Goal: Task Accomplishment & Management: Manage account settings

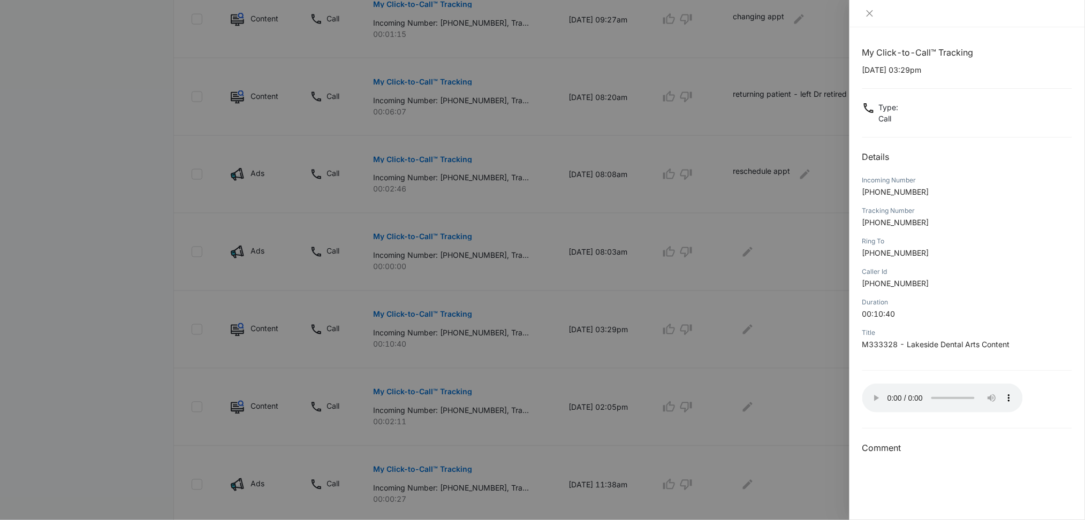
click at [791, 297] on div at bounding box center [542, 260] width 1085 height 520
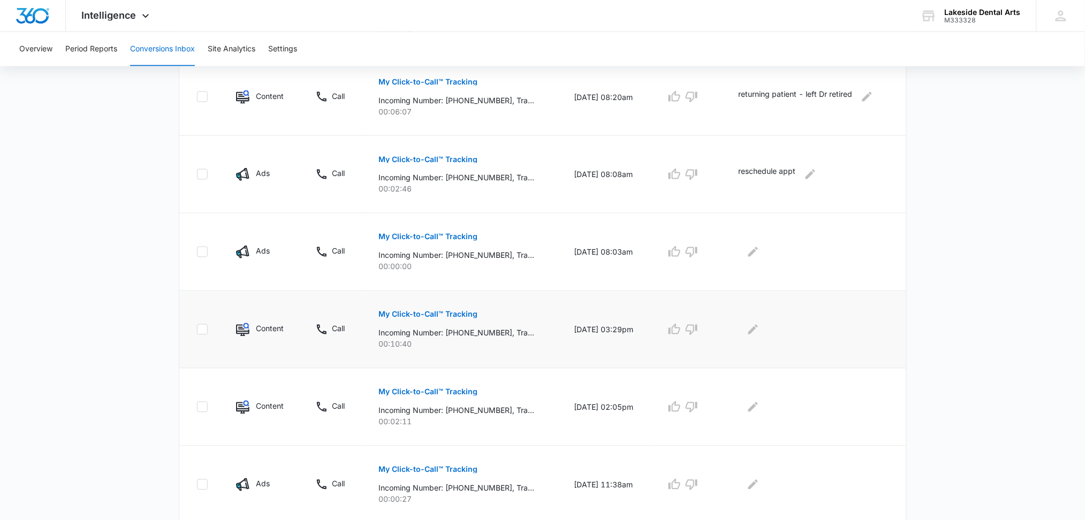
click at [428, 335] on p "Incoming Number: [PHONE_NUMBER], Tracking Number: [PHONE_NUMBER], Ring To: [PHO…" at bounding box center [457, 333] width 156 height 11
click at [430, 308] on button "My Click-to-Call™ Tracking" at bounding box center [428, 315] width 99 height 26
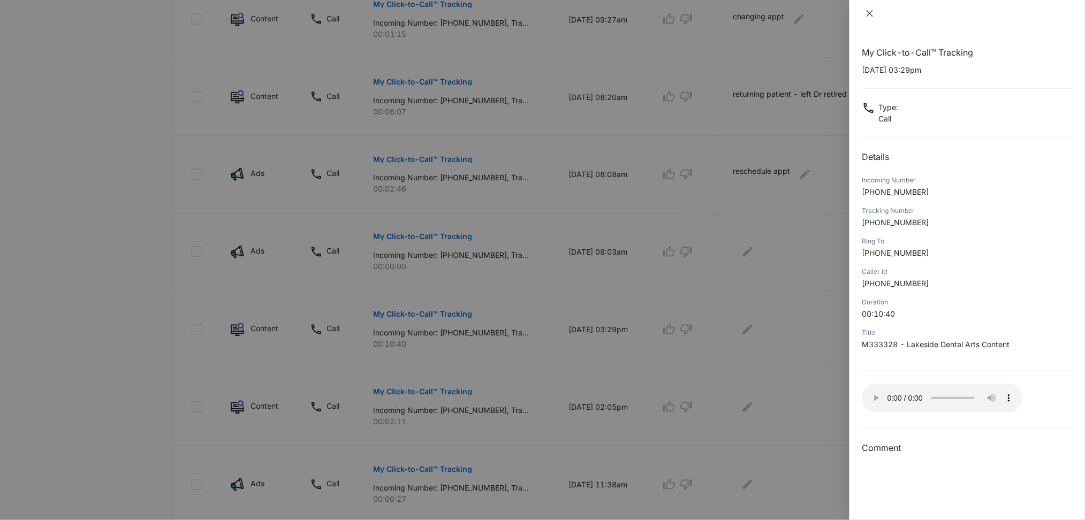
click at [871, 14] on icon "close" at bounding box center [870, 13] width 6 height 6
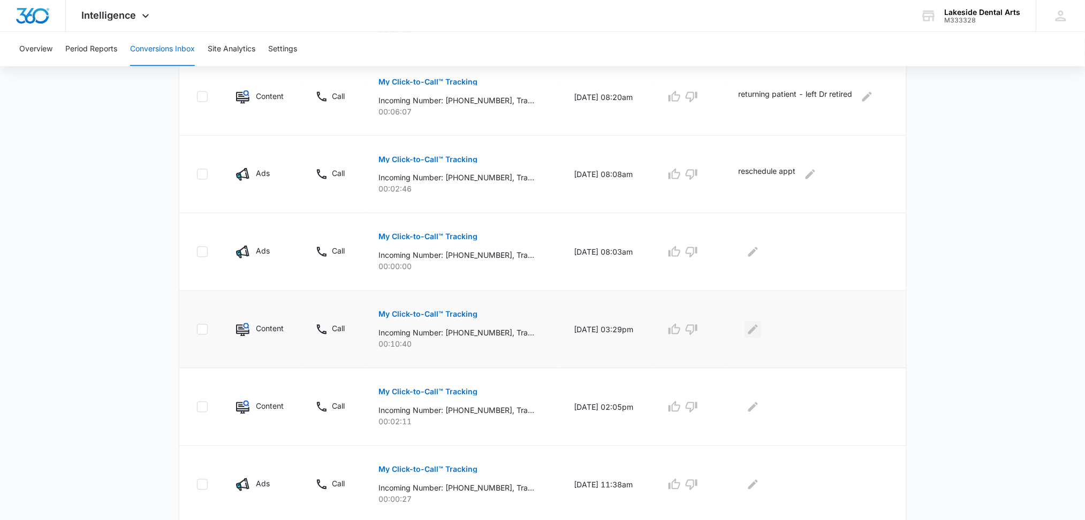
click at [755, 331] on icon "Edit Comments" at bounding box center [753, 330] width 10 height 10
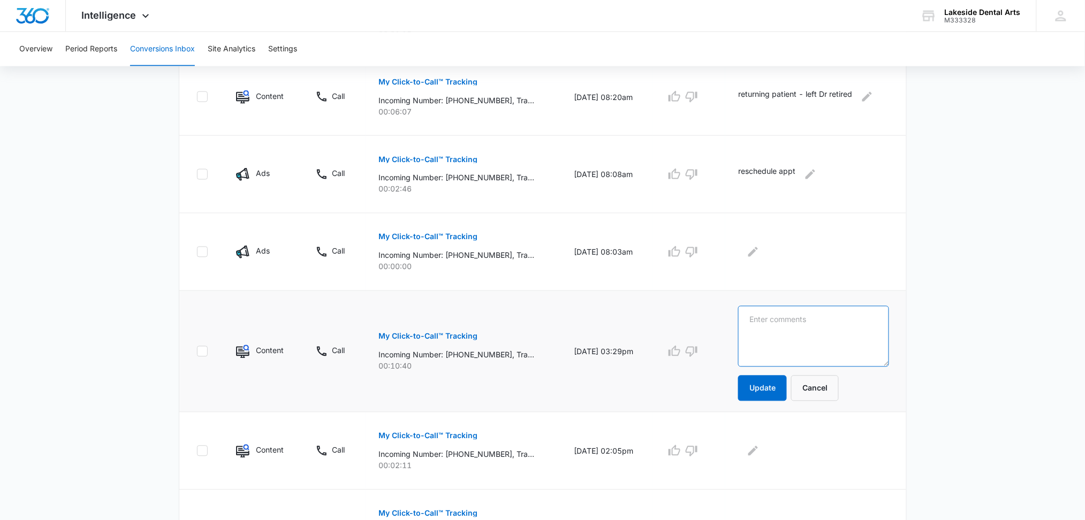
click at [762, 319] on textarea at bounding box center [813, 336] width 150 height 61
type textarea "appt made - referral"
click at [769, 387] on button "Update" at bounding box center [762, 389] width 49 height 26
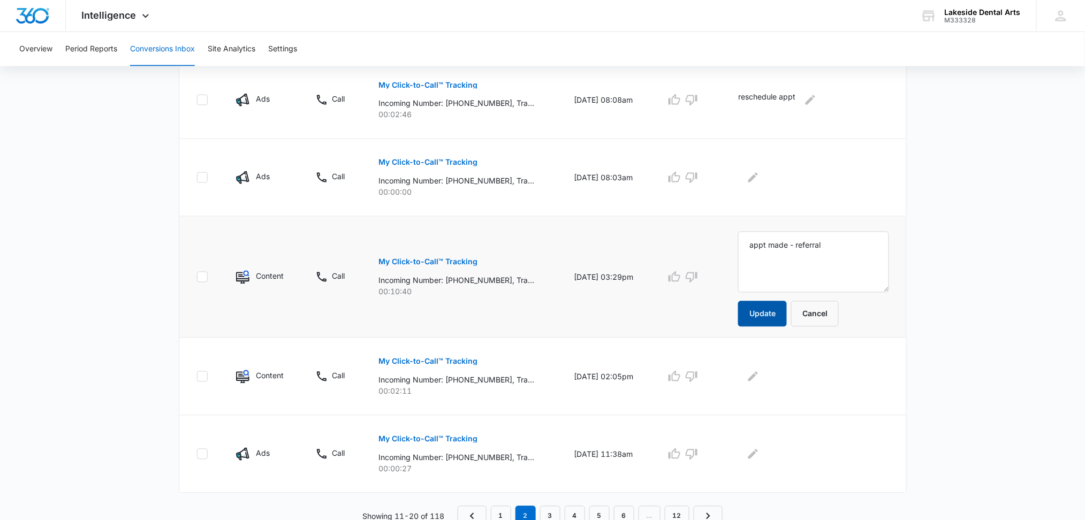
scroll to position [652, 0]
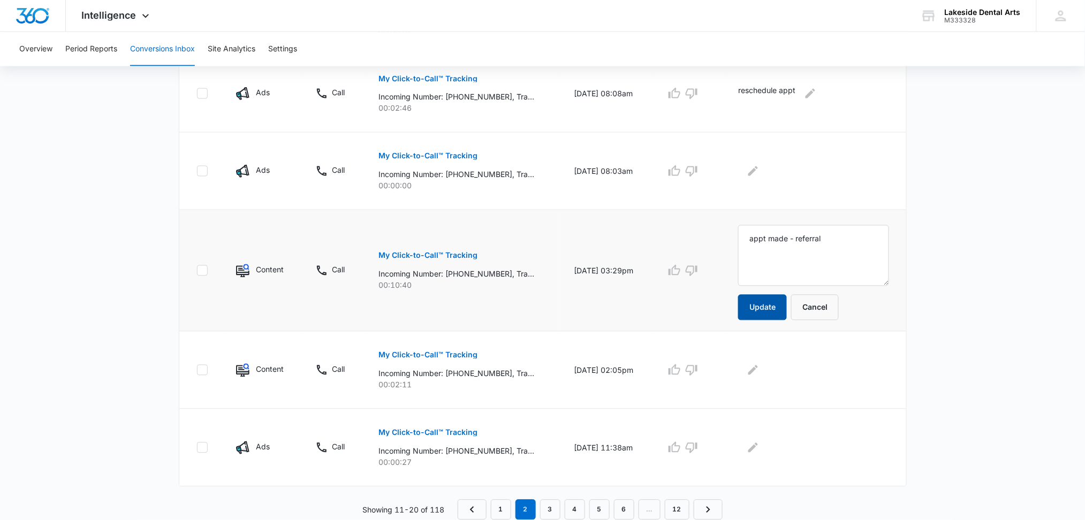
click at [765, 308] on button "Update" at bounding box center [762, 308] width 49 height 26
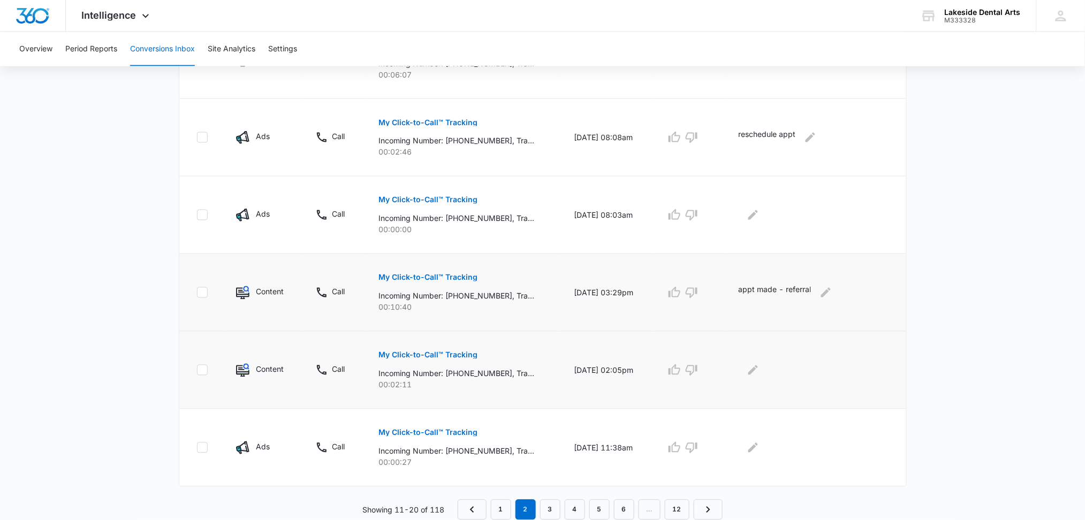
scroll to position [607, 0]
click at [426, 353] on p "My Click-to-Call™ Tracking" at bounding box center [428, 355] width 99 height 7
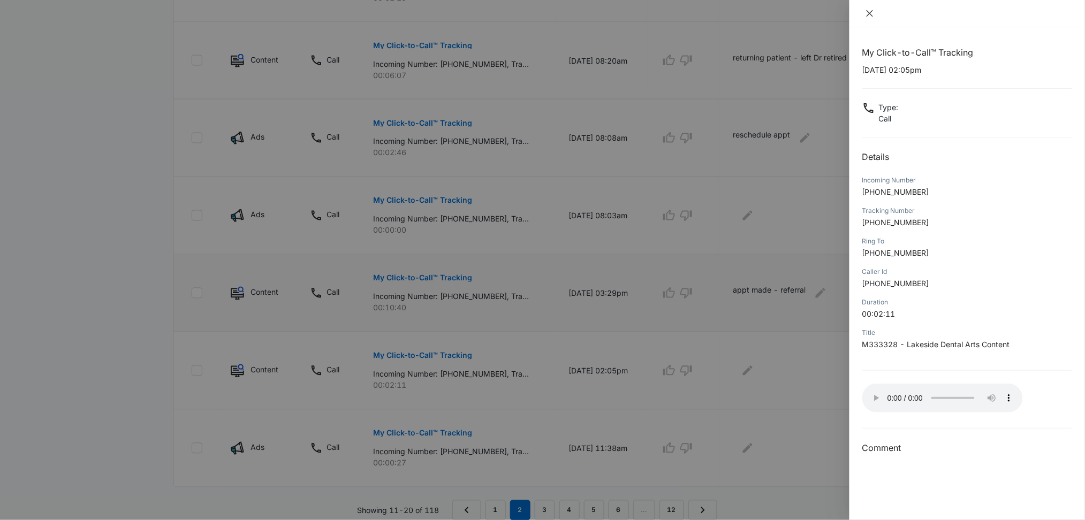
click at [869, 16] on icon "close" at bounding box center [870, 13] width 9 height 9
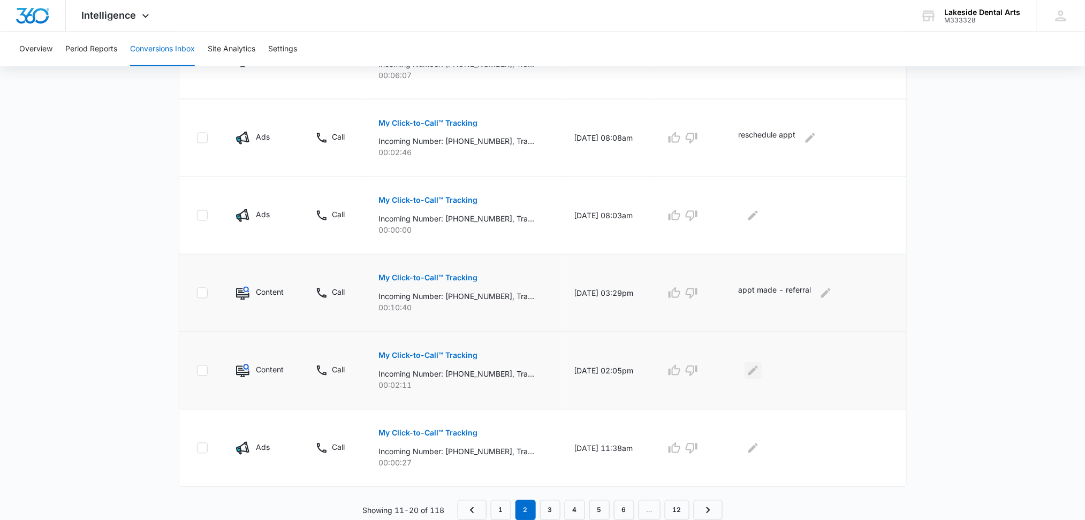
click at [758, 371] on icon "Edit Comments" at bounding box center [753, 371] width 10 height 10
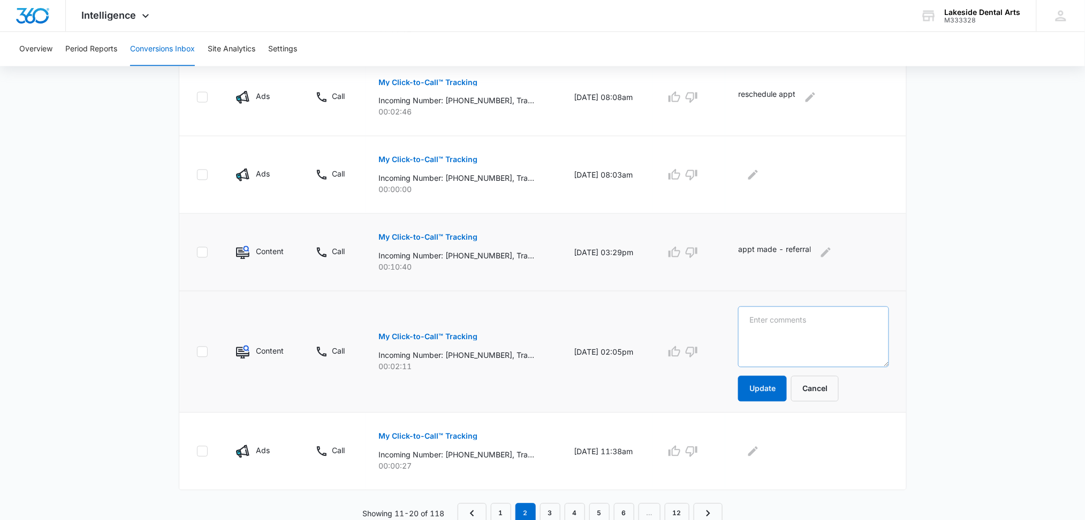
scroll to position [652, 0]
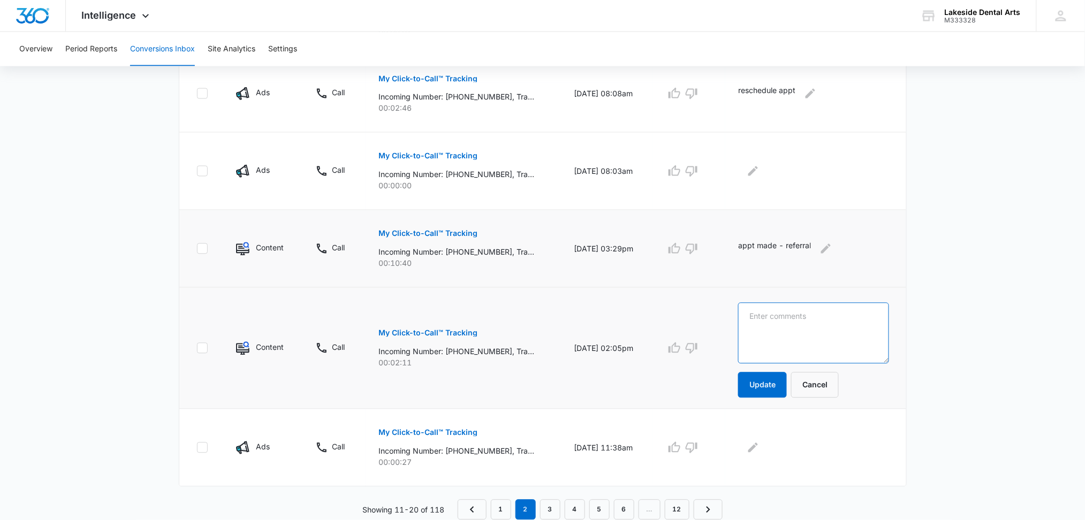
click at [760, 321] on textarea at bounding box center [813, 333] width 150 height 61
type textarea "Checking w/ ins co - will call back"
click at [769, 386] on button "Update" at bounding box center [762, 386] width 49 height 26
click at [551, 514] on link "3" at bounding box center [550, 510] width 20 height 20
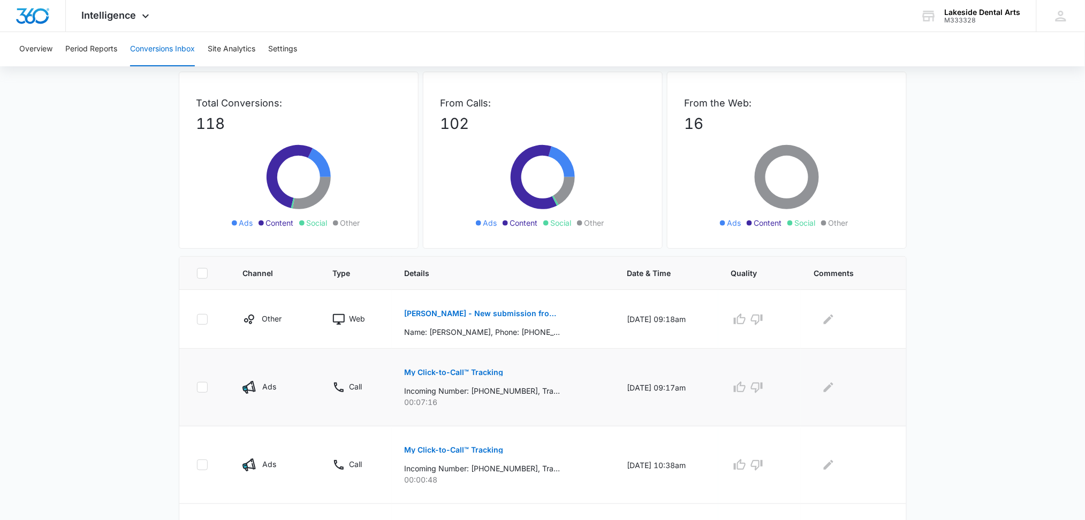
scroll to position [71, 0]
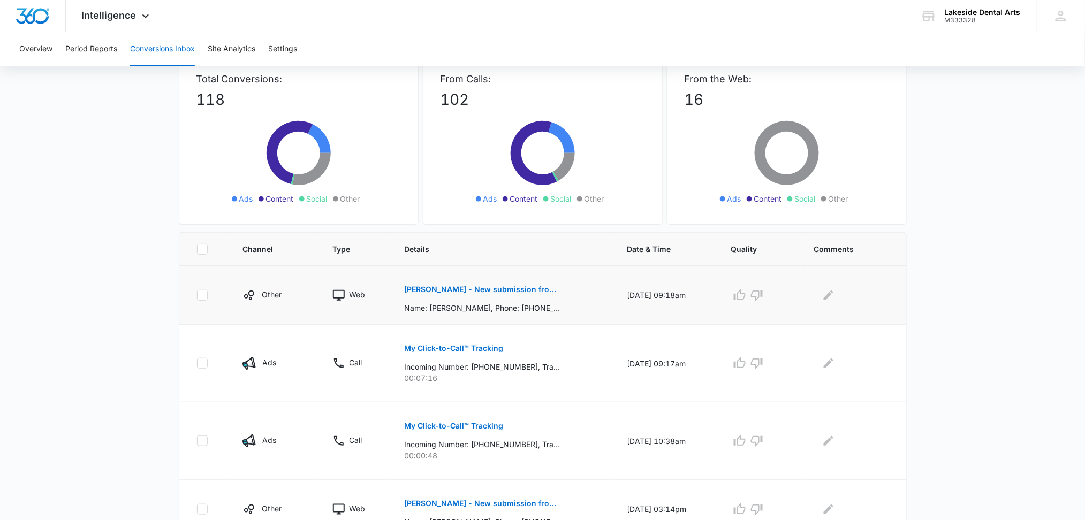
click at [527, 289] on p "[PERSON_NAME] - New submission from Contact Us Form" at bounding box center [483, 289] width 156 height 7
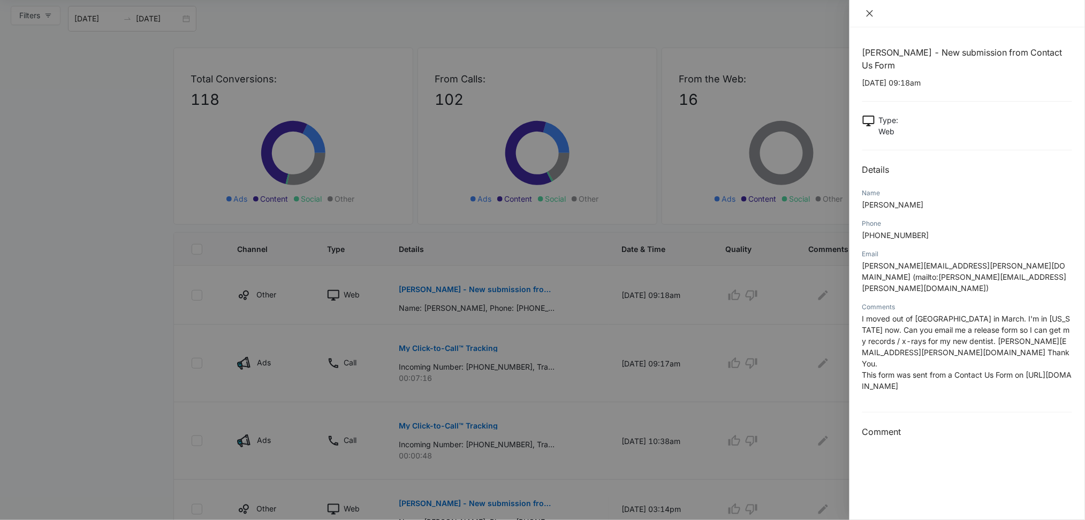
click at [864, 12] on button "Close" at bounding box center [870, 14] width 15 height 10
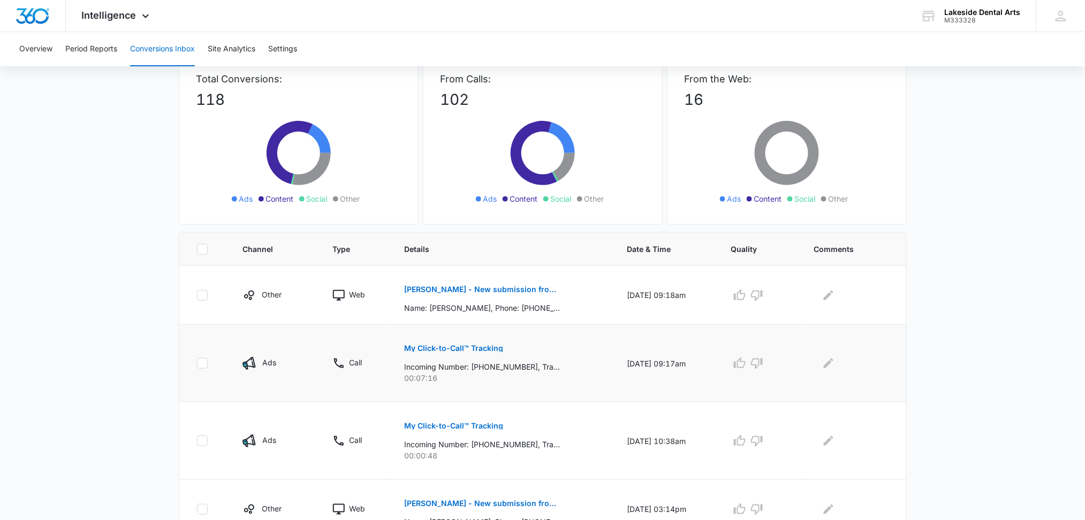
click at [455, 347] on p "My Click-to-Call™ Tracking" at bounding box center [454, 348] width 99 height 7
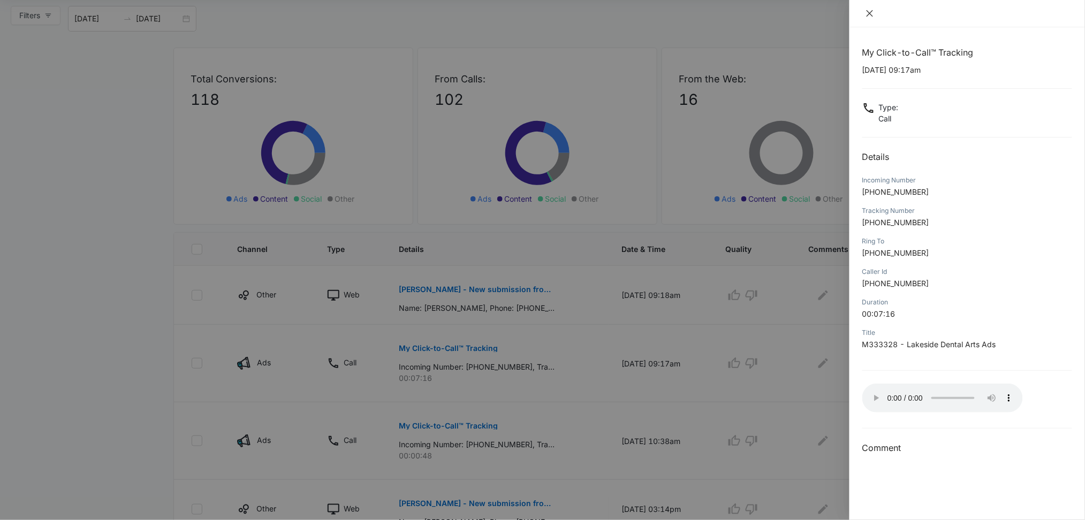
click at [873, 10] on icon "close" at bounding box center [870, 13] width 9 height 9
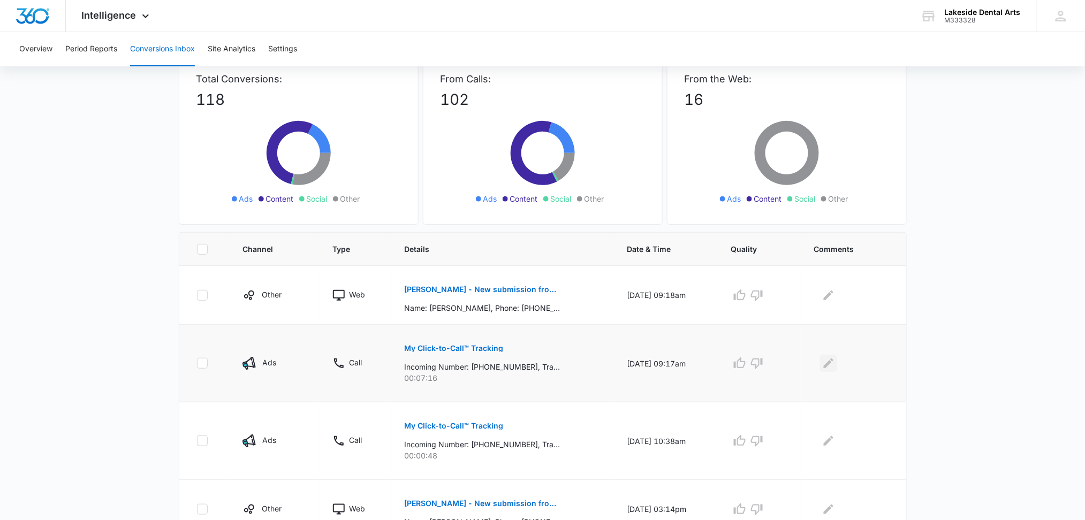
click at [835, 363] on icon "Edit Comments" at bounding box center [828, 363] width 13 height 13
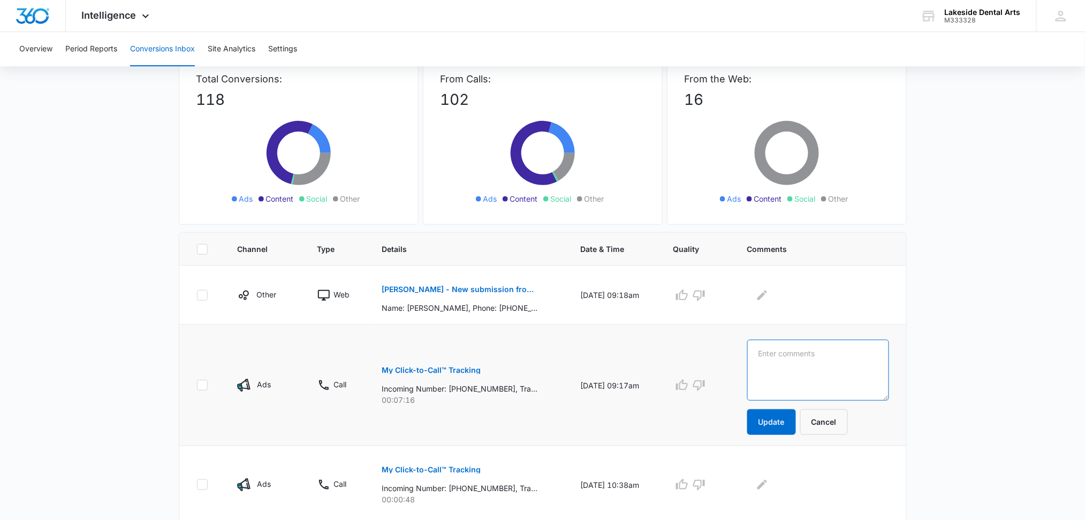
click at [787, 360] on textarea at bounding box center [818, 370] width 142 height 61
type textarea "Call regarding appt"
click at [792, 426] on button "Update" at bounding box center [771, 423] width 49 height 26
click at [785, 422] on button "Update" at bounding box center [771, 423] width 49 height 26
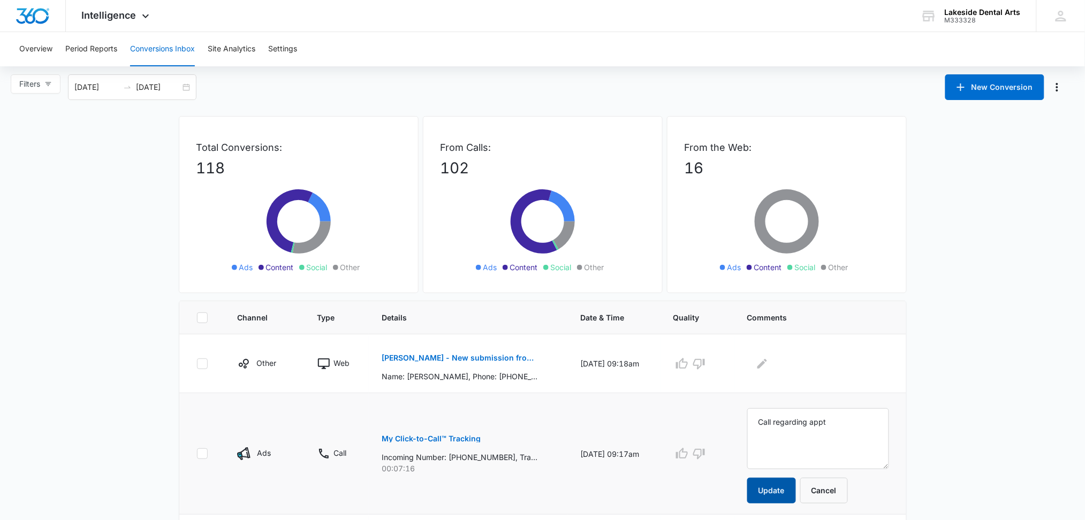
scroll to position [0, 0]
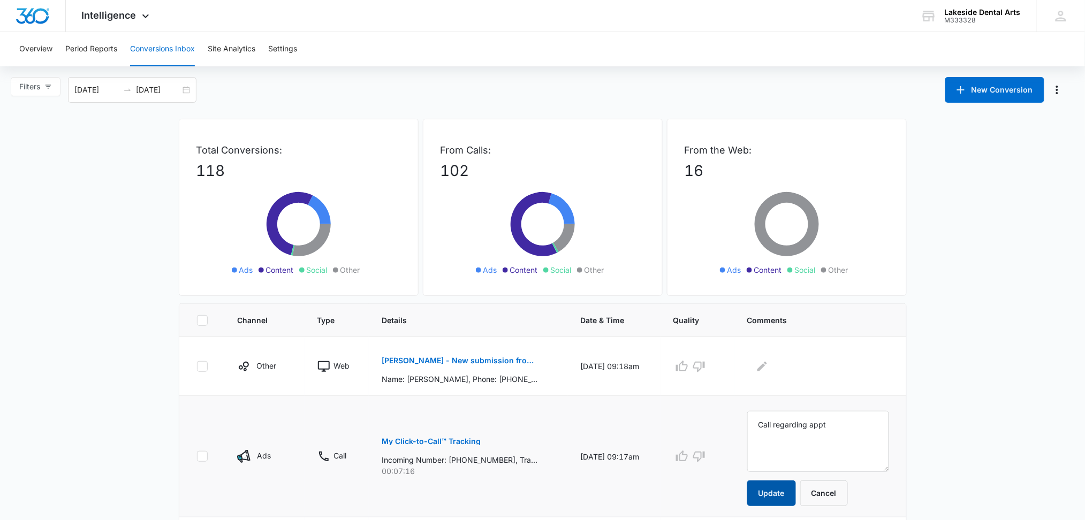
click at [773, 495] on button "Update" at bounding box center [771, 494] width 49 height 26
click at [791, 490] on button "Update" at bounding box center [771, 494] width 49 height 26
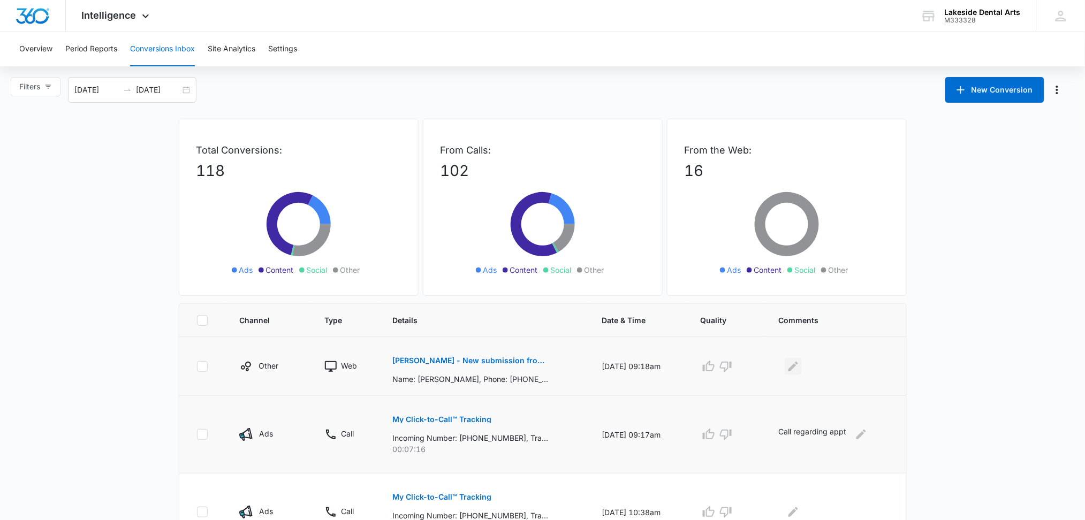
click at [798, 368] on icon "Edit Comments" at bounding box center [794, 366] width 10 height 10
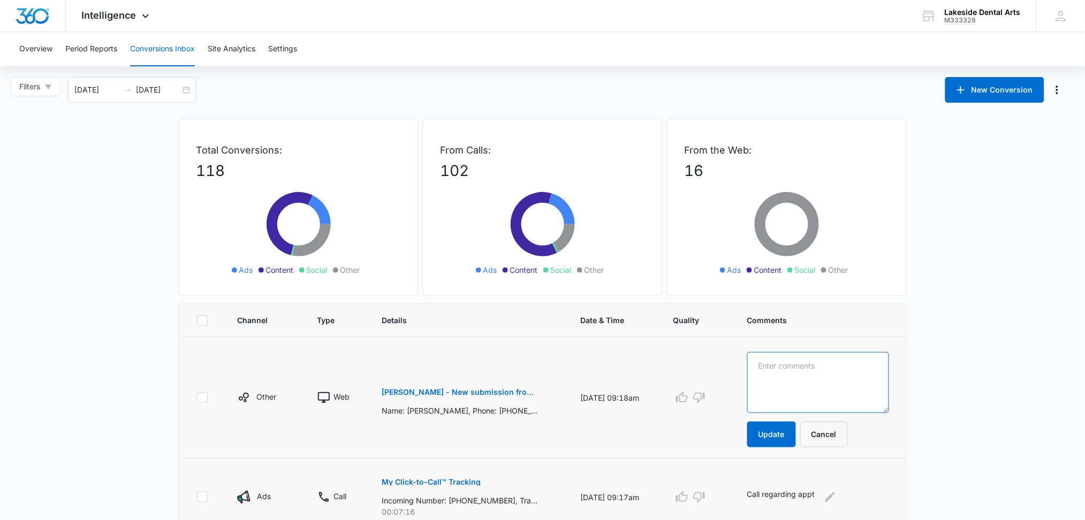
click at [789, 364] on textarea at bounding box center [818, 382] width 142 height 61
type textarea "requesting records"
click at [771, 437] on button "Update" at bounding box center [771, 435] width 49 height 26
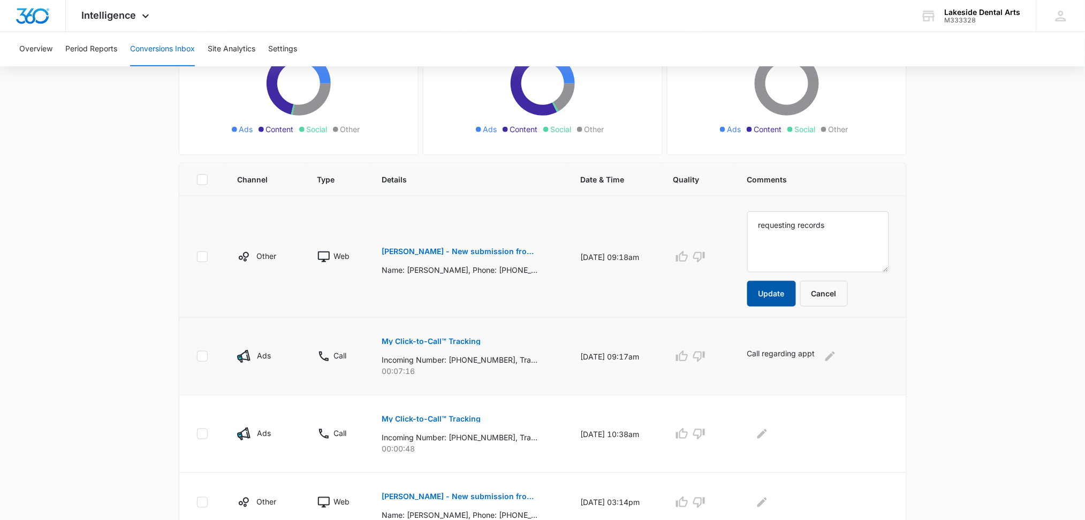
scroll to position [142, 0]
click at [782, 294] on button "Update" at bounding box center [771, 292] width 49 height 26
click at [783, 346] on p "Call regarding appt" at bounding box center [781, 354] width 68 height 17
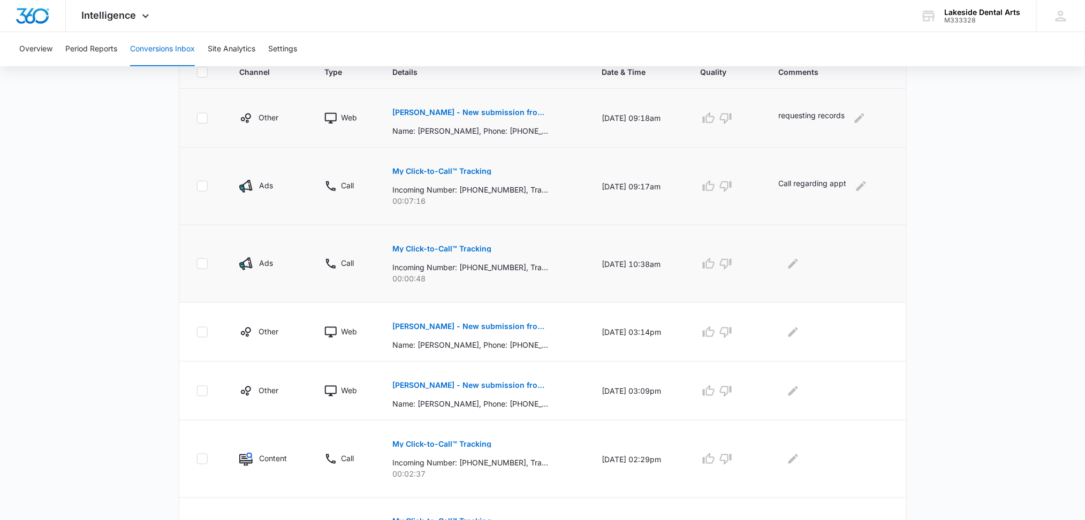
scroll to position [357, 0]
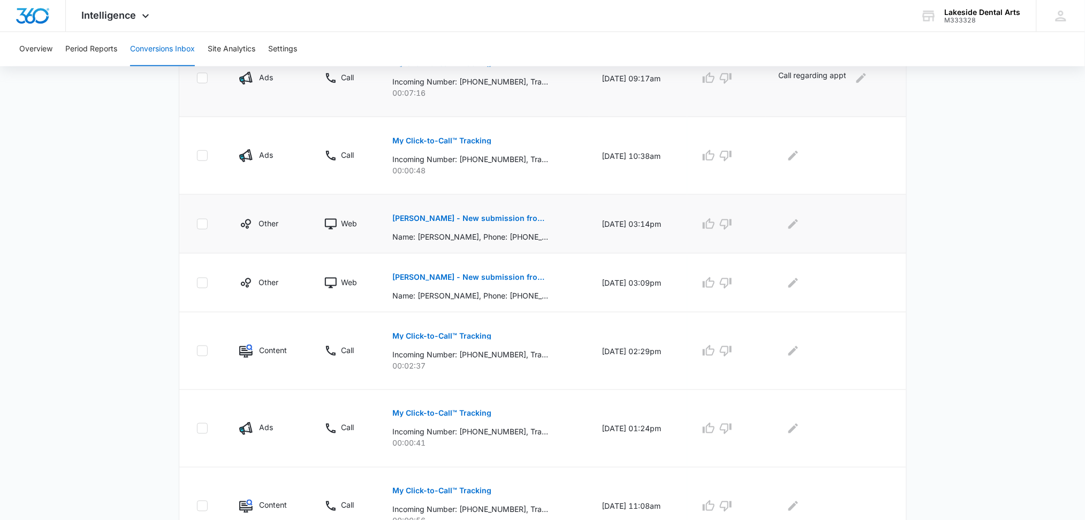
click at [485, 218] on p "[PERSON_NAME] - New submission from Medical Request Appointment Form" at bounding box center [470, 218] width 156 height 7
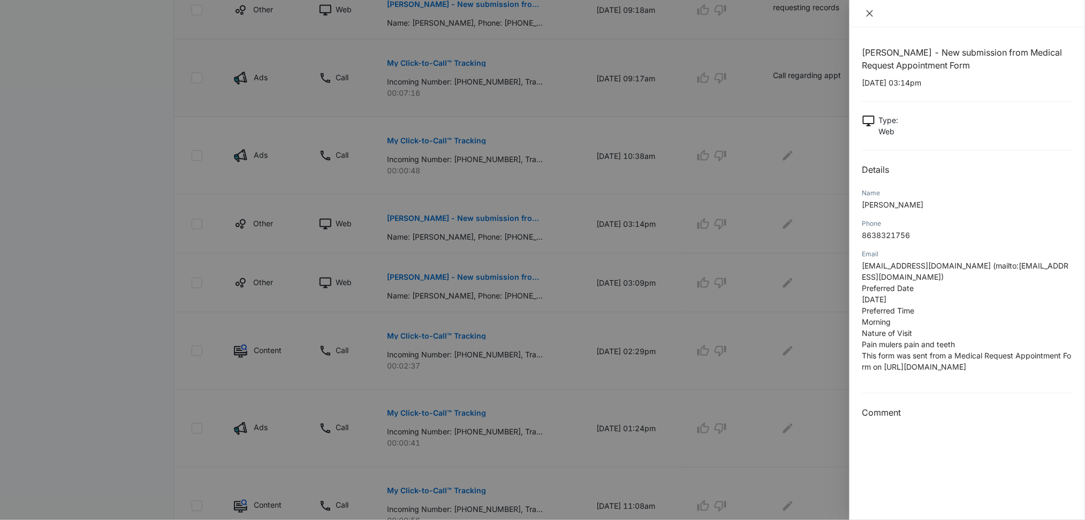
click at [868, 9] on icon "close" at bounding box center [870, 13] width 9 height 9
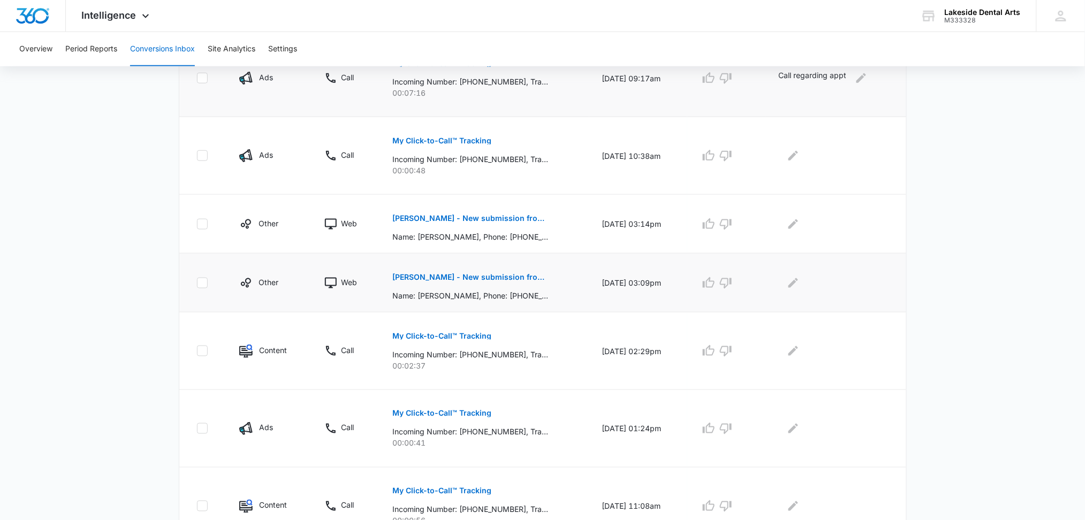
click at [476, 274] on p "[PERSON_NAME] - New submission from Medical Request Appointment Form" at bounding box center [470, 277] width 156 height 7
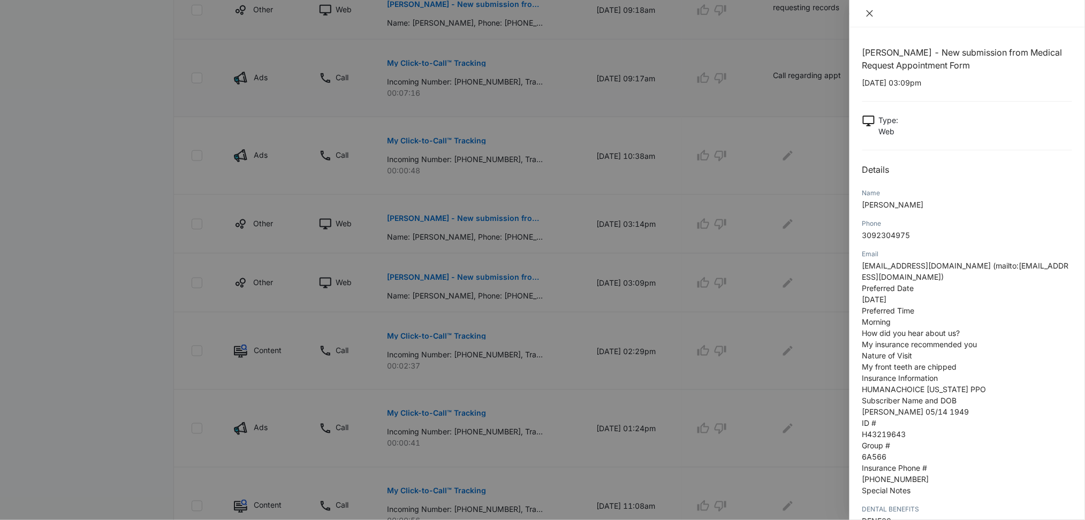
click at [867, 17] on icon "close" at bounding box center [870, 13] width 9 height 9
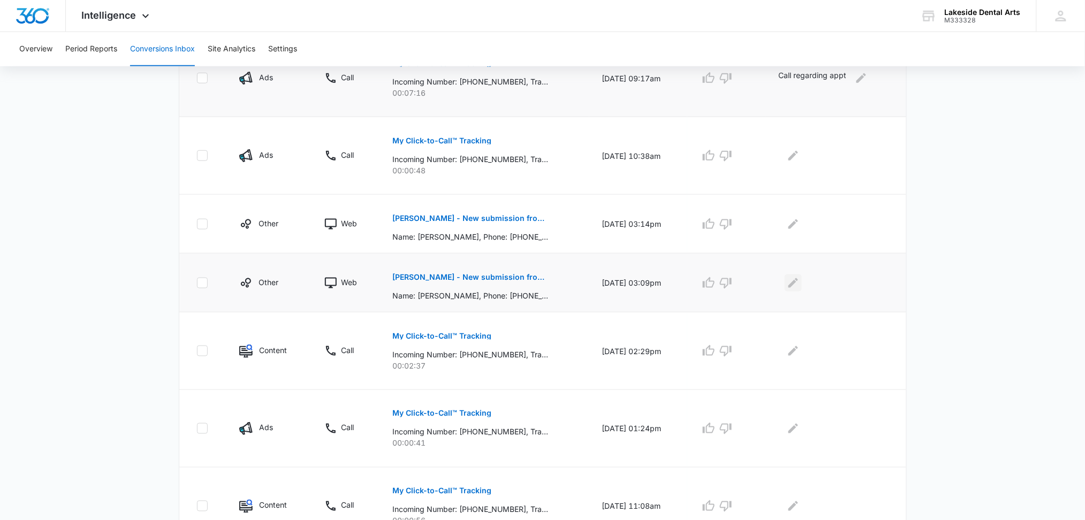
click at [796, 283] on icon "Edit Comments" at bounding box center [793, 283] width 13 height 13
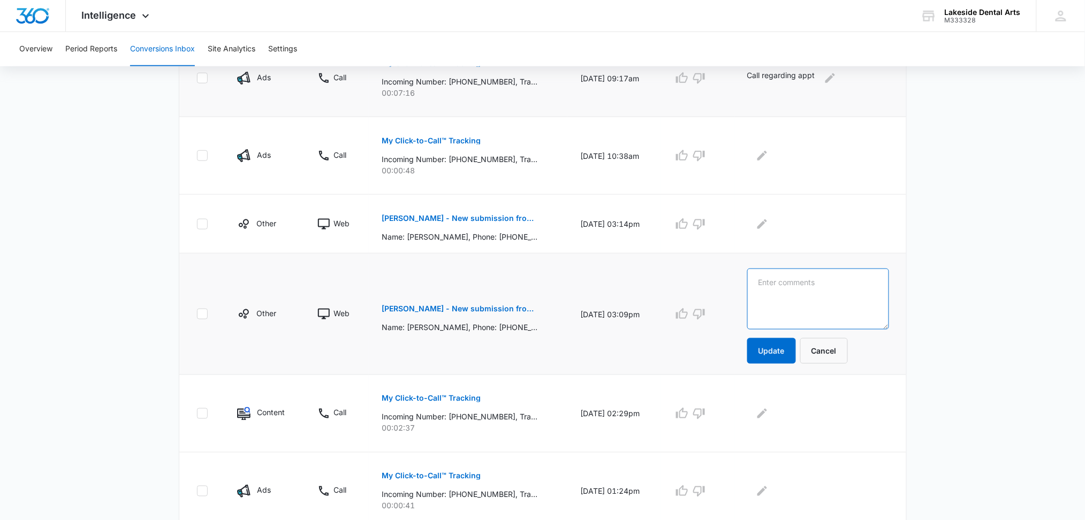
click at [785, 285] on textarea at bounding box center [818, 299] width 142 height 61
type textarea "request appt"
click at [785, 350] on button "Update" at bounding box center [771, 351] width 49 height 26
click at [789, 352] on button "Update" at bounding box center [771, 351] width 49 height 26
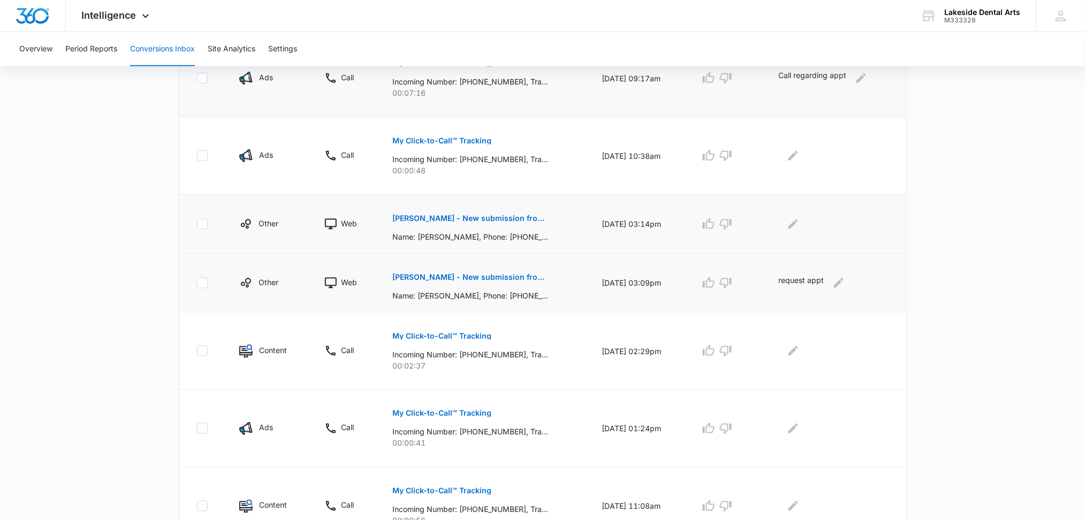
click at [492, 217] on p "[PERSON_NAME] - New submission from Medical Request Appointment Form" at bounding box center [470, 218] width 156 height 7
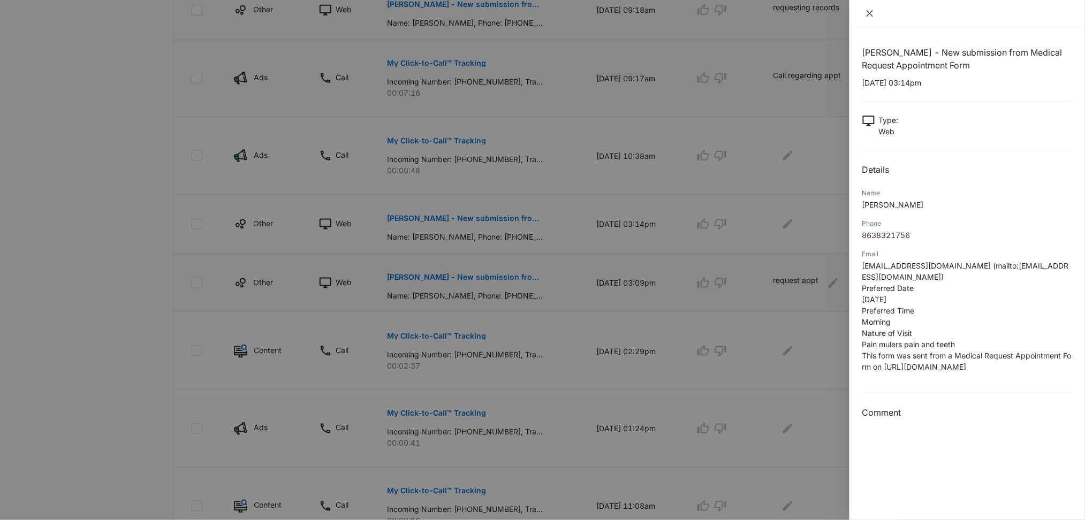
click at [866, 10] on icon "close" at bounding box center [870, 13] width 9 height 9
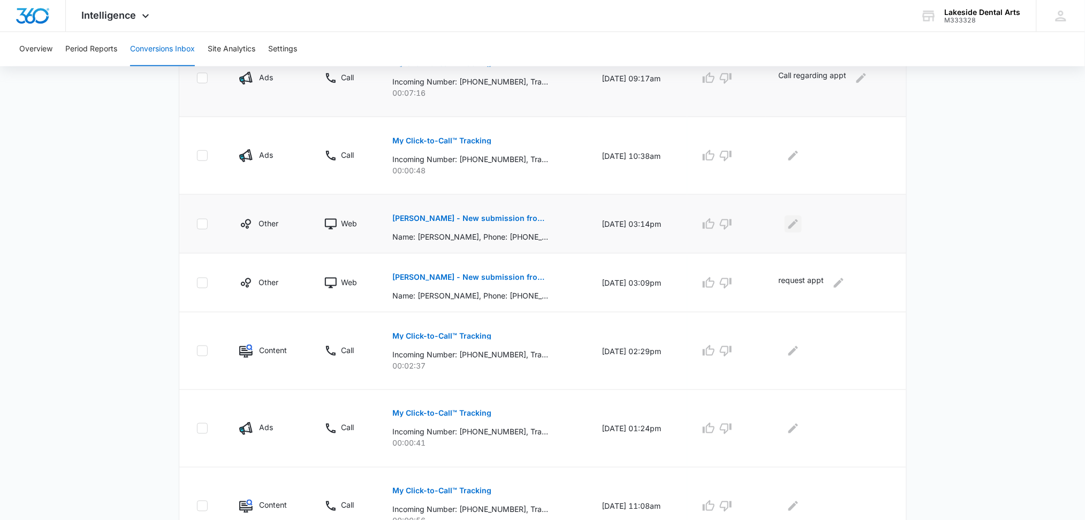
click at [800, 227] on icon "Edit Comments" at bounding box center [793, 224] width 13 height 13
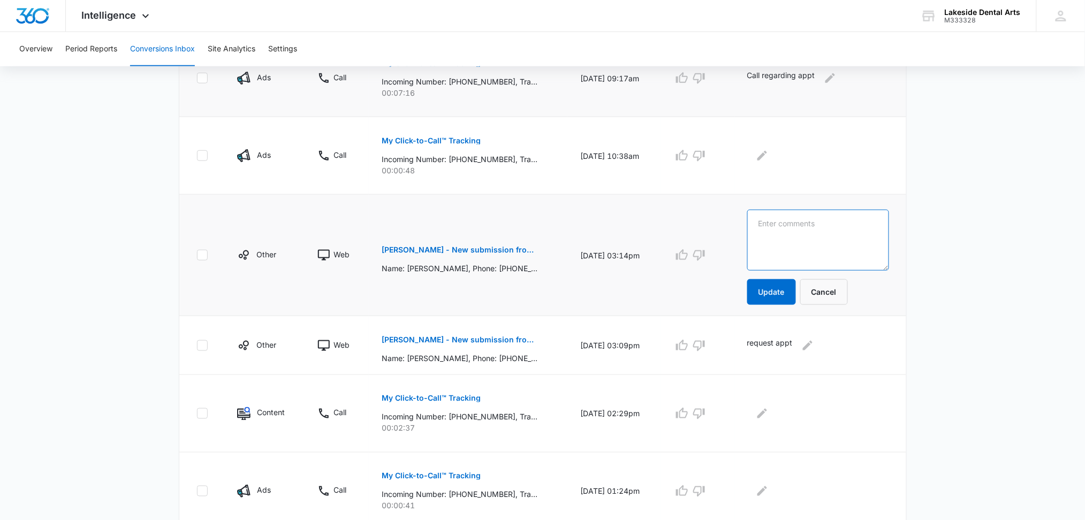
click at [797, 226] on textarea at bounding box center [818, 240] width 142 height 61
type textarea "request appt"
click at [789, 292] on button "Update" at bounding box center [771, 292] width 49 height 26
click at [791, 290] on button "Update" at bounding box center [771, 292] width 49 height 26
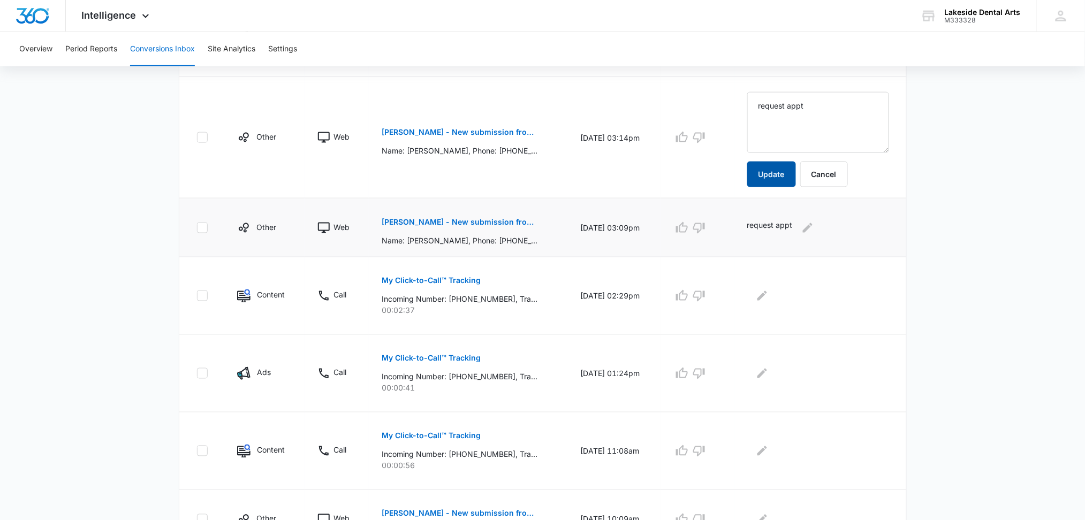
scroll to position [500, 0]
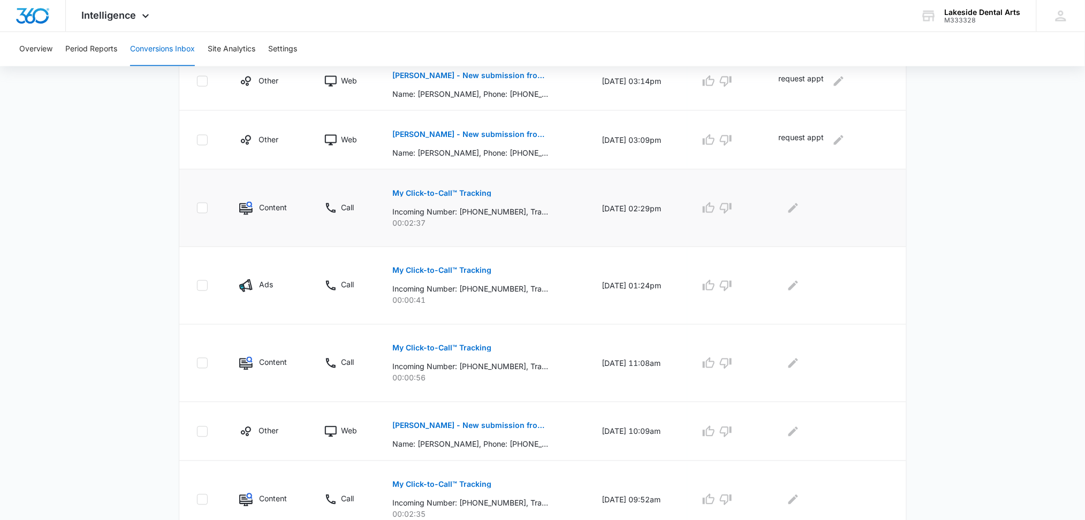
click at [443, 192] on p "My Click-to-Call™ Tracking" at bounding box center [441, 193] width 99 height 7
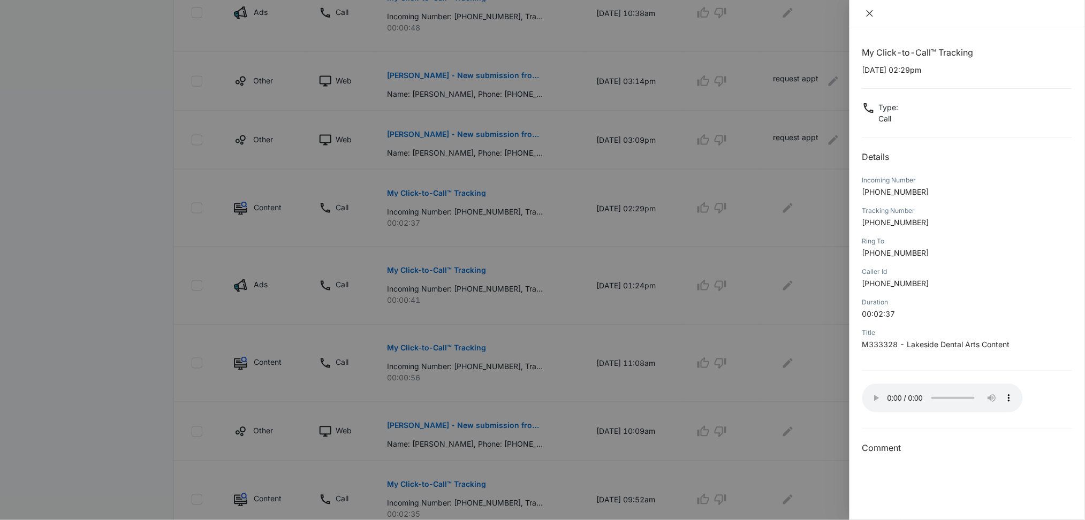
click at [873, 12] on icon "close" at bounding box center [870, 13] width 9 height 9
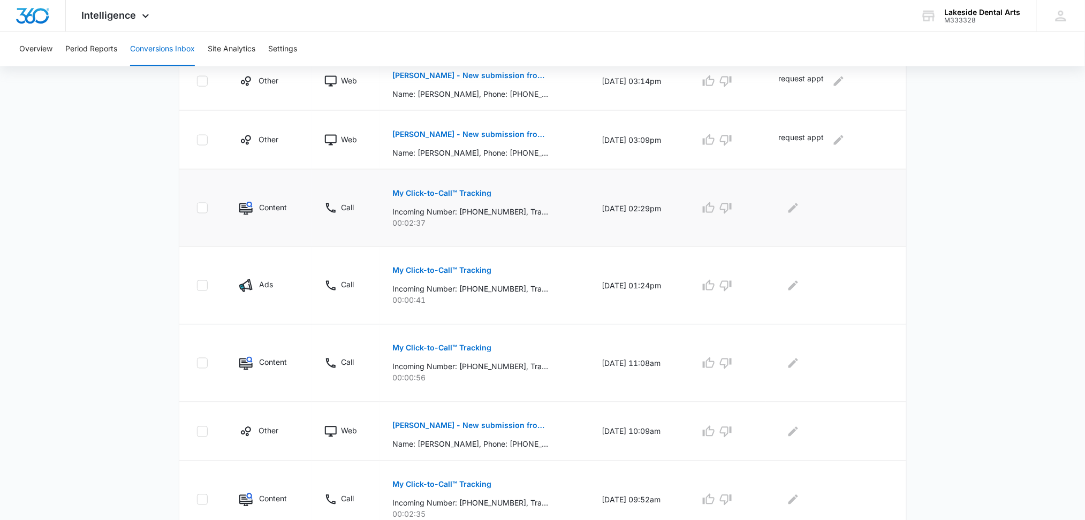
click at [812, 209] on div at bounding box center [833, 208] width 110 height 17
click at [800, 205] on icon "Edit Comments" at bounding box center [793, 208] width 13 height 13
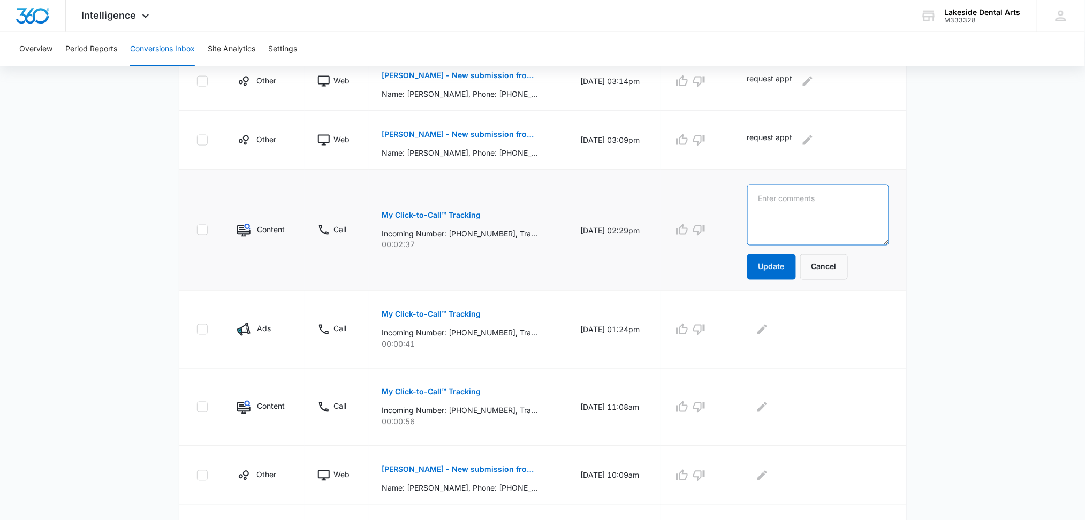
click at [784, 198] on textarea at bounding box center [818, 215] width 142 height 61
type textarea "New Patient - [PERSON_NAME]"
click at [786, 266] on button "Update" at bounding box center [771, 267] width 49 height 26
click at [783, 273] on button "Update" at bounding box center [771, 267] width 49 height 26
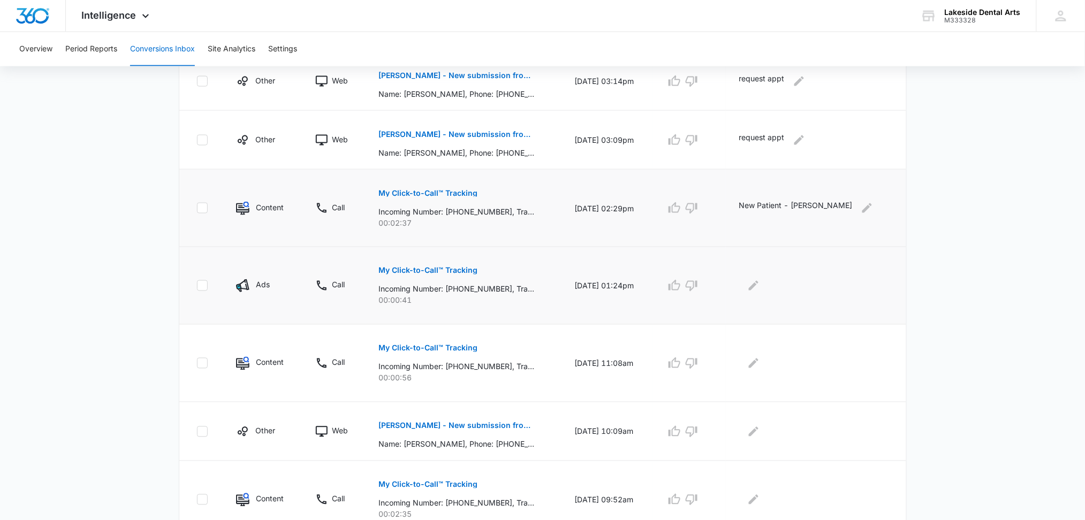
click at [425, 269] on p "My Click-to-Call™ Tracking" at bounding box center [428, 270] width 99 height 7
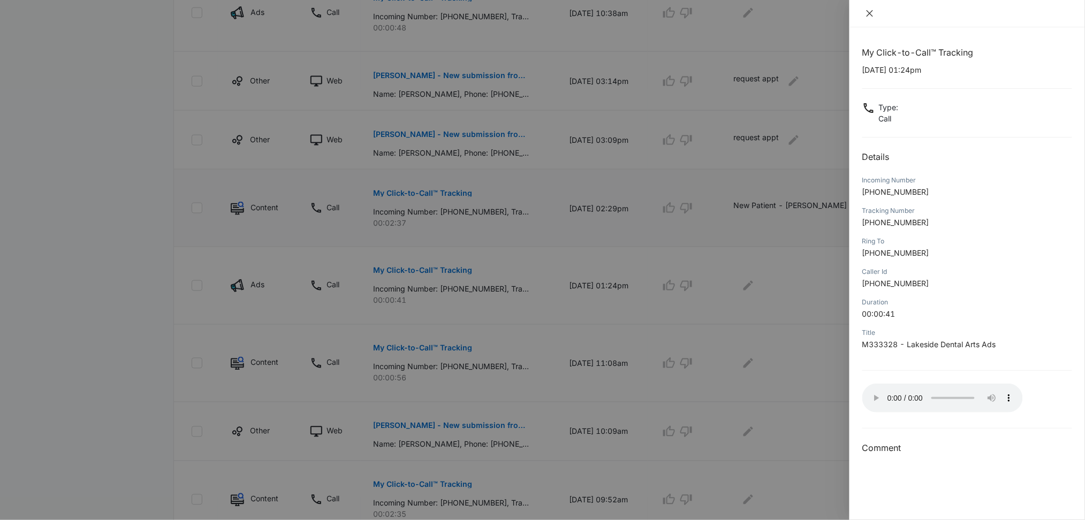
click at [868, 13] on icon "close" at bounding box center [870, 13] width 9 height 9
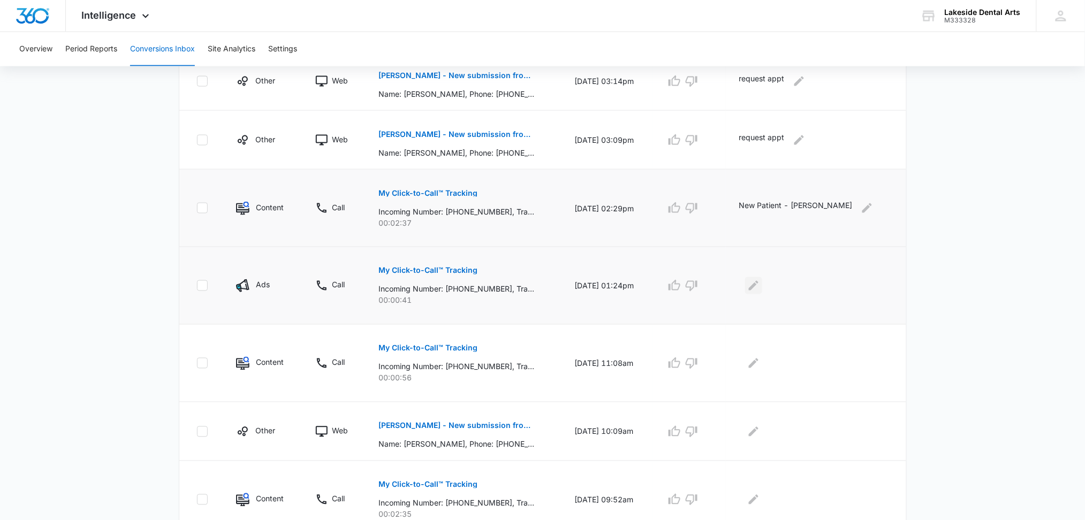
click at [759, 288] on icon "Edit Comments" at bounding box center [754, 286] width 10 height 10
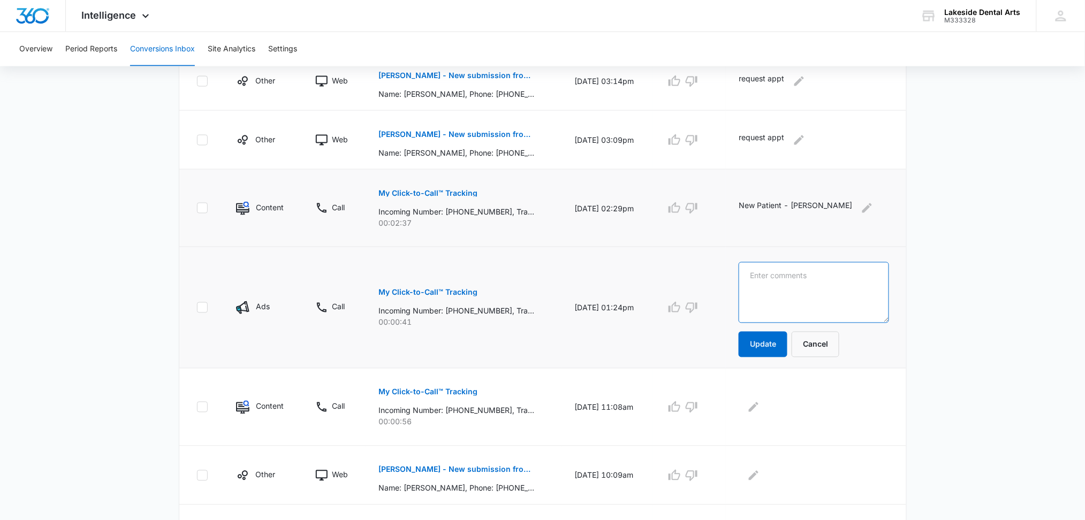
click at [783, 283] on textarea at bounding box center [814, 292] width 150 height 61
type textarea "No Answer"
click at [788, 342] on button "Update" at bounding box center [763, 345] width 49 height 26
click at [435, 392] on p "My Click-to-Call™ Tracking" at bounding box center [428, 392] width 99 height 7
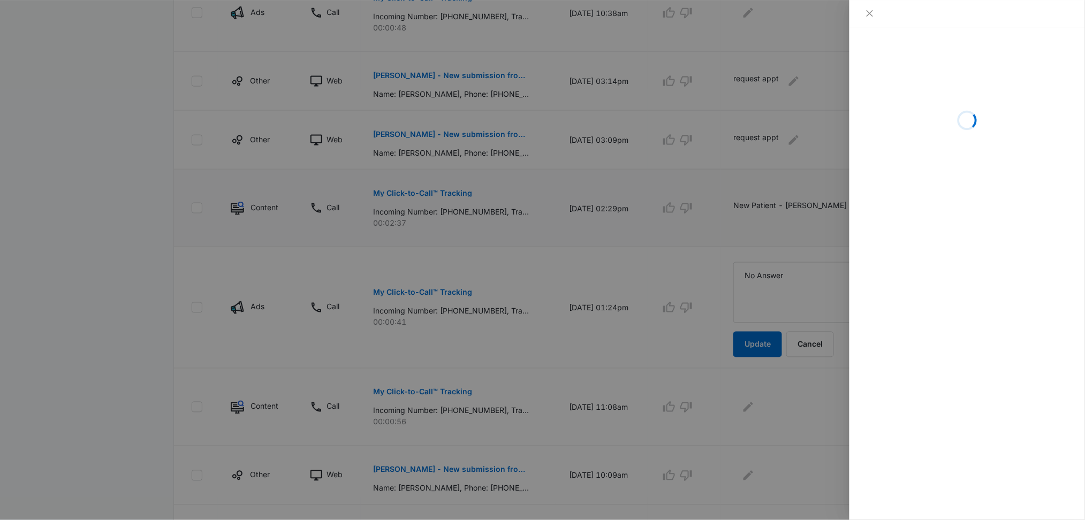
click at [782, 347] on div at bounding box center [542, 260] width 1085 height 520
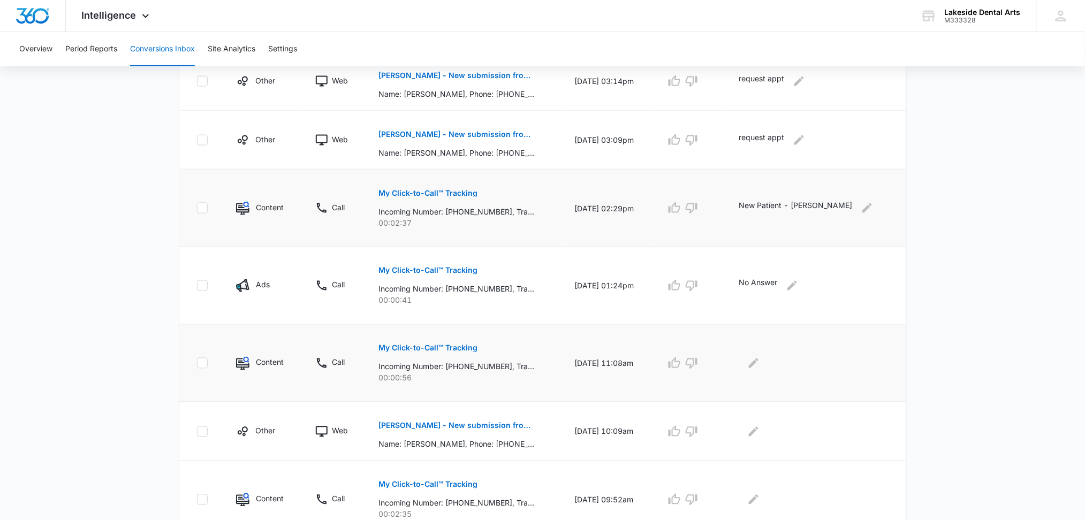
click at [435, 347] on p "My Click-to-Call™ Tracking" at bounding box center [428, 348] width 99 height 7
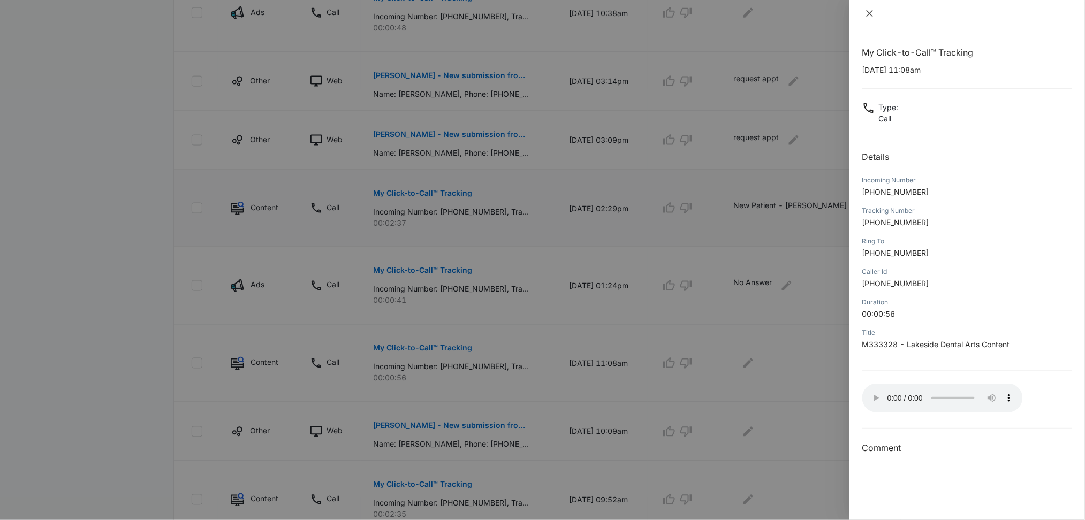
click at [864, 12] on button "Close" at bounding box center [870, 14] width 15 height 10
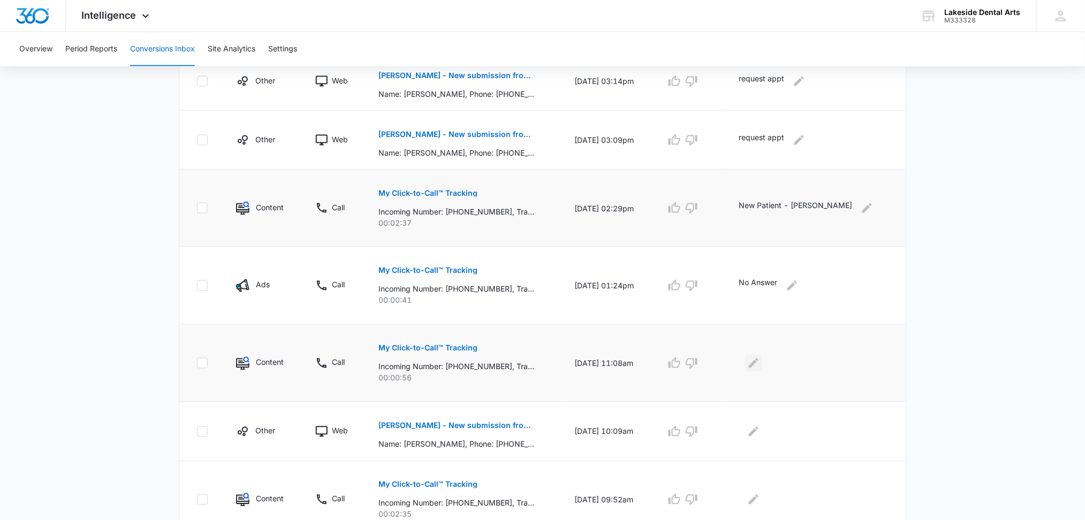
click at [760, 362] on icon "Edit Comments" at bounding box center [753, 363] width 13 height 13
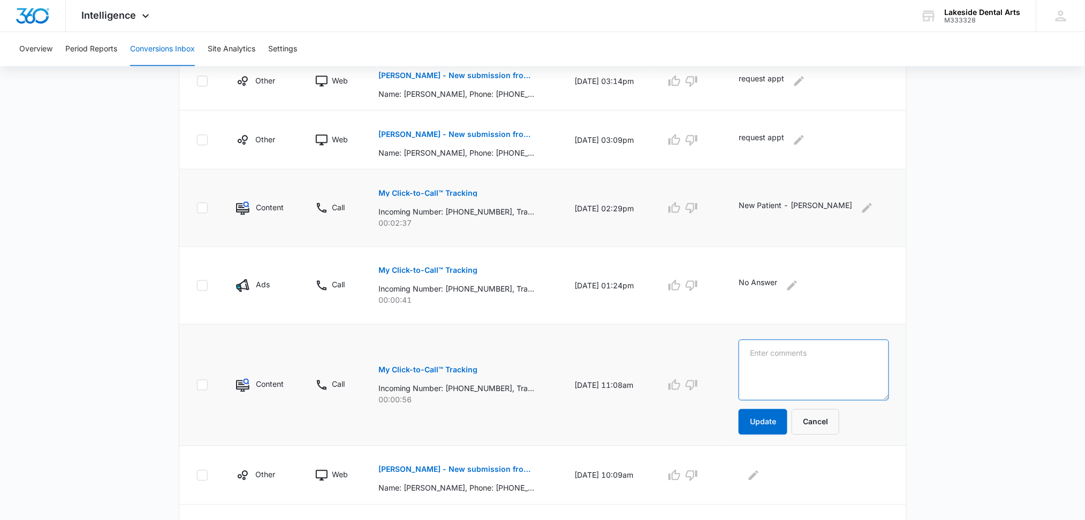
click at [785, 355] on textarea at bounding box center [814, 370] width 150 height 61
type textarea "Do you take ins"
click at [783, 424] on button "Update" at bounding box center [763, 423] width 49 height 26
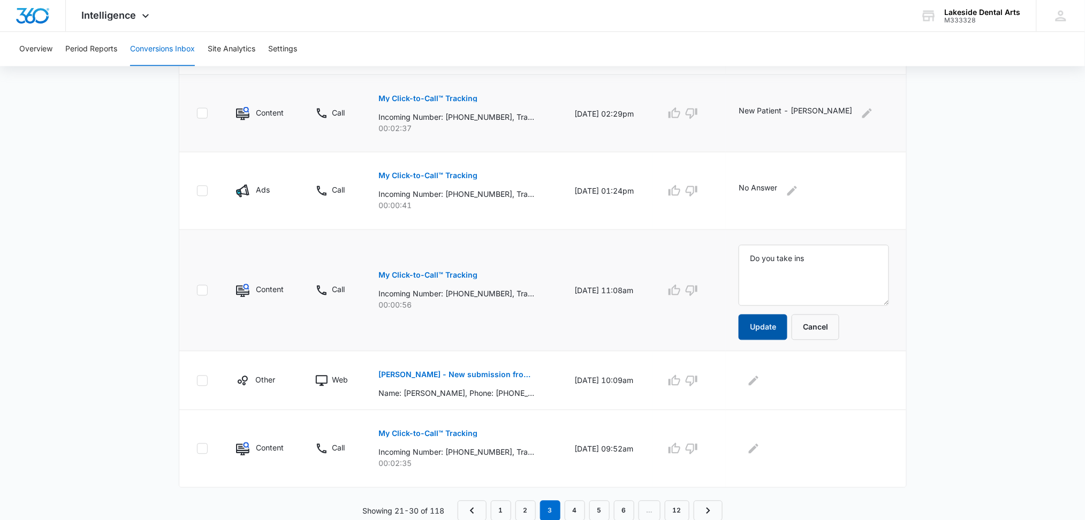
scroll to position [595, 0]
click at [782, 326] on button "Update" at bounding box center [763, 327] width 49 height 26
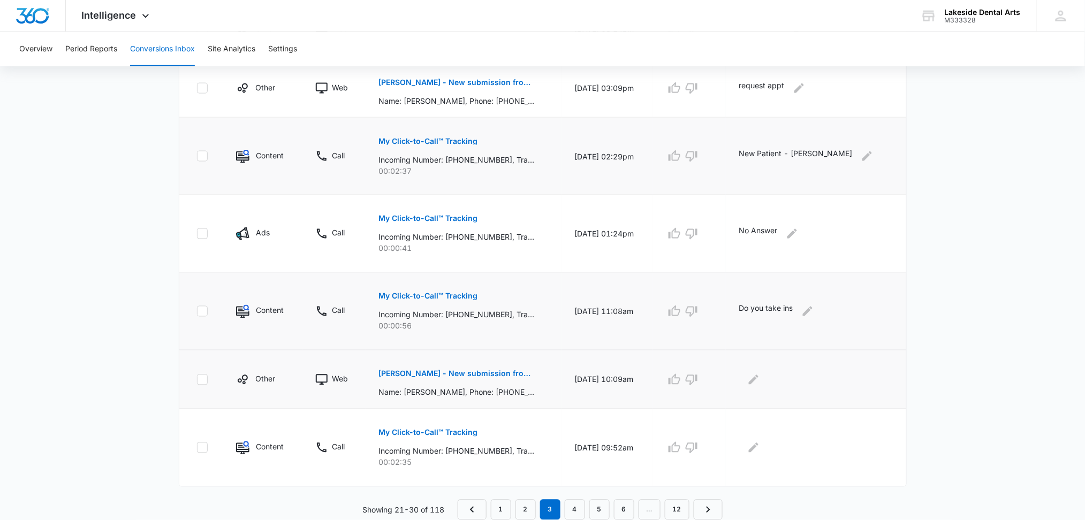
scroll to position [551, 0]
click at [449, 372] on p "[PERSON_NAME] - New submission from Medical Request Appointment Form" at bounding box center [457, 374] width 156 height 7
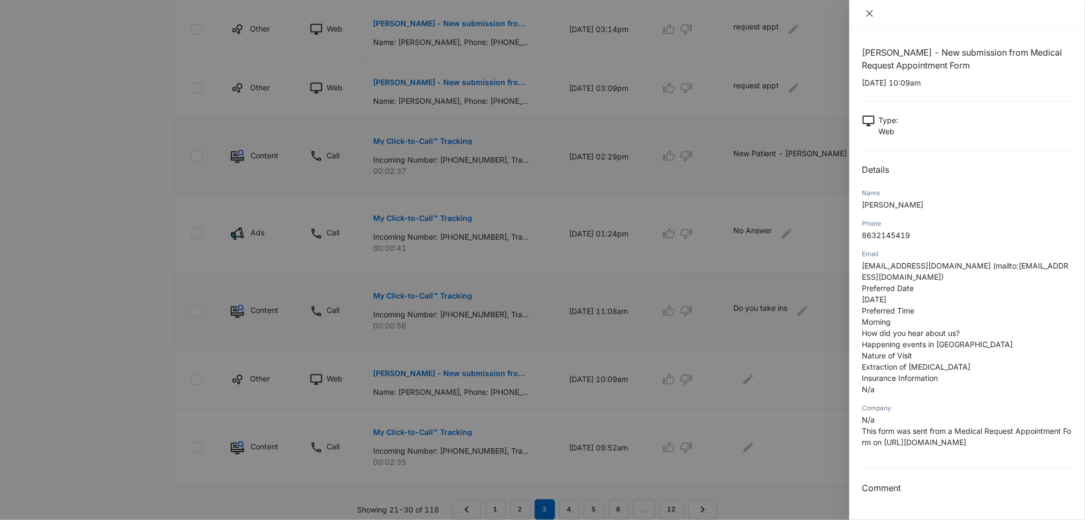
click at [871, 13] on icon "close" at bounding box center [870, 13] width 9 height 9
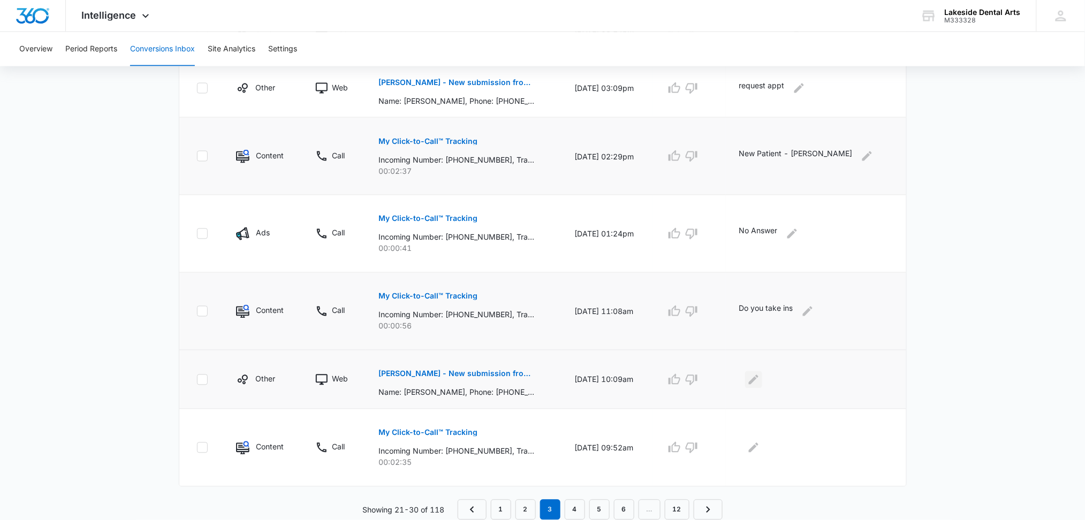
click at [760, 378] on icon "Edit Comments" at bounding box center [753, 380] width 13 height 13
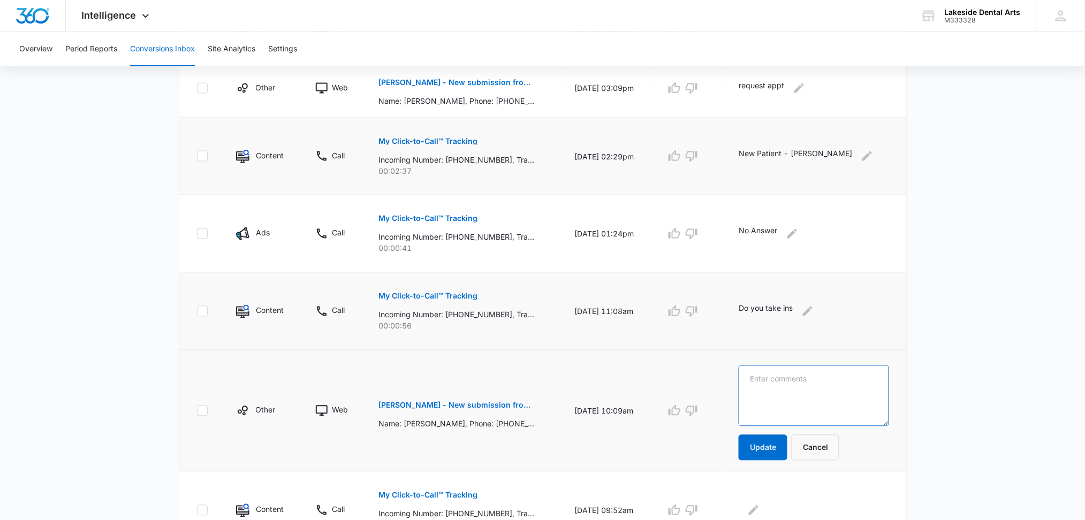
click at [783, 377] on textarea at bounding box center [814, 396] width 150 height 61
type textarea "appt request"
click at [783, 445] on button "Update" at bounding box center [763, 448] width 49 height 26
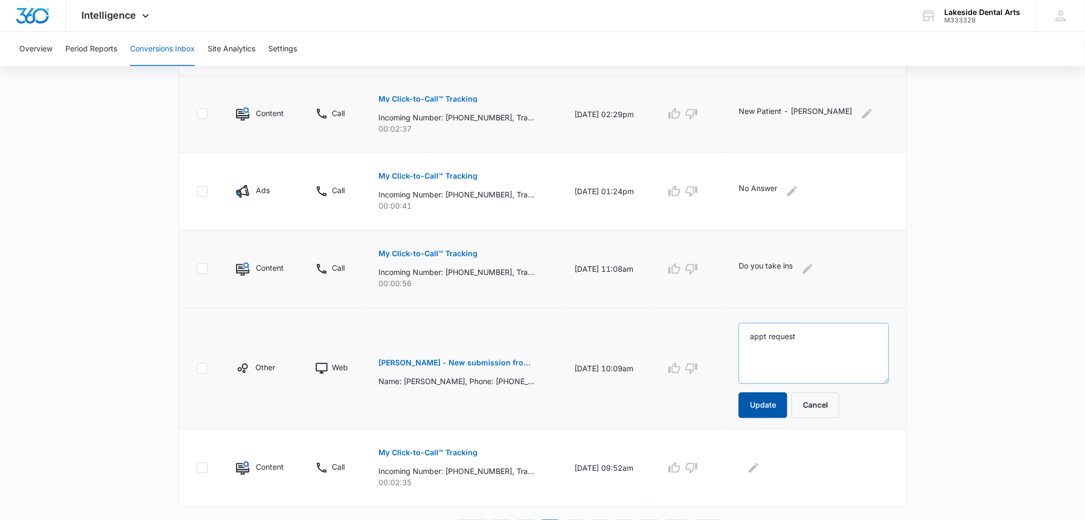
scroll to position [614, 0]
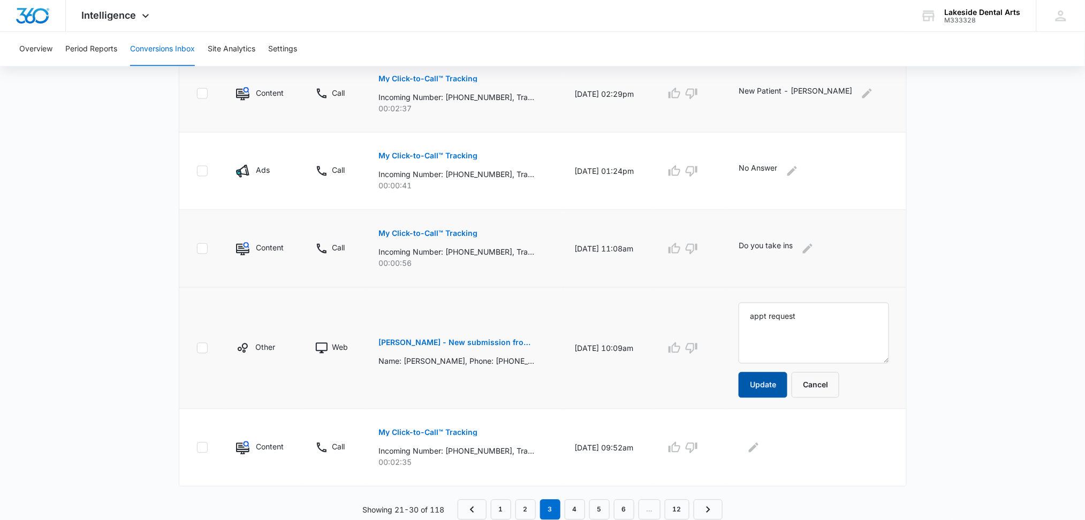
click at [782, 387] on button "Update" at bounding box center [763, 386] width 49 height 26
click at [783, 380] on button "Update" at bounding box center [763, 386] width 49 height 26
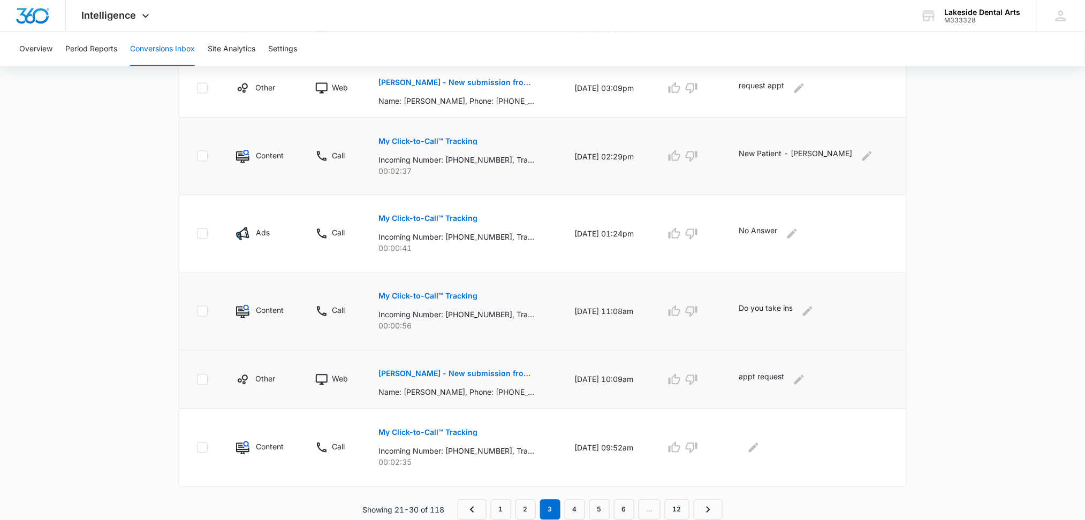
scroll to position [551, 0]
click at [784, 389] on td "appt request" at bounding box center [816, 380] width 180 height 59
click at [434, 429] on button "My Click-to-Call™ Tracking" at bounding box center [428, 433] width 99 height 26
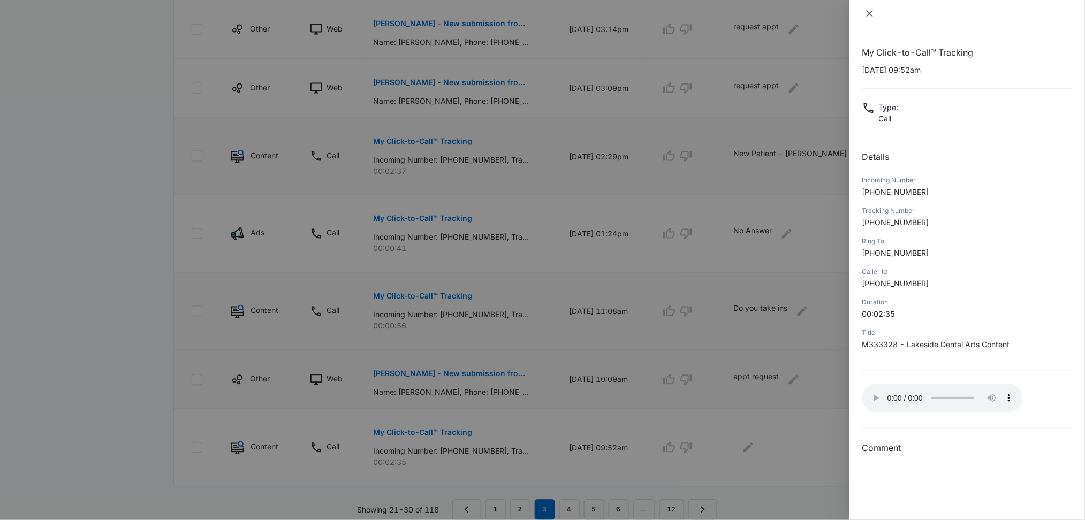
click at [872, 14] on icon "close" at bounding box center [870, 13] width 9 height 9
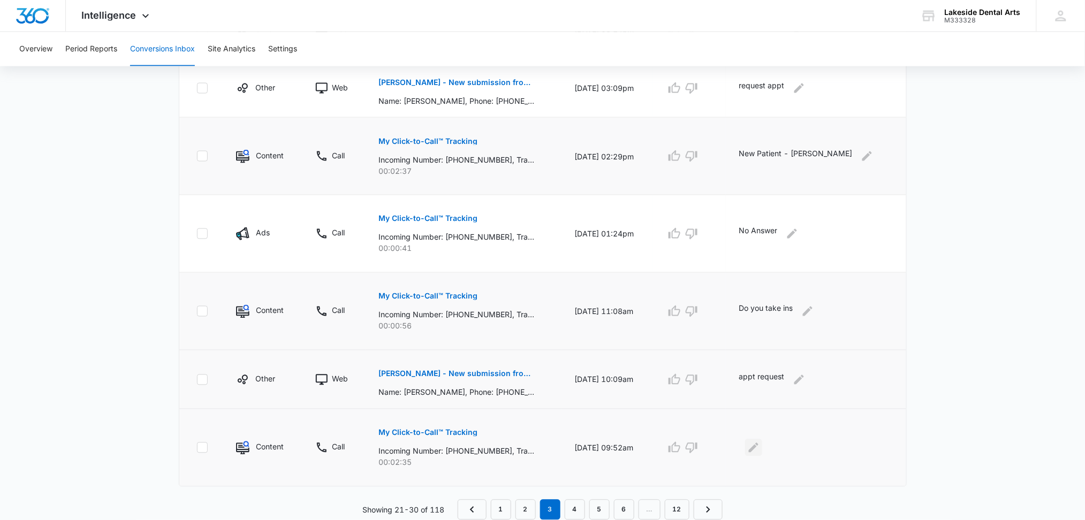
click at [760, 450] on icon "Edit Comments" at bounding box center [753, 448] width 13 height 13
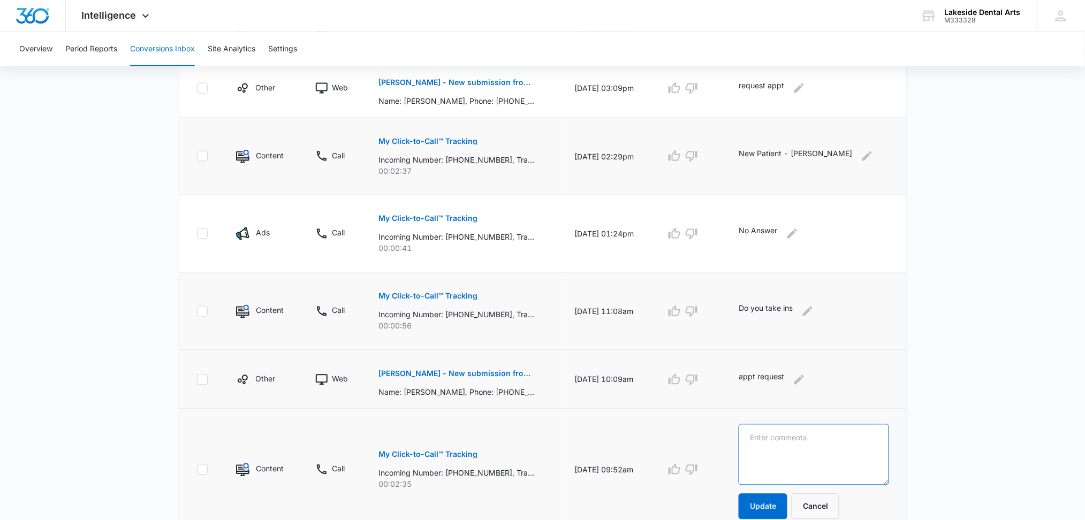
click at [784, 445] on textarea at bounding box center [814, 455] width 150 height 61
type textarea "question about appt"
click at [784, 504] on button "Update" at bounding box center [763, 507] width 49 height 26
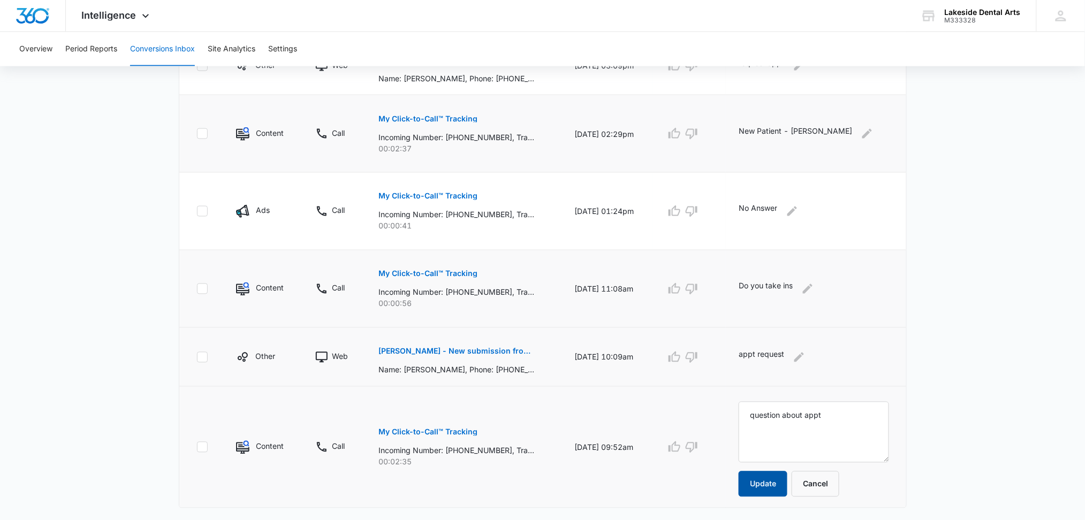
scroll to position [595, 0]
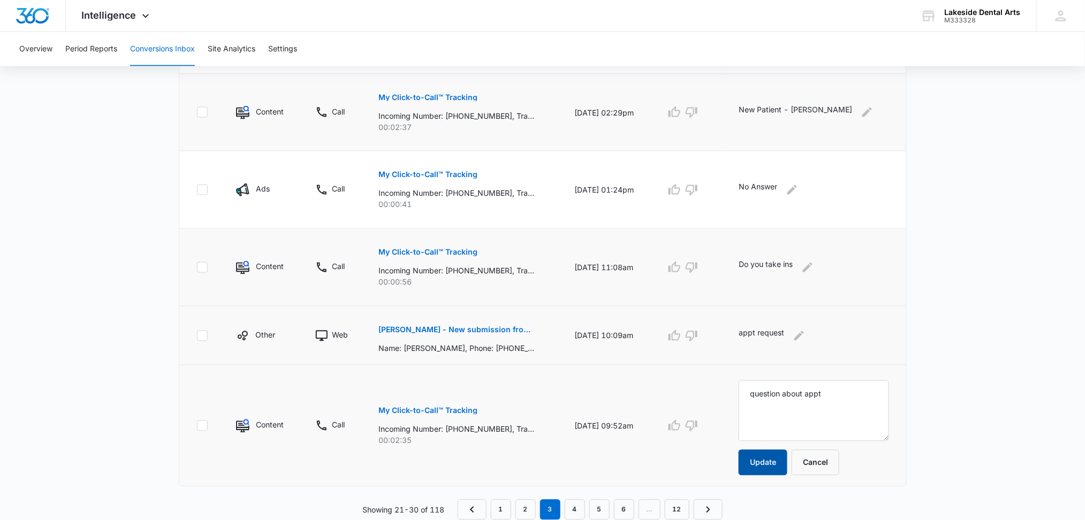
click at [788, 461] on button "Update" at bounding box center [763, 463] width 49 height 26
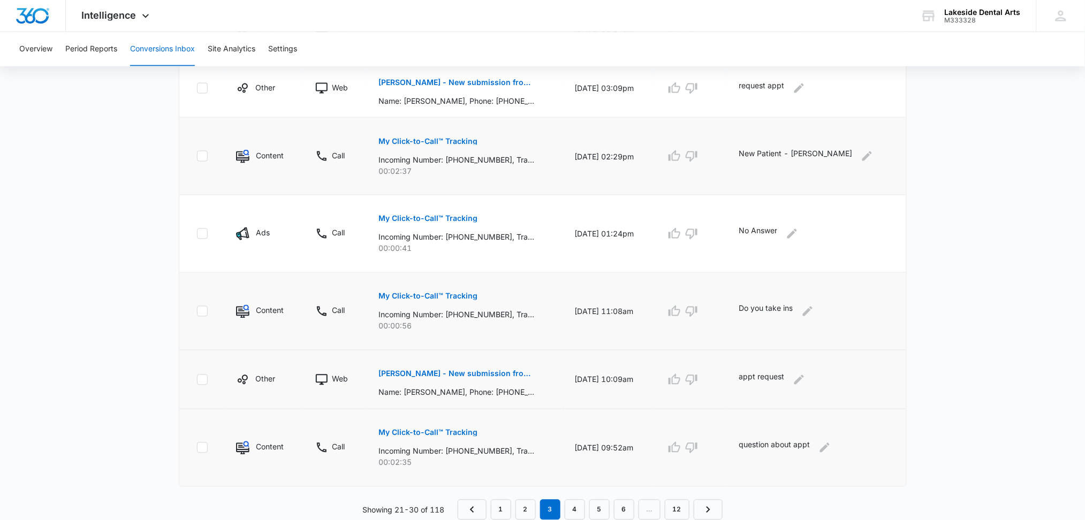
scroll to position [551, 0]
click at [576, 515] on link "4" at bounding box center [575, 510] width 20 height 20
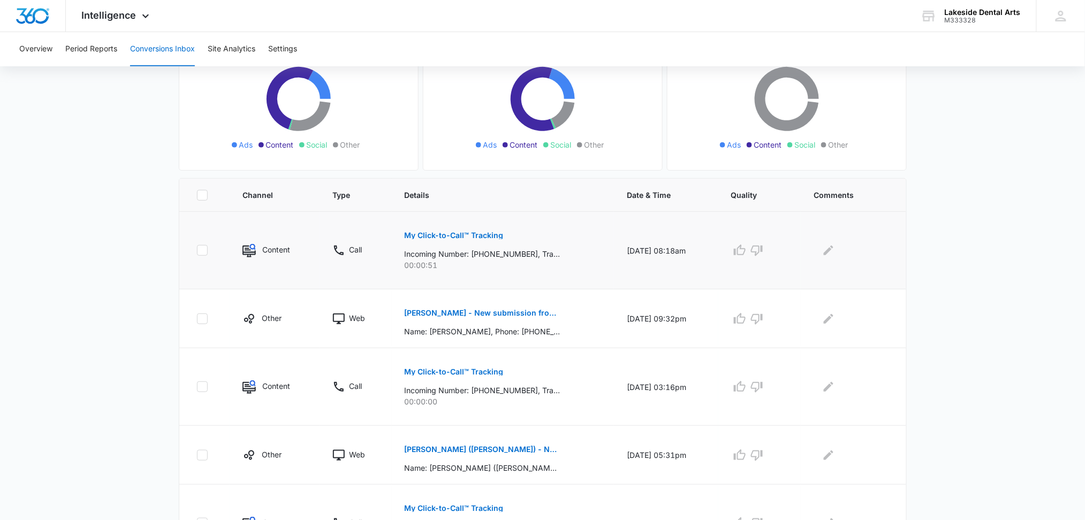
scroll to position [142, 0]
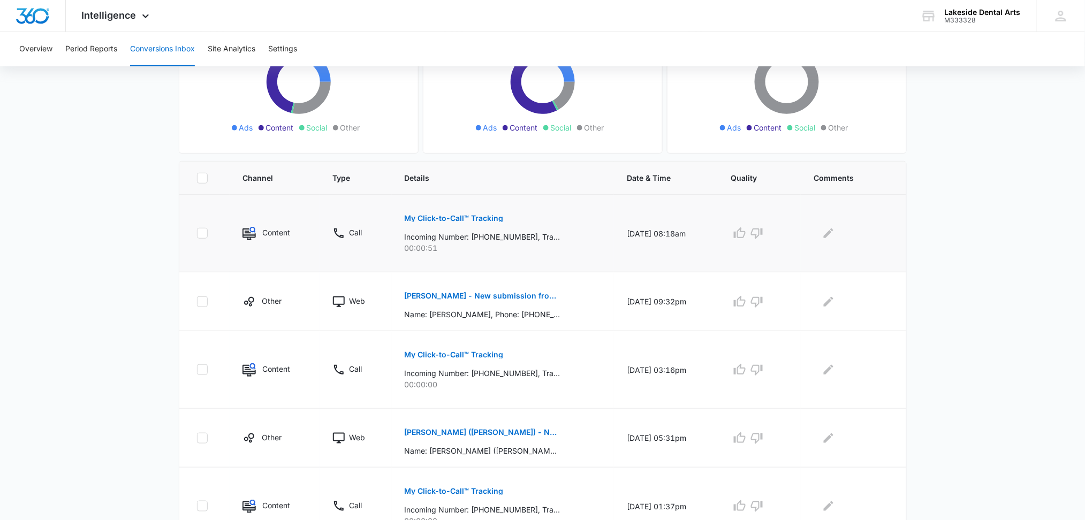
click at [443, 217] on p "My Click-to-Call™ Tracking" at bounding box center [454, 218] width 99 height 7
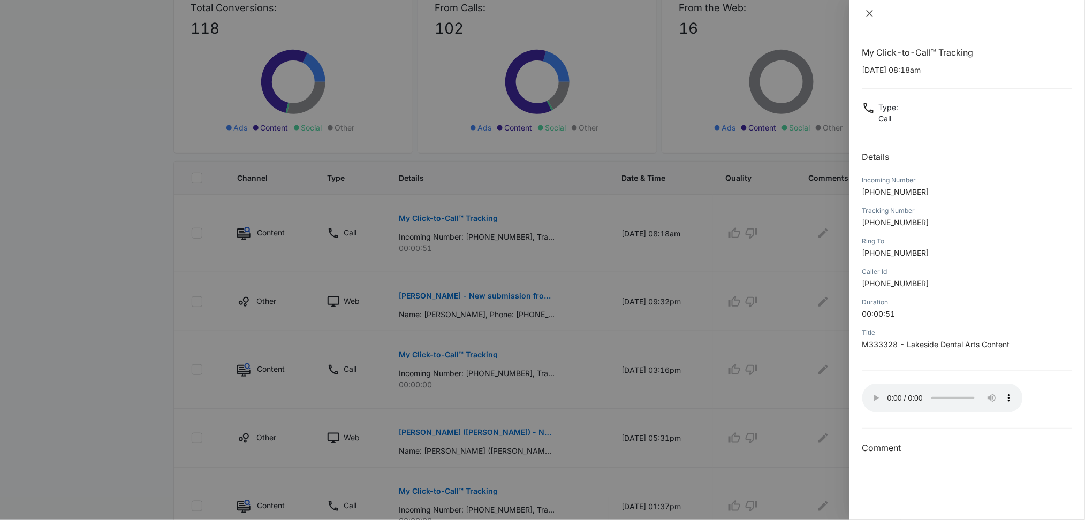
click at [868, 14] on icon "close" at bounding box center [870, 13] width 9 height 9
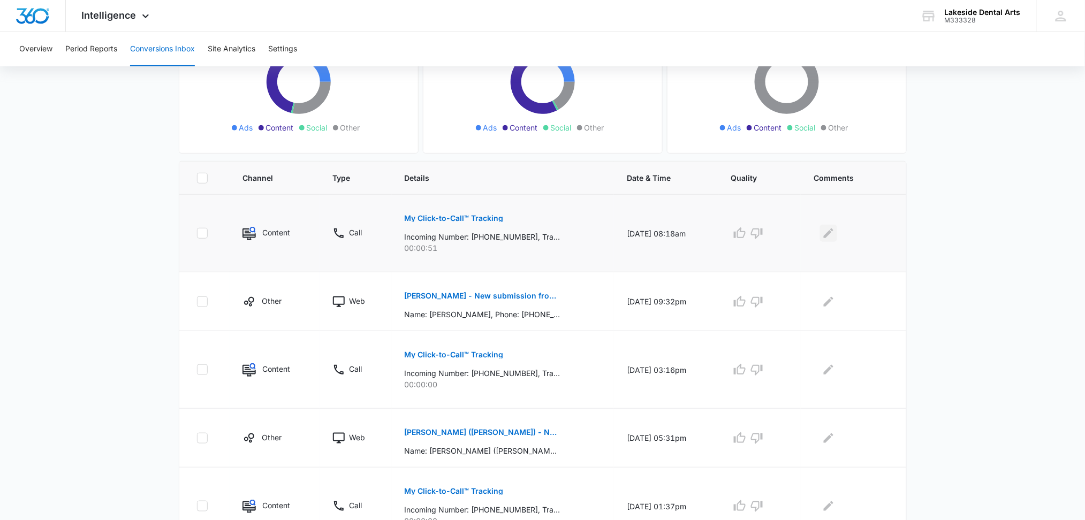
click at [835, 233] on icon "Edit Comments" at bounding box center [828, 233] width 13 height 13
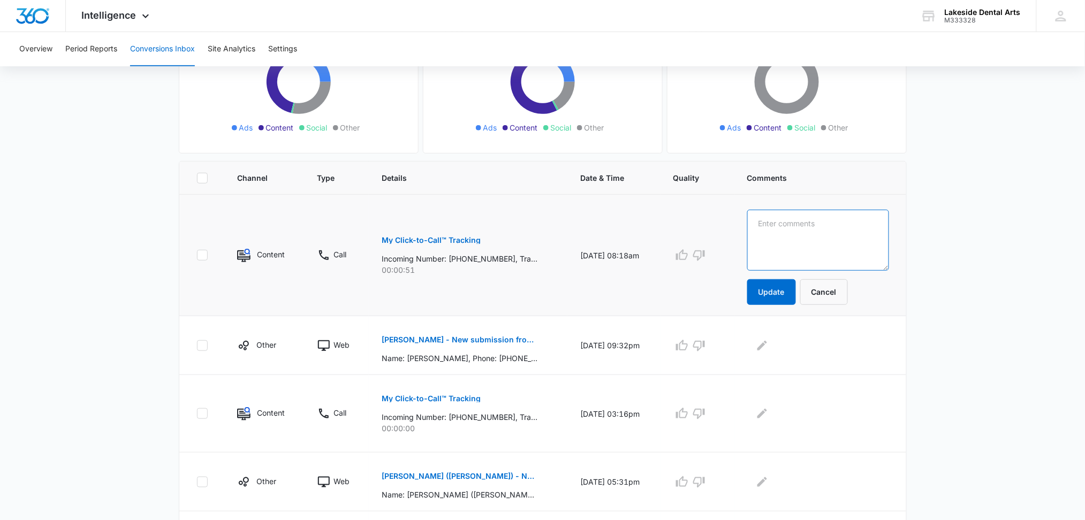
click at [774, 234] on textarea at bounding box center [818, 240] width 142 height 61
type textarea "reschedule appt"
click at [787, 285] on button "Update" at bounding box center [771, 292] width 49 height 26
click at [784, 291] on button "Update" at bounding box center [771, 292] width 49 height 26
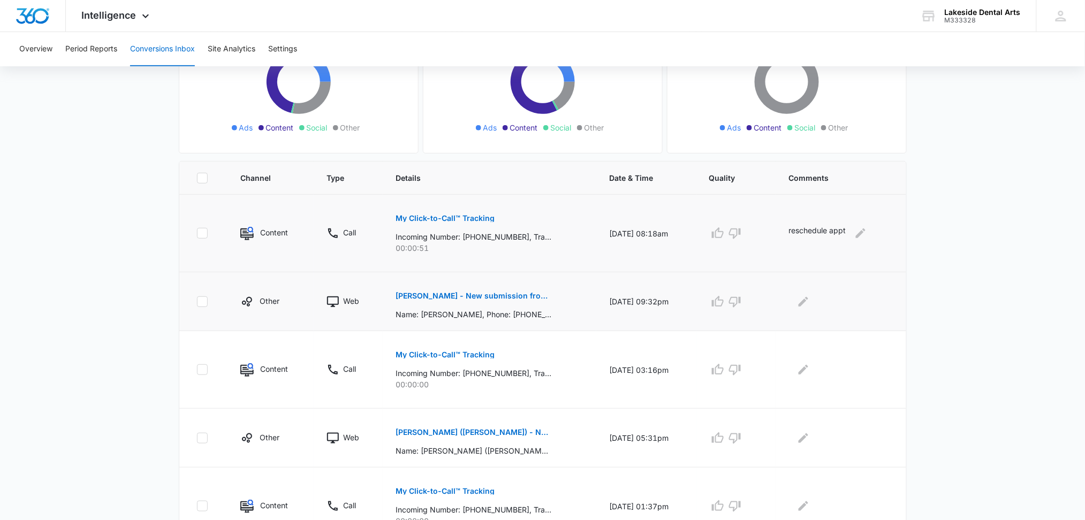
click at [503, 296] on p "[PERSON_NAME] - New submission from Medical Request Appointment Form" at bounding box center [474, 295] width 156 height 7
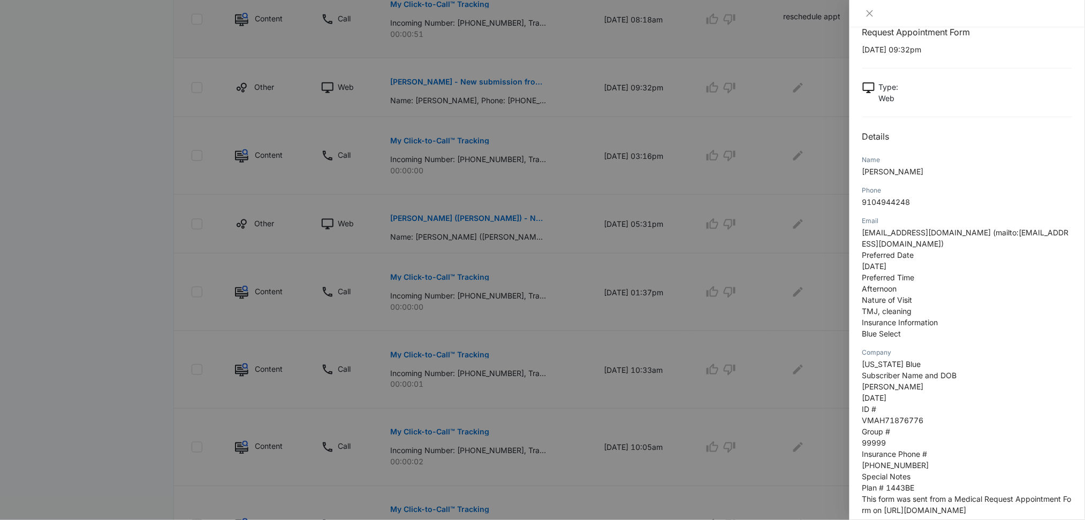
scroll to position [0, 0]
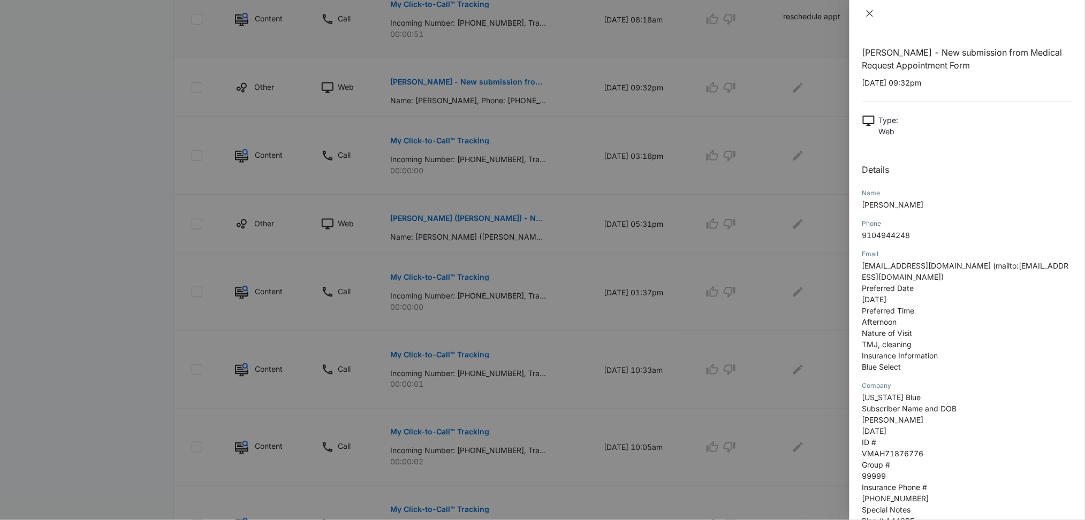
click at [869, 11] on icon "close" at bounding box center [870, 13] width 9 height 9
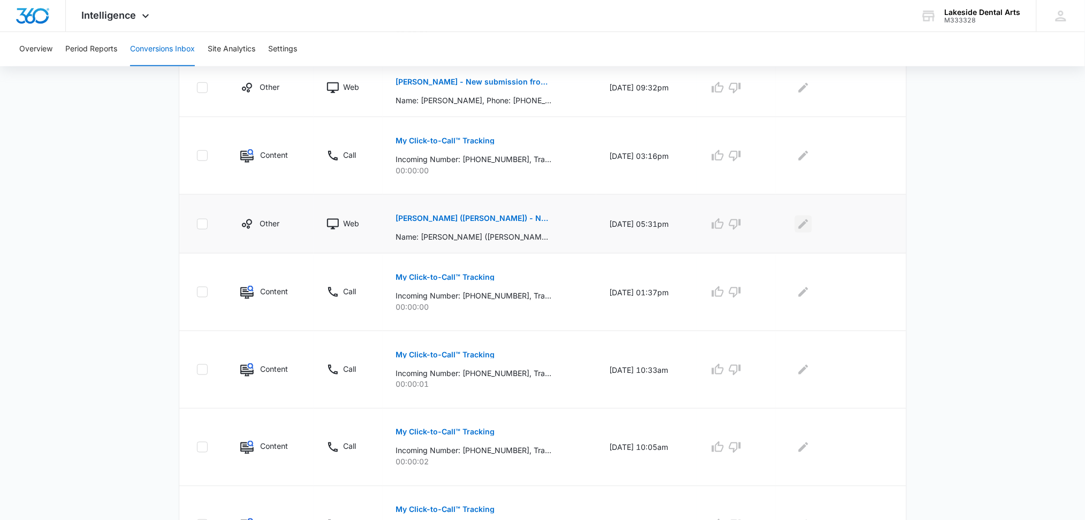
click at [804, 223] on icon "Edit Comments" at bounding box center [803, 224] width 13 height 13
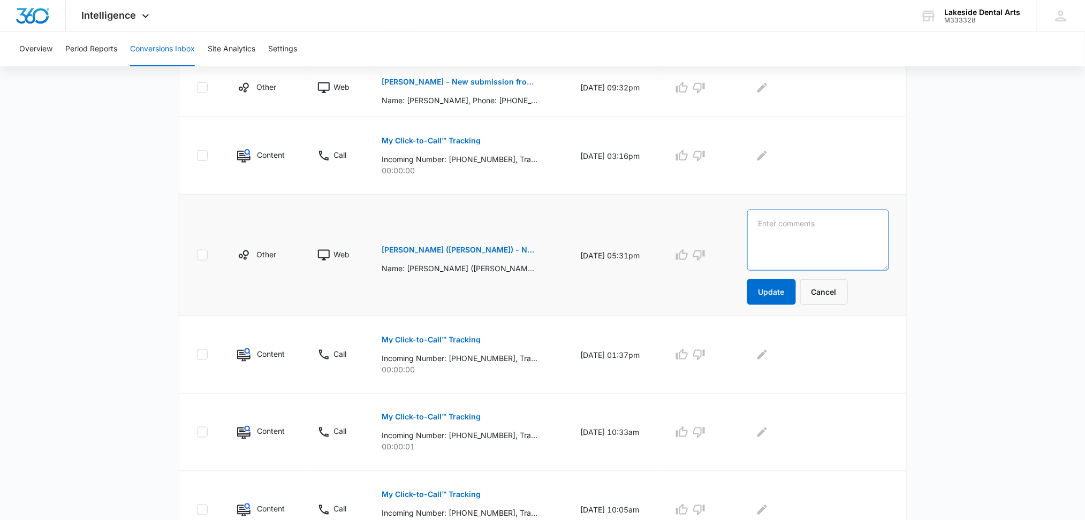
click at [804, 223] on textarea at bounding box center [818, 240] width 142 height 61
type textarea "request for appt"
click at [784, 291] on button "Update" at bounding box center [771, 292] width 49 height 26
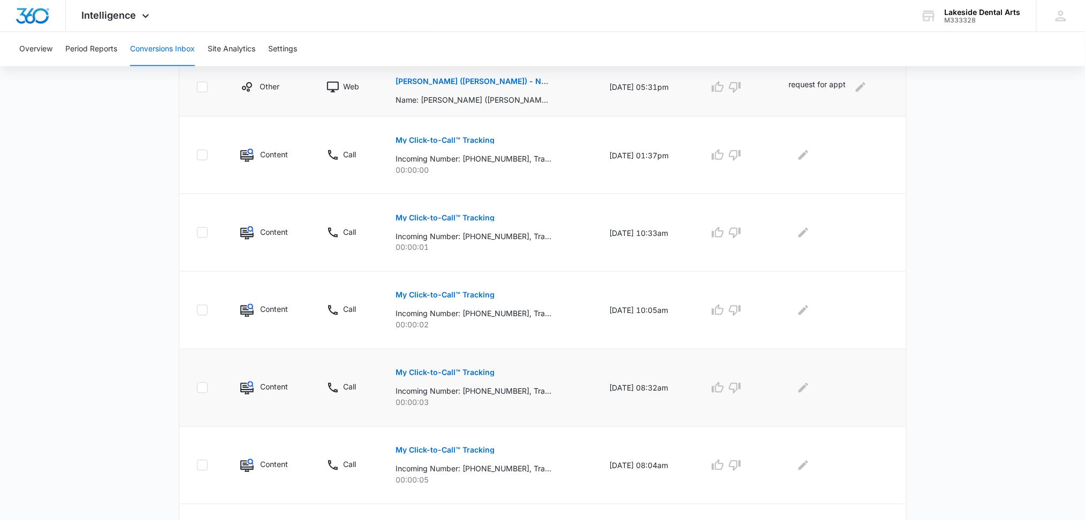
scroll to position [517, 0]
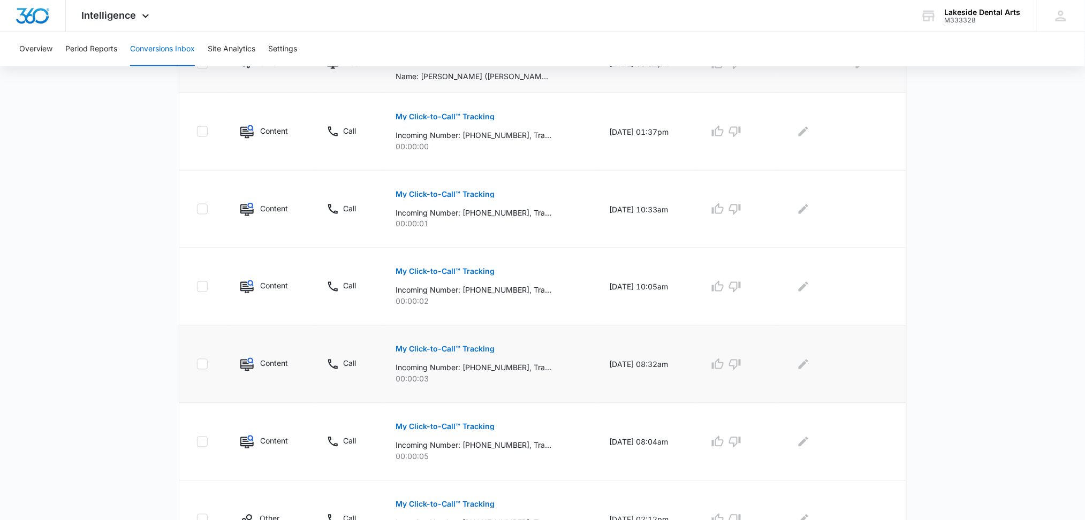
click at [447, 344] on button "My Click-to-Call™ Tracking" at bounding box center [445, 350] width 99 height 26
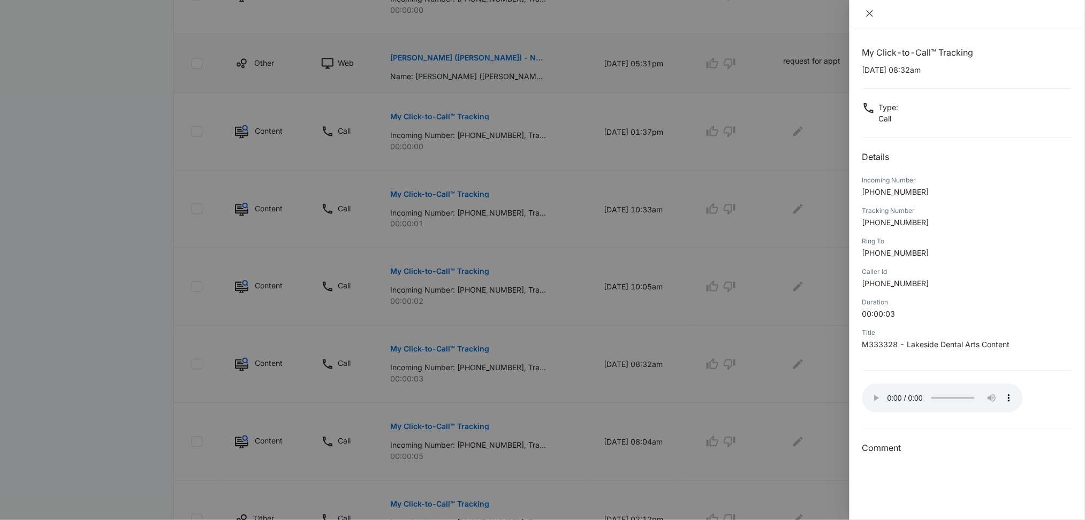
click at [872, 13] on icon "close" at bounding box center [870, 13] width 9 height 9
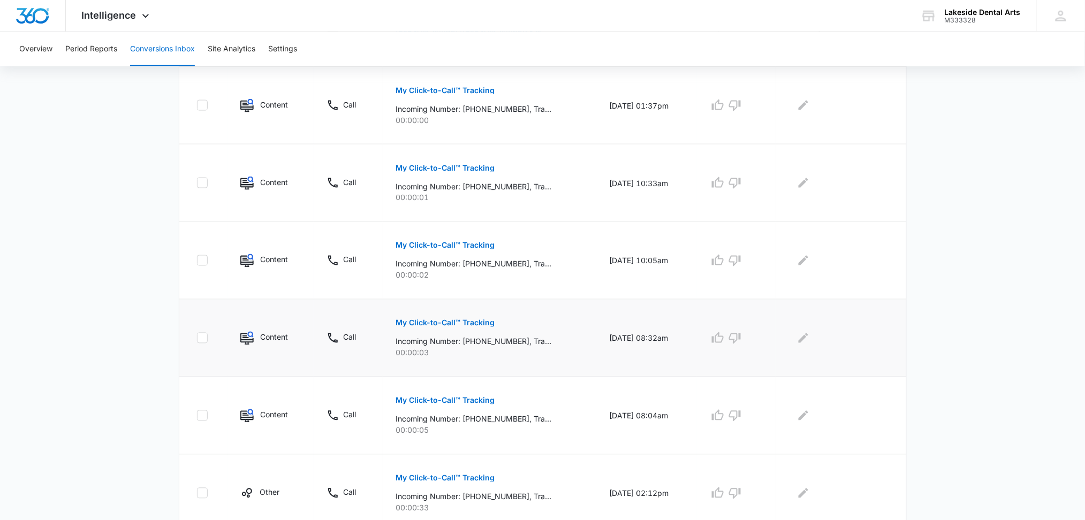
scroll to position [588, 0]
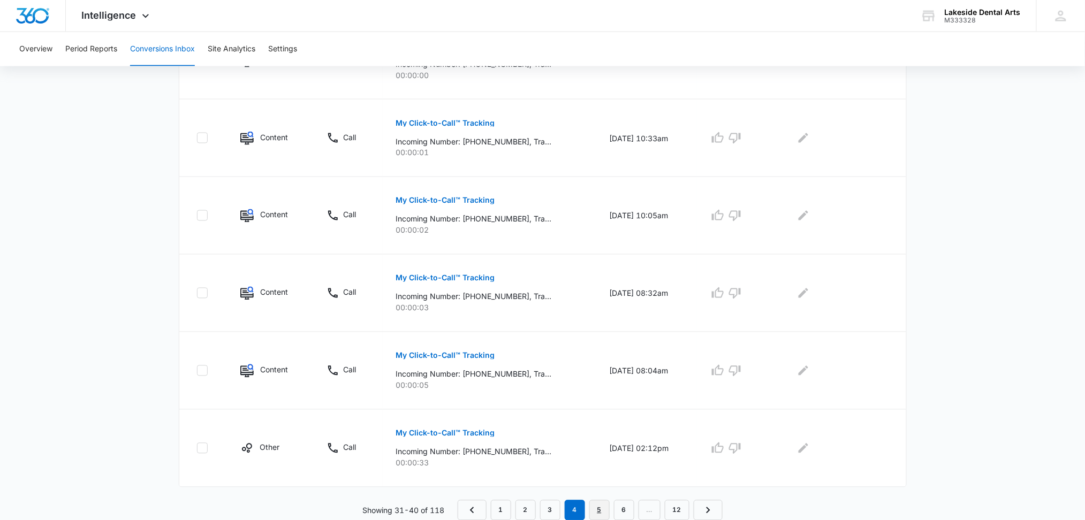
click at [601, 513] on link "5" at bounding box center [599, 511] width 20 height 20
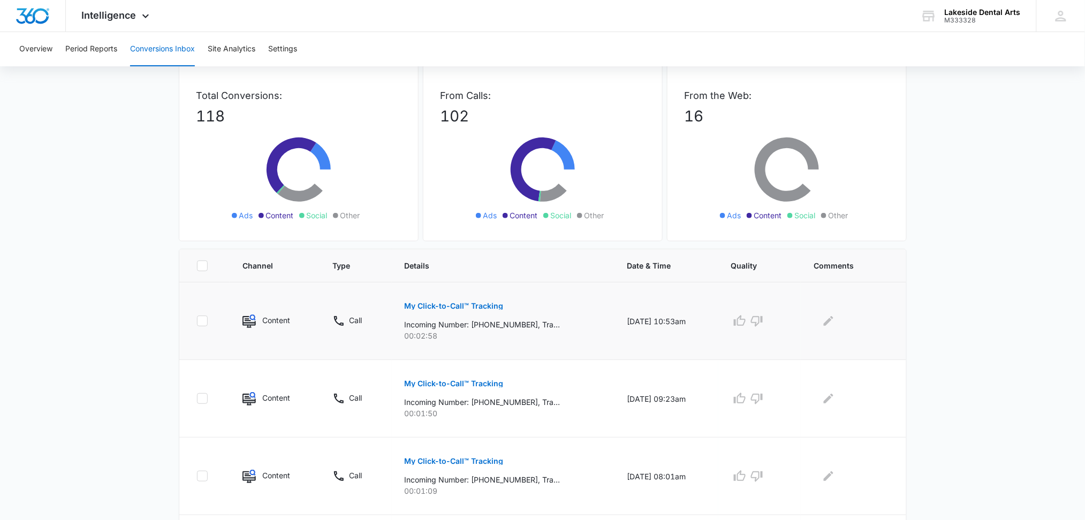
scroll to position [142, 0]
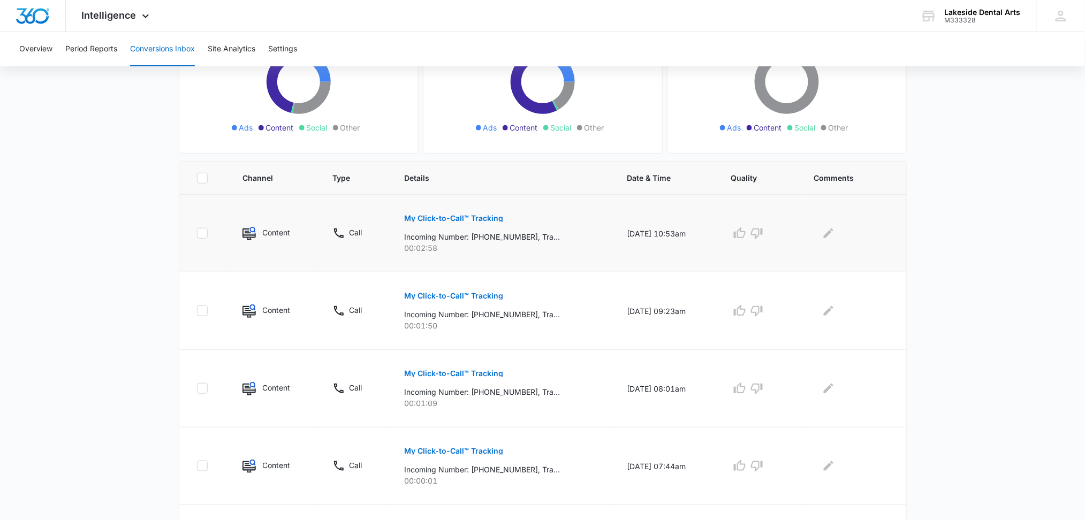
click at [430, 220] on p "My Click-to-Call™ Tracking" at bounding box center [454, 218] width 99 height 7
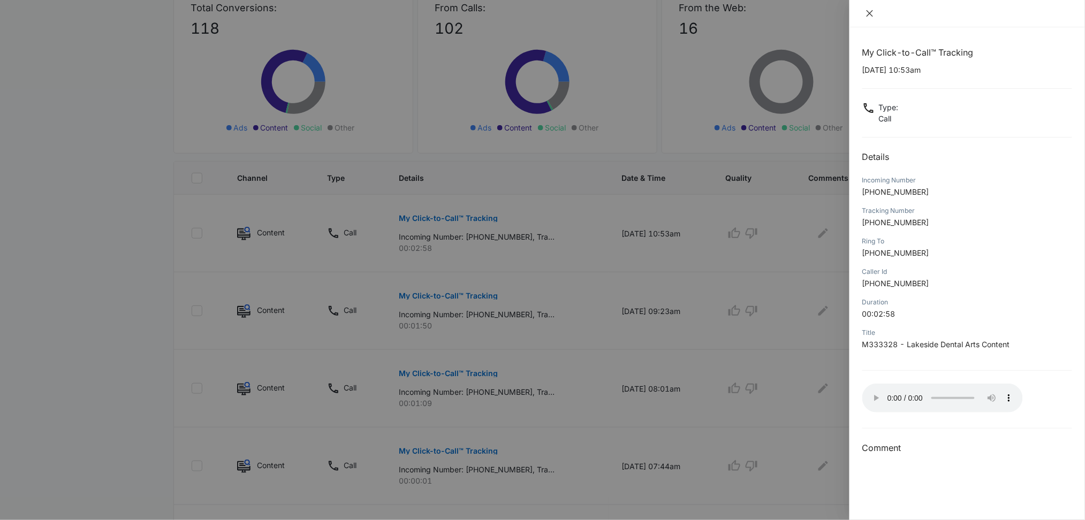
click at [870, 15] on icon "close" at bounding box center [870, 13] width 9 height 9
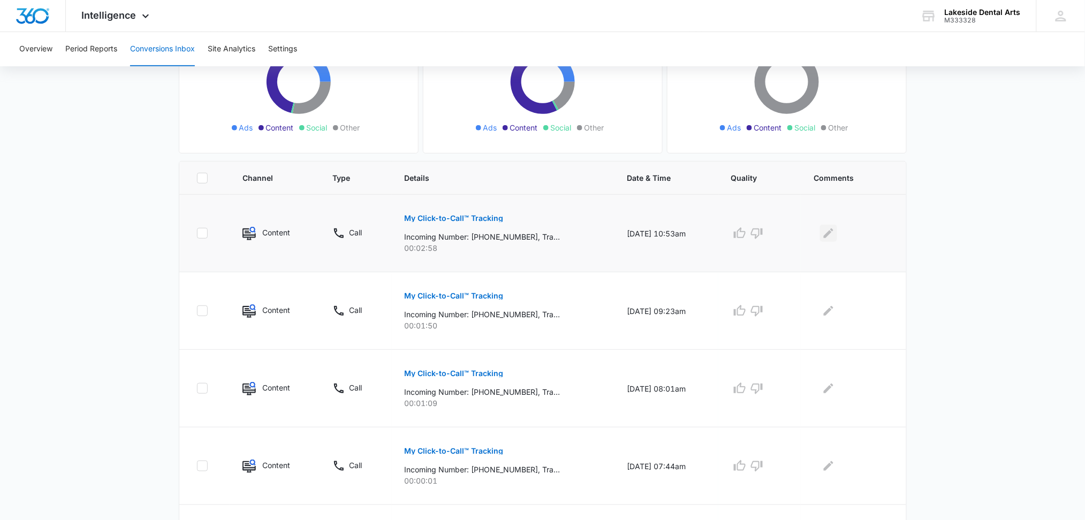
click at [830, 236] on icon "Edit Comments" at bounding box center [829, 234] width 10 height 10
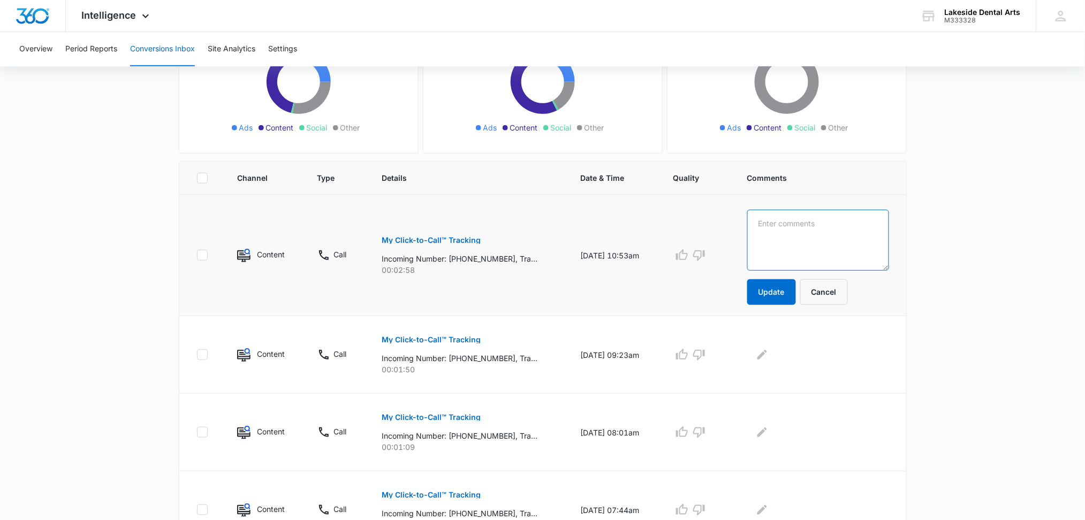
click at [796, 224] on textarea at bounding box center [818, 240] width 142 height 61
click at [845, 222] on textarea "follow up on ins" at bounding box center [818, 240] width 142 height 61
type textarea "follow up to see if ins was filed"
click at [783, 288] on button "Update" at bounding box center [771, 292] width 49 height 26
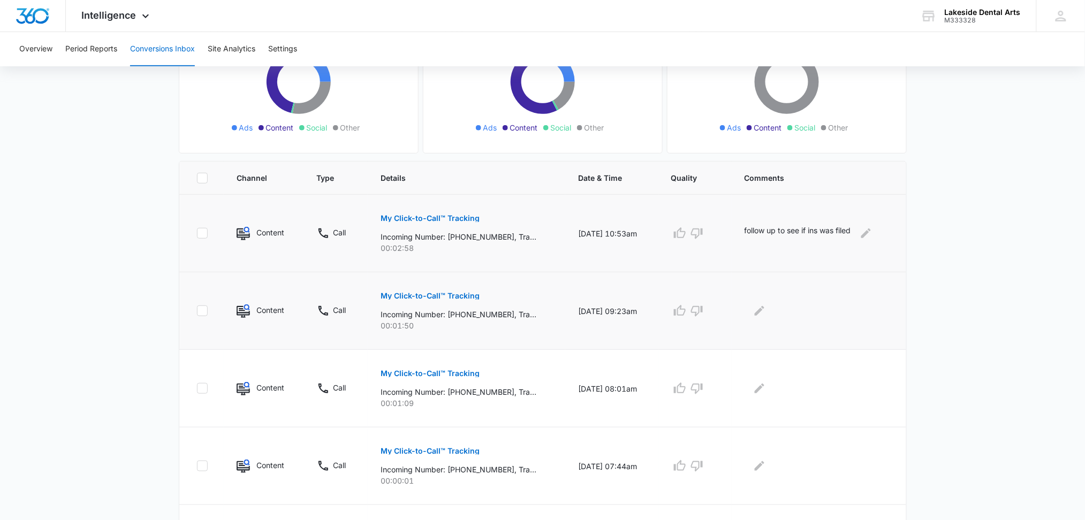
click at [430, 293] on p "My Click-to-Call™ Tracking" at bounding box center [430, 295] width 99 height 7
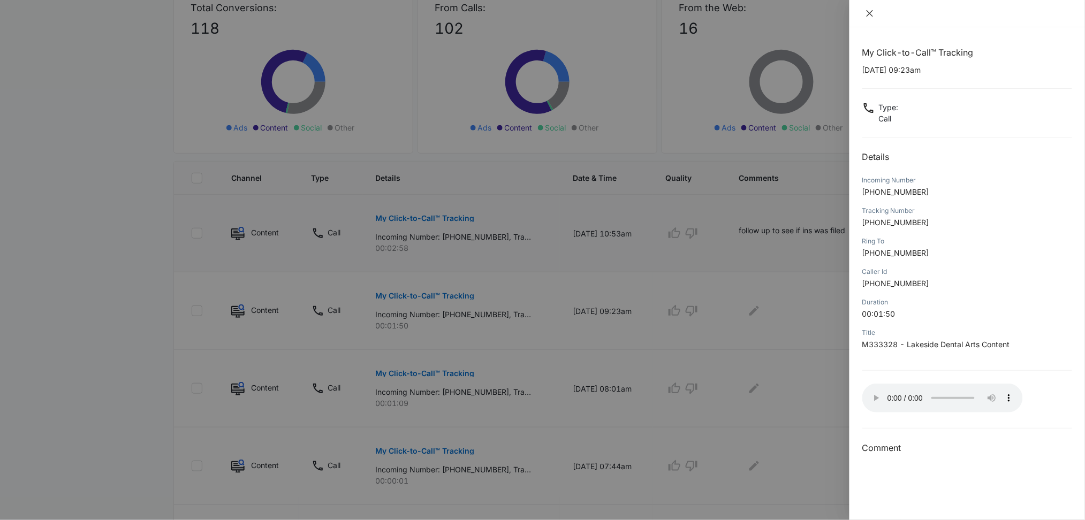
click at [869, 11] on icon "close" at bounding box center [870, 13] width 9 height 9
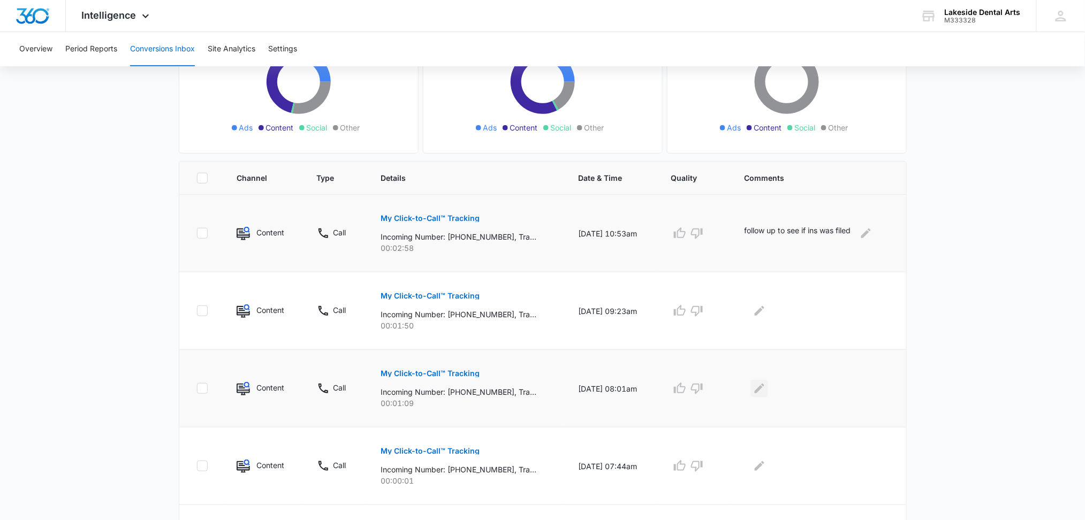
click at [765, 384] on icon "Edit Comments" at bounding box center [760, 389] width 10 height 10
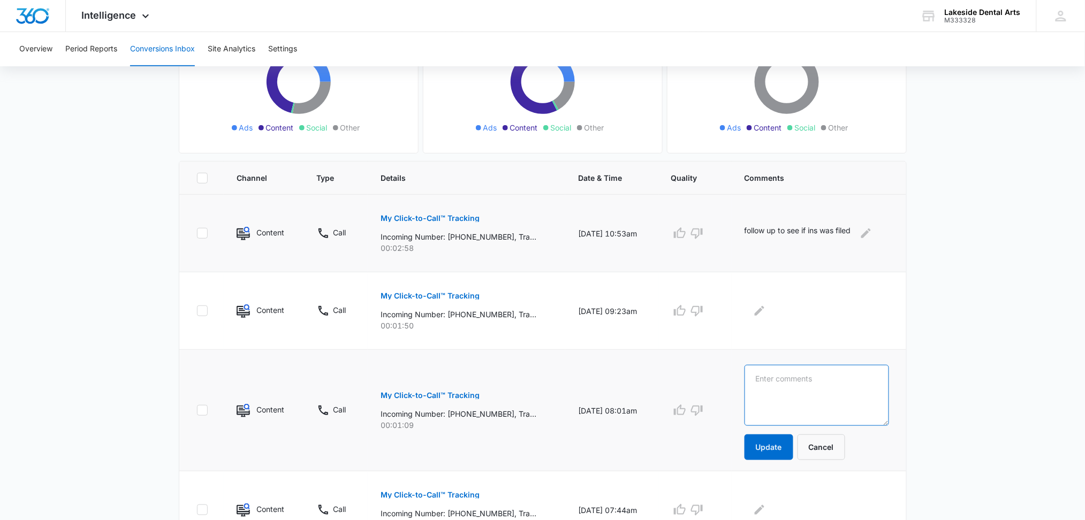
click at [770, 376] on textarea at bounding box center [817, 395] width 145 height 61
type textarea "Medicaid"
click at [774, 454] on button "Update" at bounding box center [769, 448] width 49 height 26
click at [769, 449] on button "Update" at bounding box center [769, 448] width 49 height 26
click at [774, 443] on button "Update" at bounding box center [769, 448] width 49 height 26
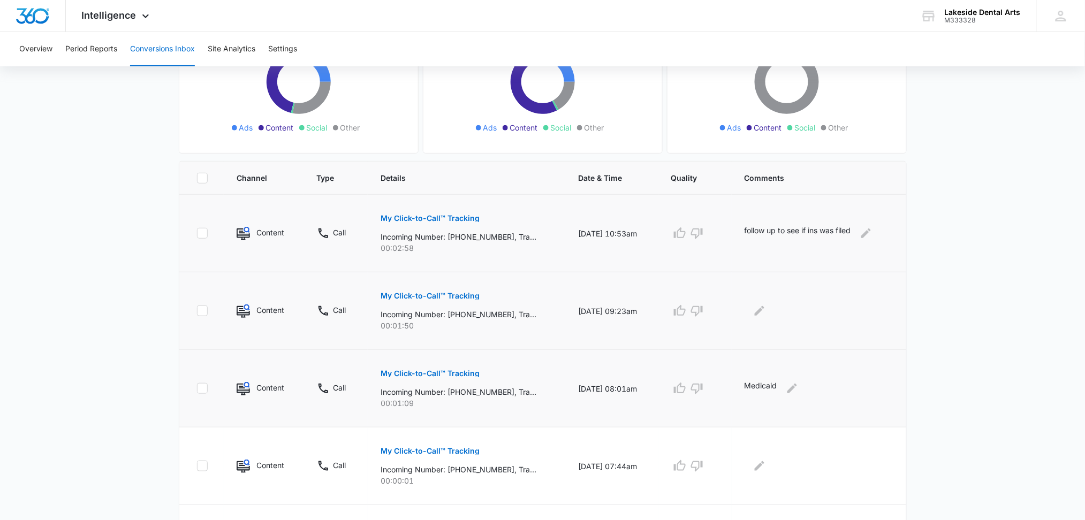
click at [443, 295] on p "My Click-to-Call™ Tracking" at bounding box center [430, 295] width 99 height 7
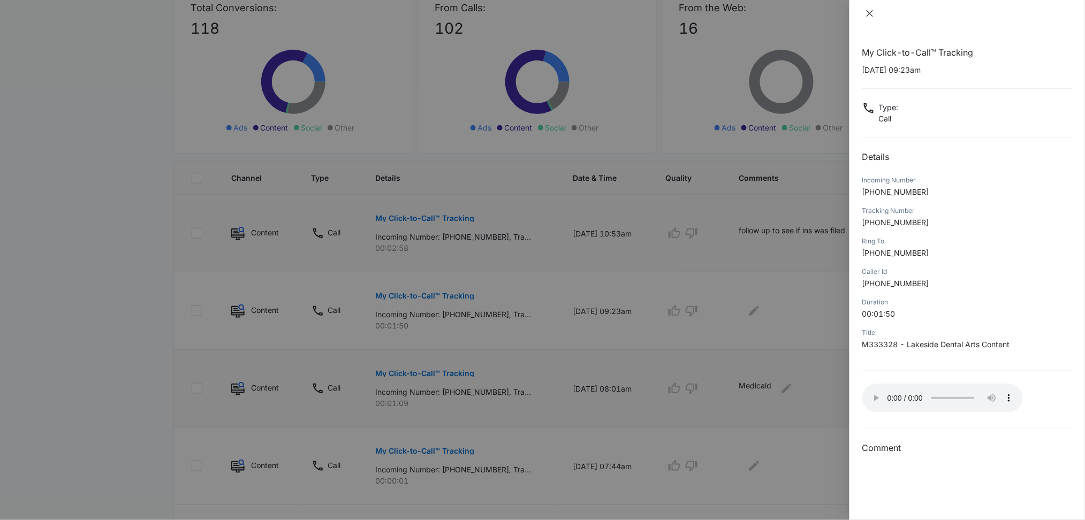
click at [870, 16] on icon "close" at bounding box center [870, 13] width 9 height 9
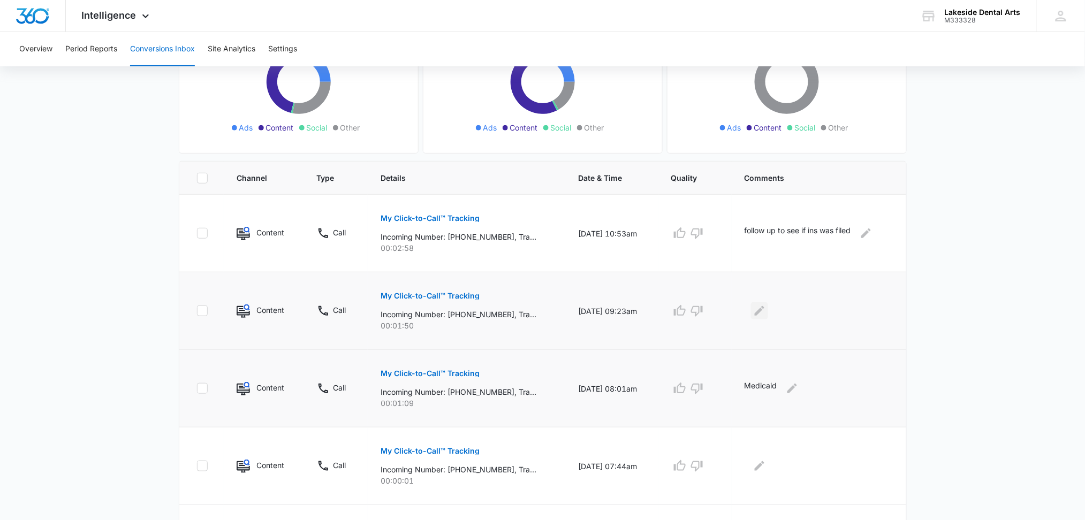
click at [765, 311] on icon "Edit Comments" at bounding box center [759, 311] width 13 height 13
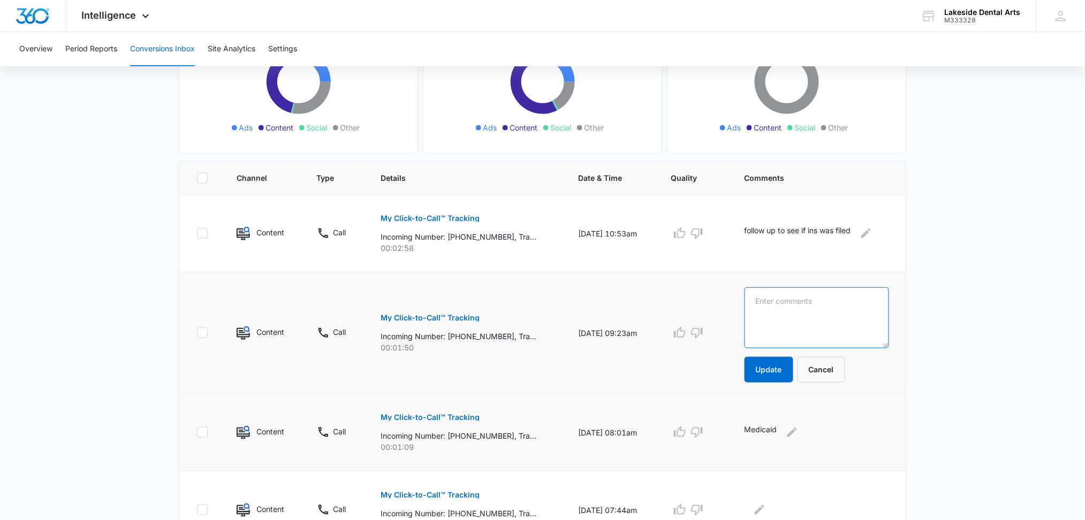
click at [772, 296] on textarea at bounding box center [817, 318] width 145 height 61
type textarea "Medicaid"
click at [772, 371] on button "Update" at bounding box center [769, 370] width 49 height 26
click at [769, 366] on button "Update" at bounding box center [769, 370] width 49 height 26
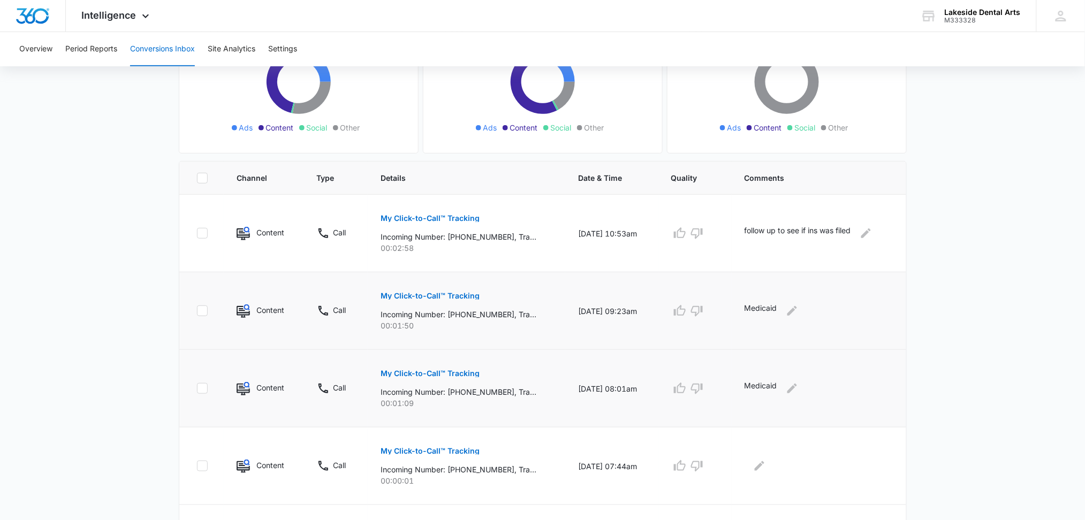
click at [412, 413] on td "My Click-to-Call™ Tracking Incoming Number: [PHONE_NUMBER], Tracking Number: [P…" at bounding box center [467, 389] width 198 height 78
click at [421, 371] on p "My Click-to-Call™ Tracking" at bounding box center [430, 373] width 99 height 7
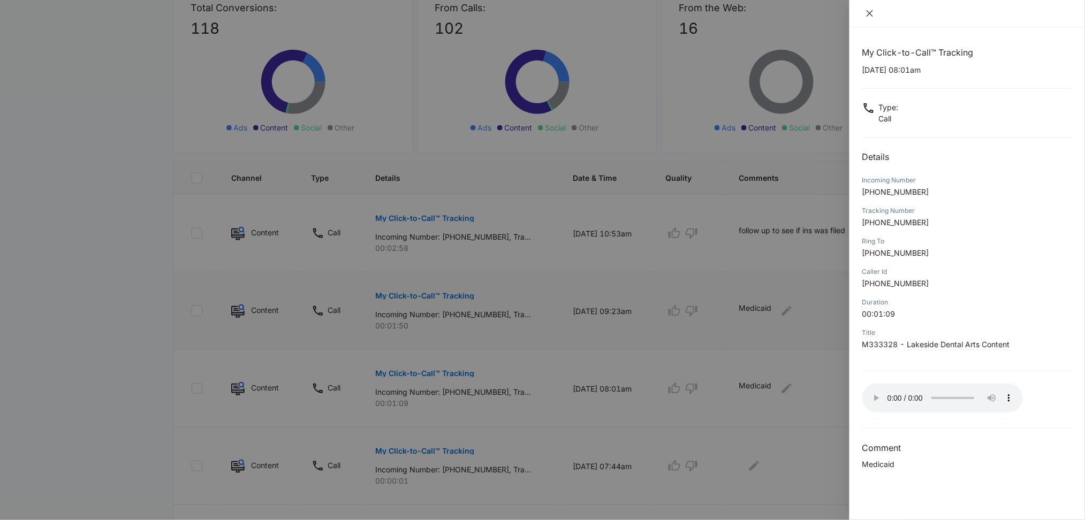
click at [872, 12] on icon "close" at bounding box center [870, 13] width 9 height 9
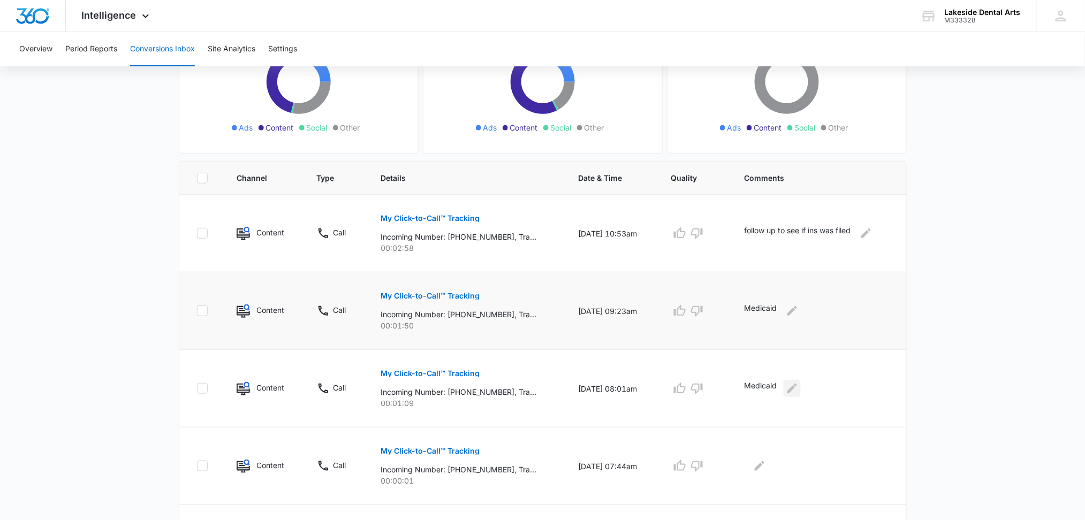
click at [795, 390] on icon "Edit Comments" at bounding box center [793, 389] width 10 height 10
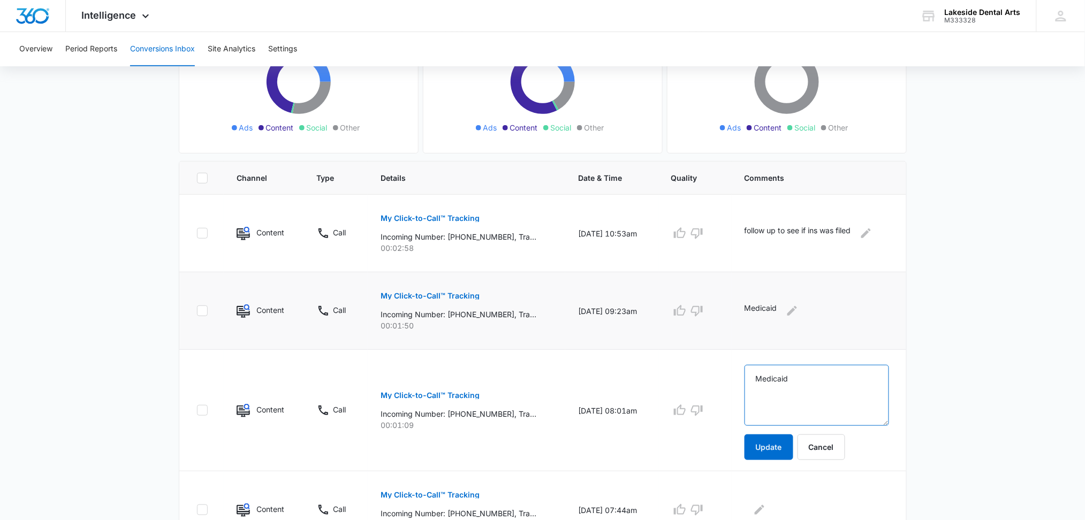
drag, startPoint x: 800, startPoint y: 379, endPoint x: 755, endPoint y: 373, distance: 45.4
click at [755, 373] on textarea "Medicaid" at bounding box center [817, 395] width 145 height 61
type textarea "Ins inquiry"
click at [774, 450] on button "Update" at bounding box center [769, 448] width 49 height 26
click at [770, 444] on button "Update" at bounding box center [769, 448] width 49 height 26
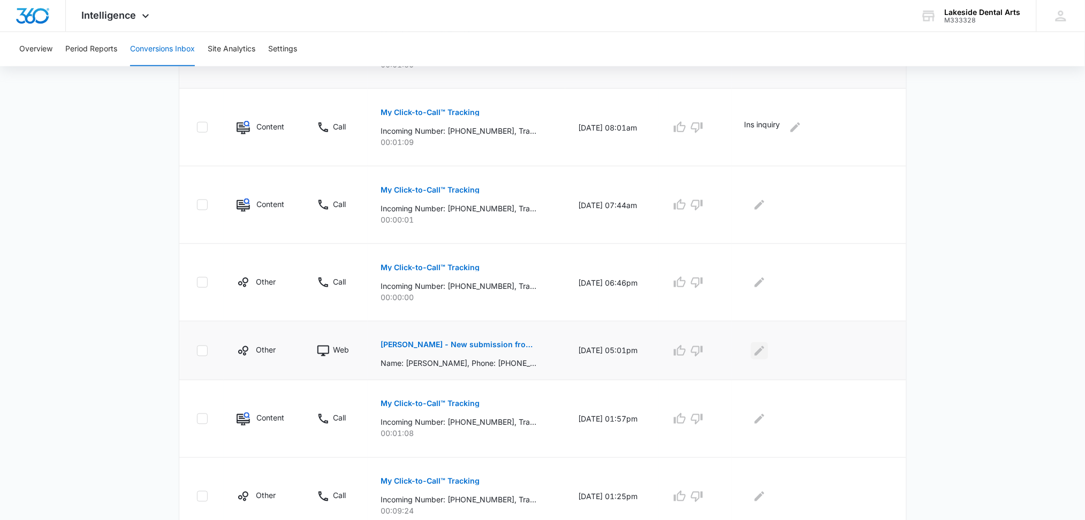
scroll to position [428, 0]
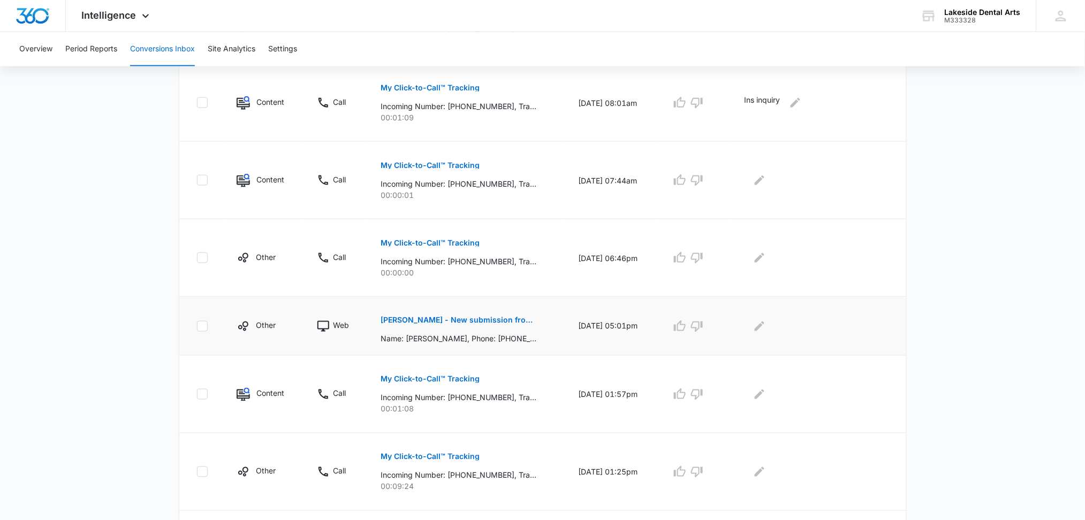
click at [484, 321] on p "[PERSON_NAME] - New submission from Medical Request Appointment Form" at bounding box center [459, 320] width 156 height 7
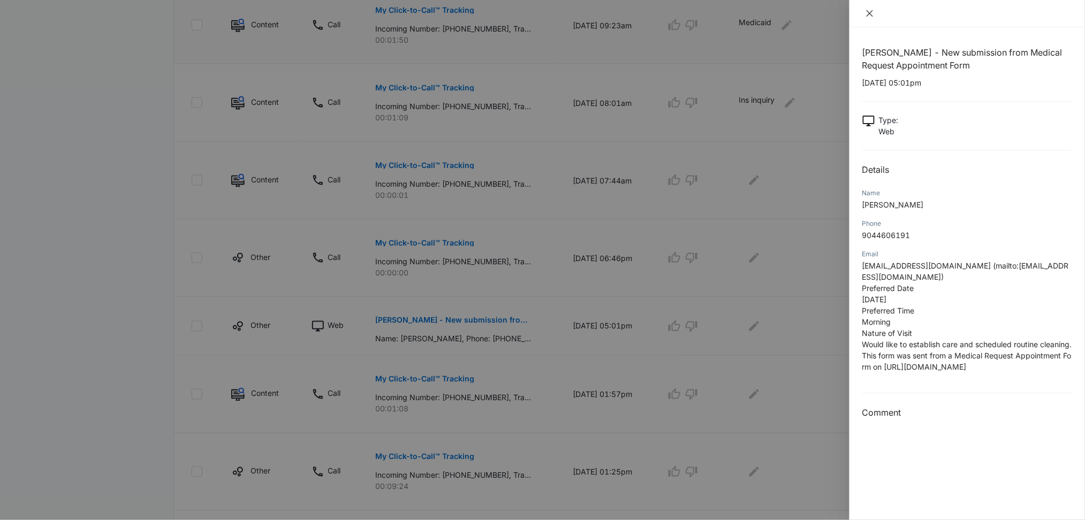
click at [869, 14] on icon "close" at bounding box center [870, 13] width 9 height 9
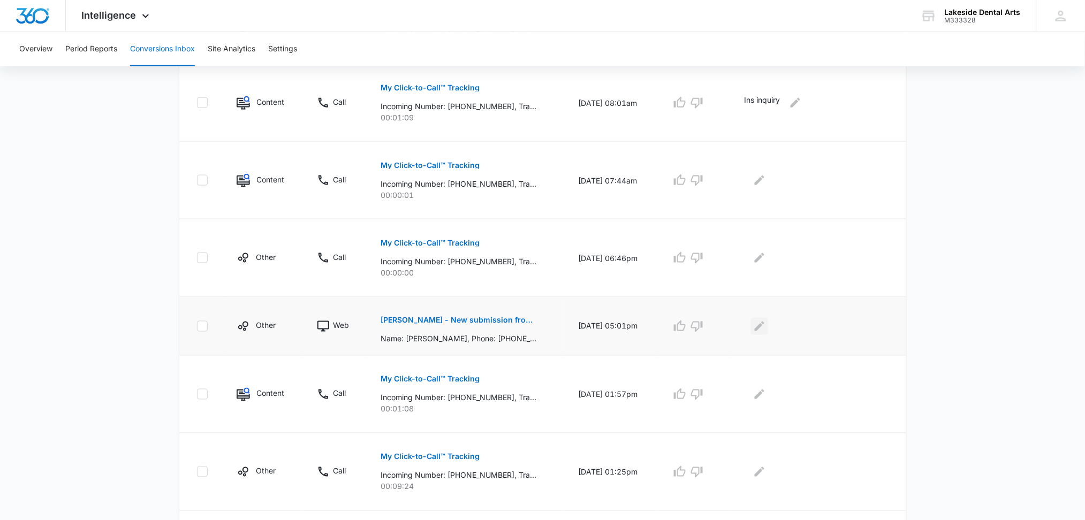
click at [761, 328] on icon "Edit Comments" at bounding box center [760, 326] width 10 height 10
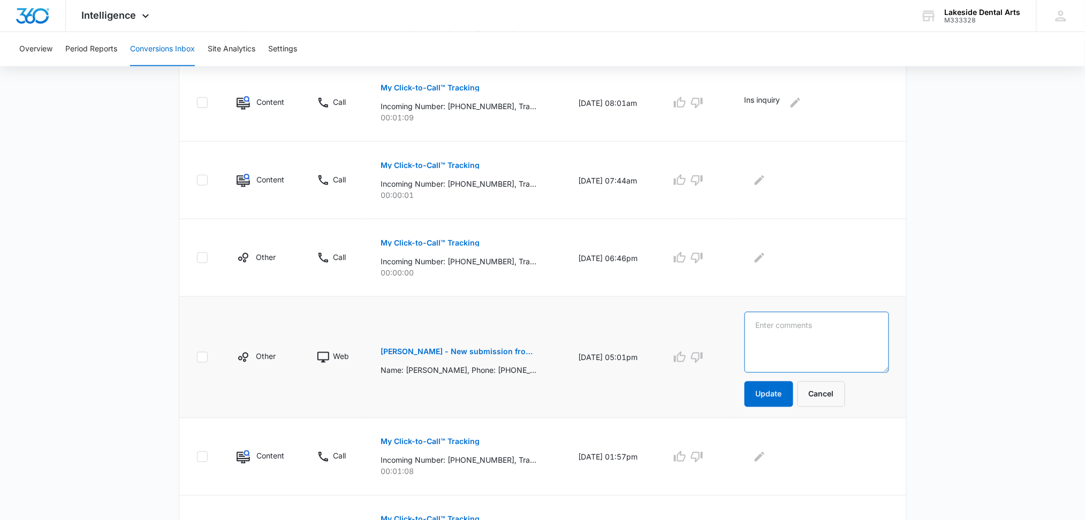
click at [764, 328] on textarea at bounding box center [817, 342] width 145 height 61
type textarea "appt request - new patient"
click at [769, 396] on button "Update" at bounding box center [769, 395] width 49 height 26
click at [774, 395] on button "Update" at bounding box center [769, 395] width 49 height 26
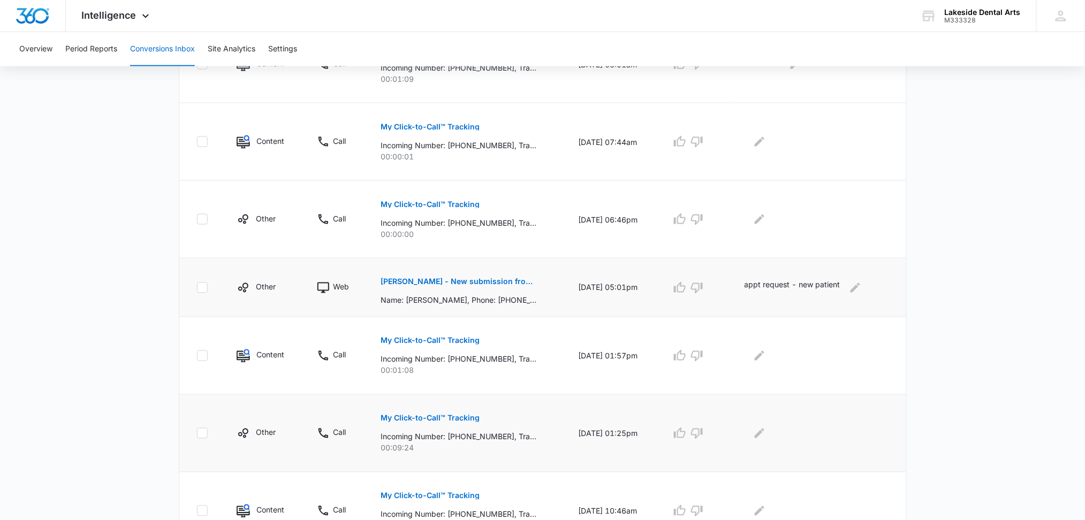
scroll to position [500, 0]
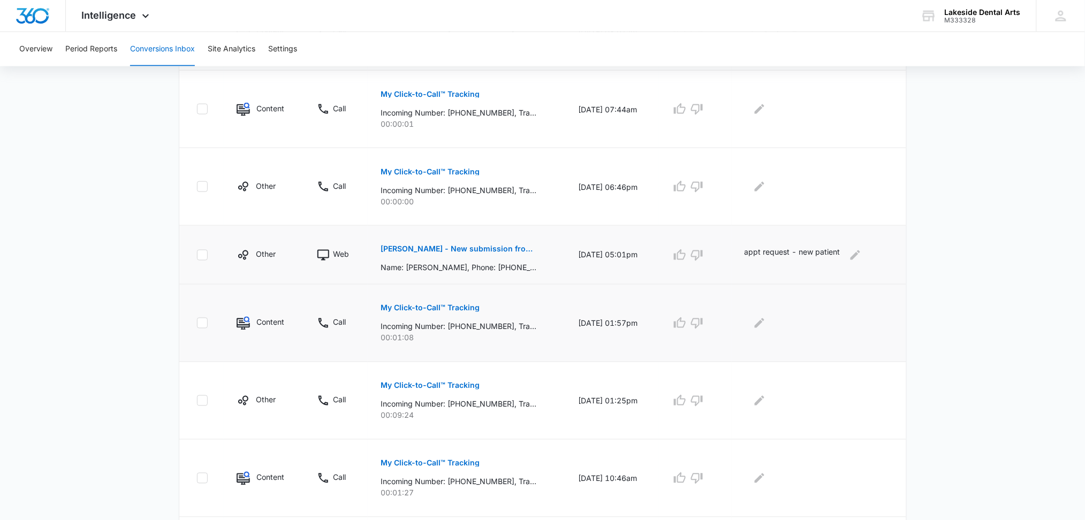
click at [428, 308] on p "My Click-to-Call™ Tracking" at bounding box center [430, 308] width 99 height 7
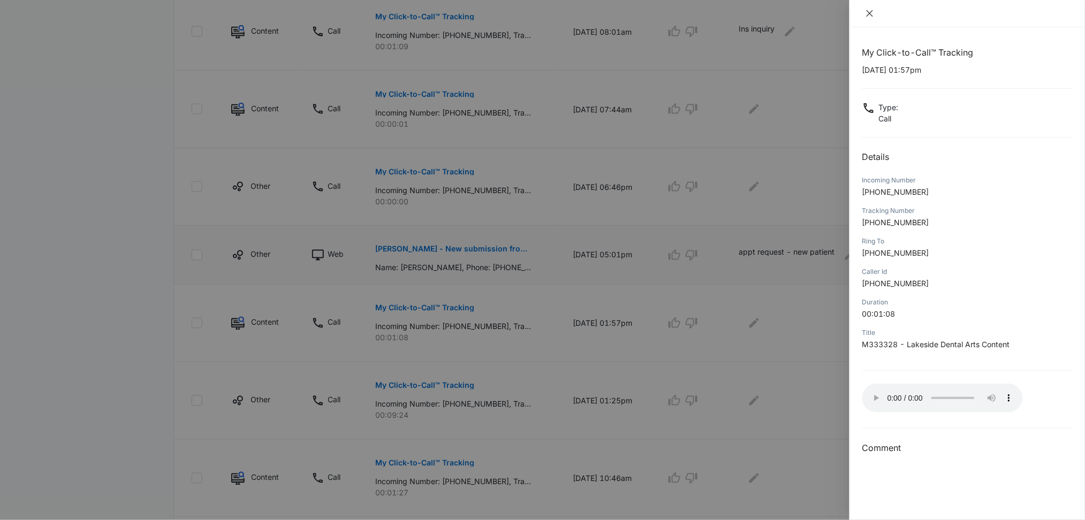
click at [871, 13] on icon "close" at bounding box center [870, 13] width 6 height 6
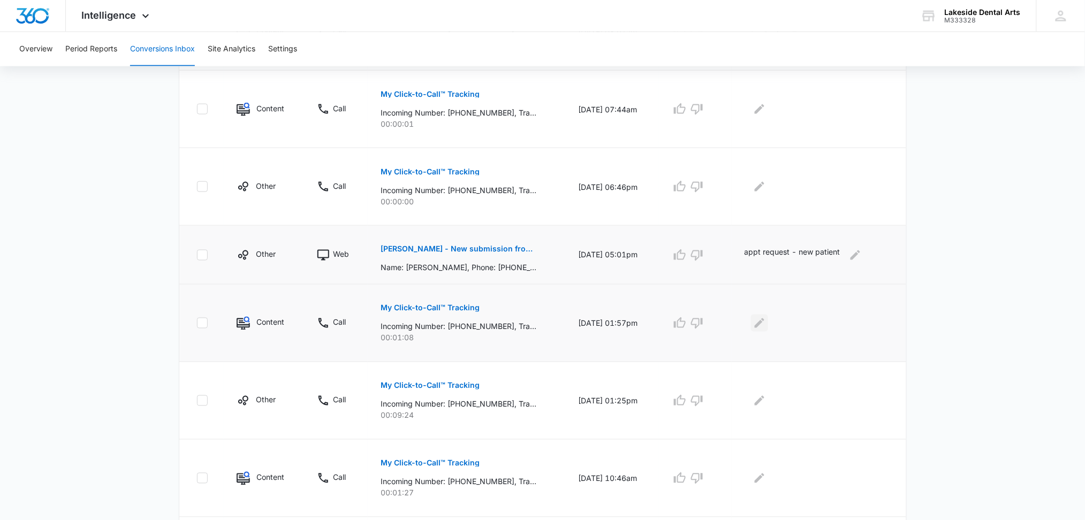
click at [757, 327] on icon "Edit Comments" at bounding box center [759, 323] width 13 height 13
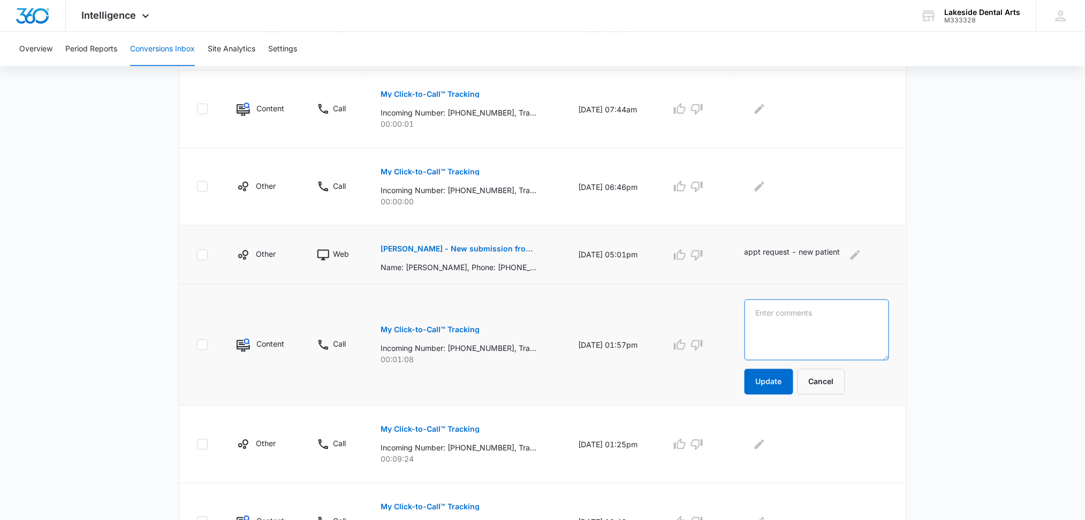
click at [758, 315] on textarea at bounding box center [817, 330] width 145 height 61
type textarea "Dental Sales"
click at [768, 380] on button "Update" at bounding box center [769, 382] width 49 height 26
click at [769, 381] on button "Update" at bounding box center [769, 382] width 49 height 26
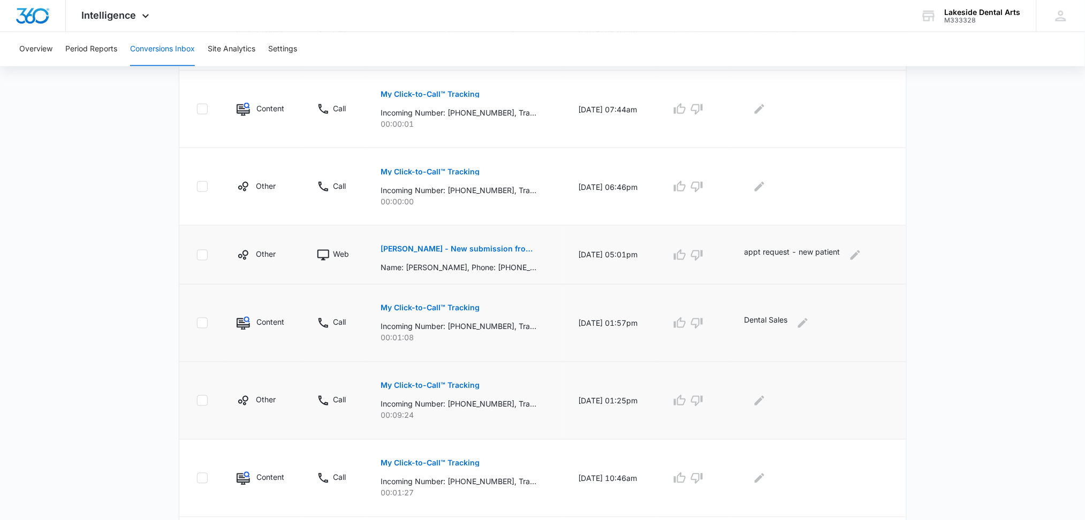
click at [448, 428] on td "My Click-to-Call™ Tracking Incoming Number: [PHONE_NUMBER], Tracking Number: [P…" at bounding box center [467, 401] width 198 height 78
click at [437, 386] on p "My Click-to-Call™ Tracking" at bounding box center [430, 385] width 99 height 7
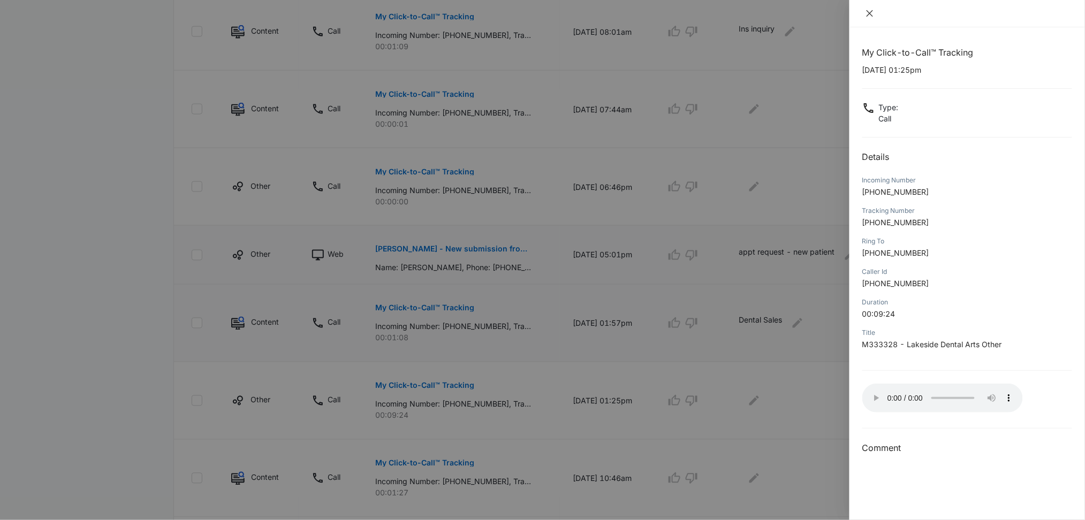
click at [870, 12] on icon "close" at bounding box center [870, 13] width 9 height 9
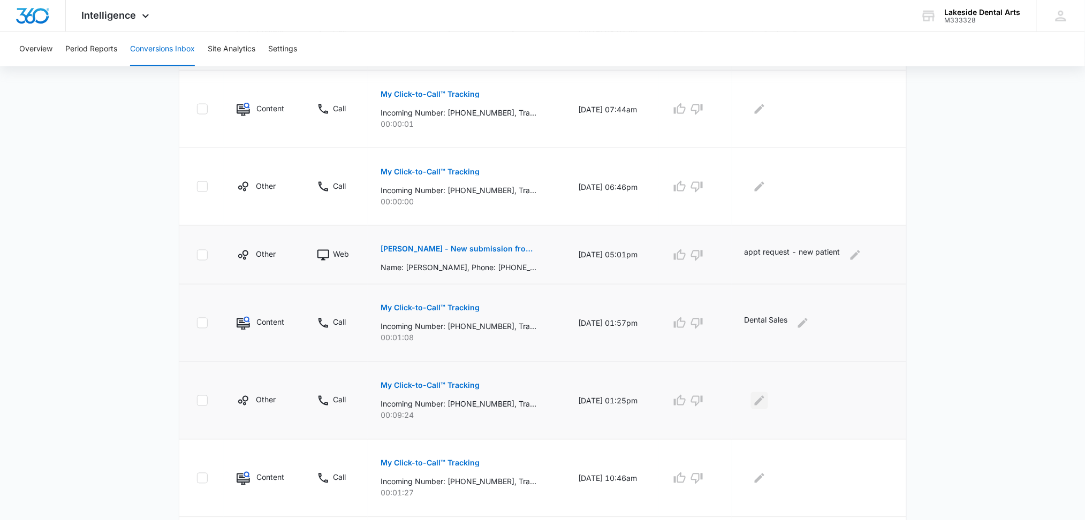
click at [765, 403] on icon "Edit Comments" at bounding box center [759, 401] width 13 height 13
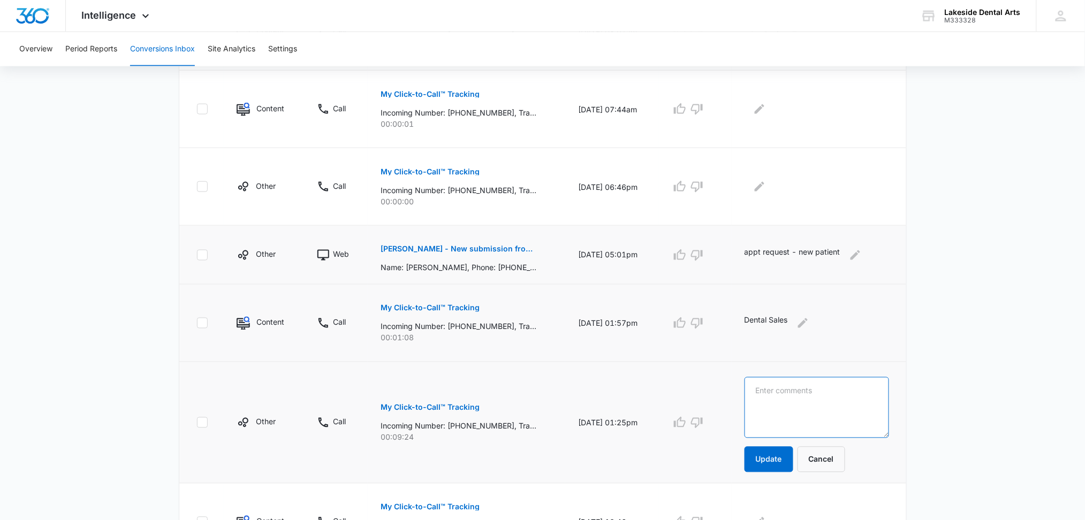
click at [766, 391] on textarea at bounding box center [817, 407] width 145 height 61
type textarea "New patient appt"
click at [775, 458] on button "Update" at bounding box center [769, 460] width 49 height 26
click at [764, 458] on button "Update" at bounding box center [769, 460] width 49 height 26
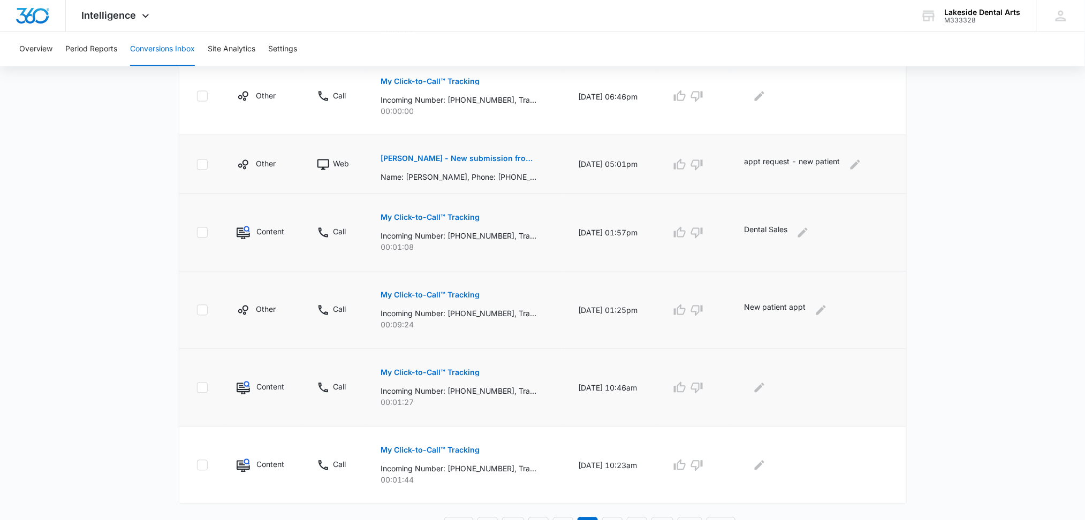
scroll to position [607, 0]
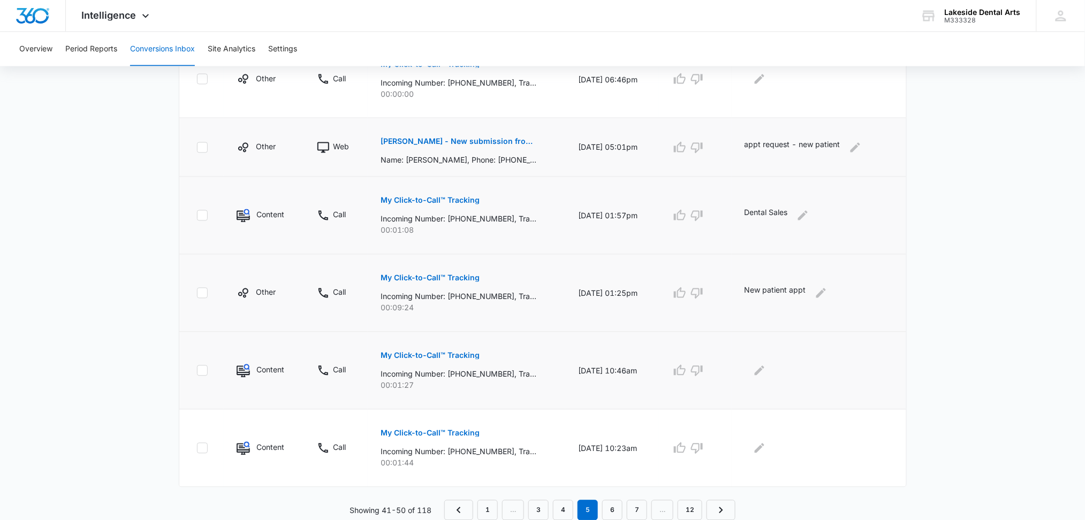
click at [438, 354] on p "My Click-to-Call™ Tracking" at bounding box center [430, 355] width 99 height 7
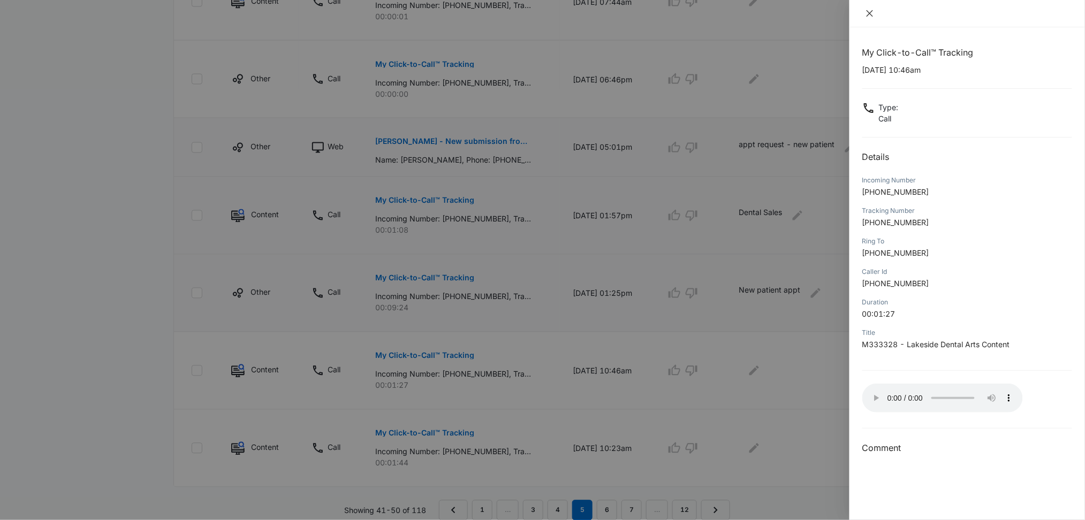
click at [870, 11] on icon "close" at bounding box center [870, 13] width 9 height 9
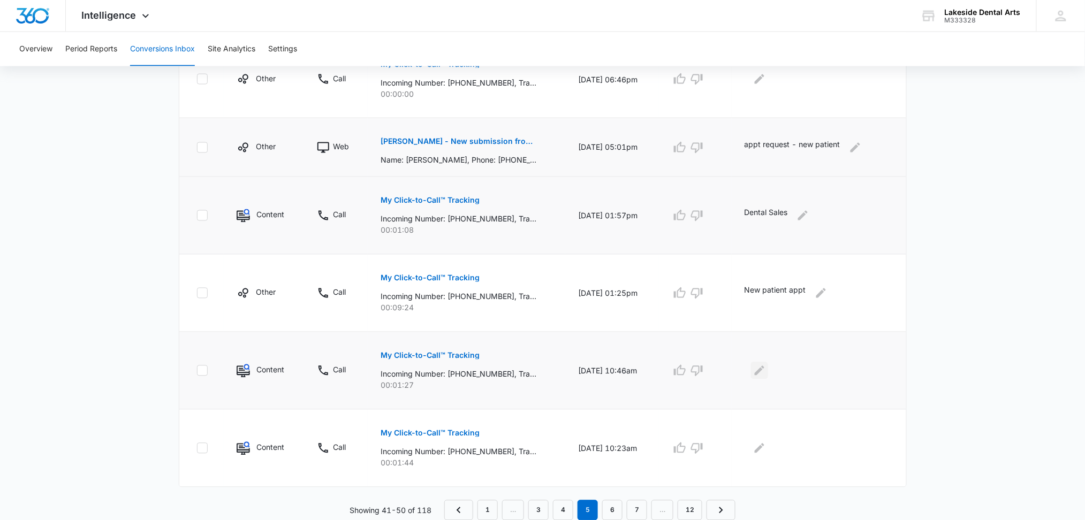
click at [765, 373] on icon "Edit Comments" at bounding box center [759, 371] width 13 height 13
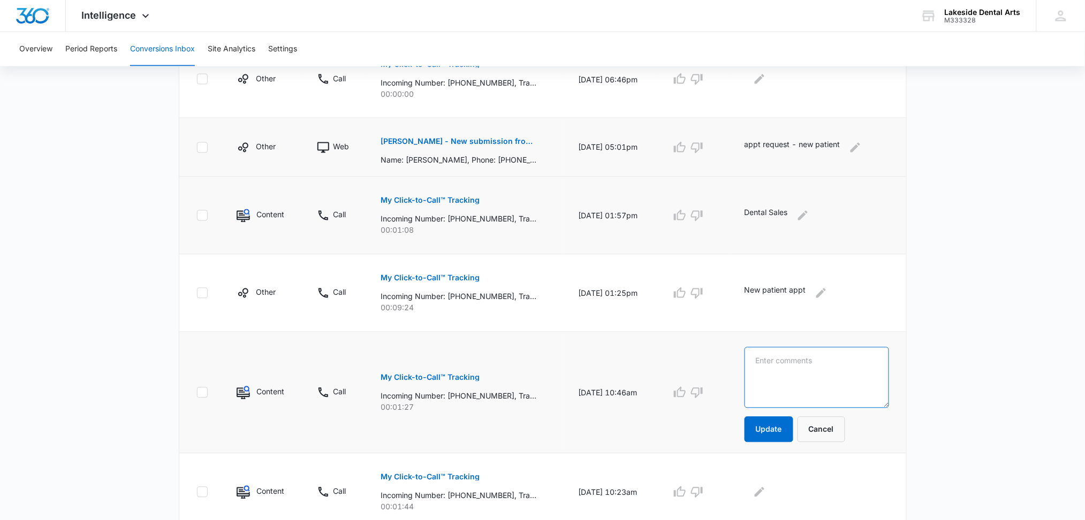
click at [778, 365] on textarea at bounding box center [817, 377] width 145 height 61
type textarea "[PERSON_NAME] or [PERSON_NAME]"
click at [771, 433] on button "Update" at bounding box center [769, 430] width 49 height 26
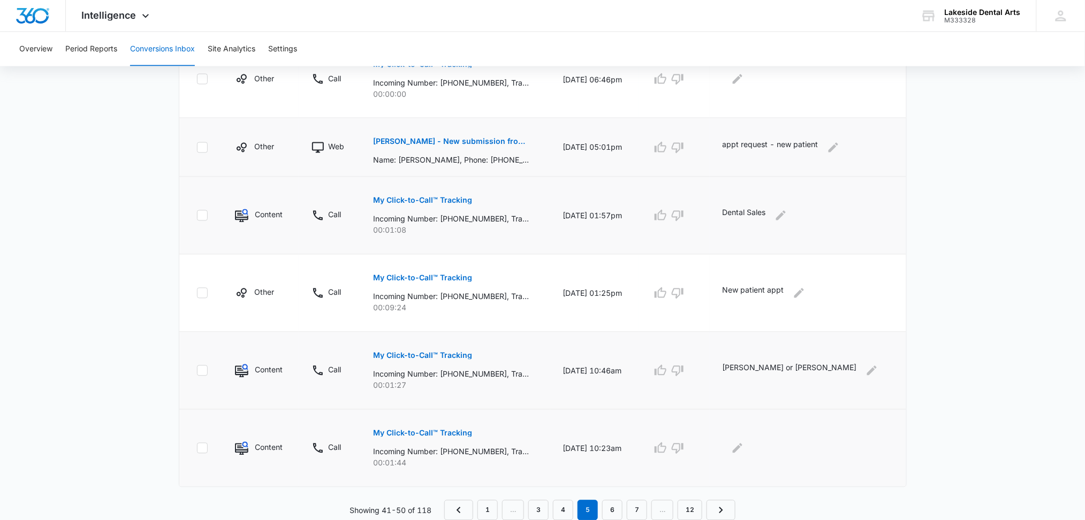
click at [464, 433] on p "My Click-to-Call™ Tracking" at bounding box center [422, 433] width 99 height 7
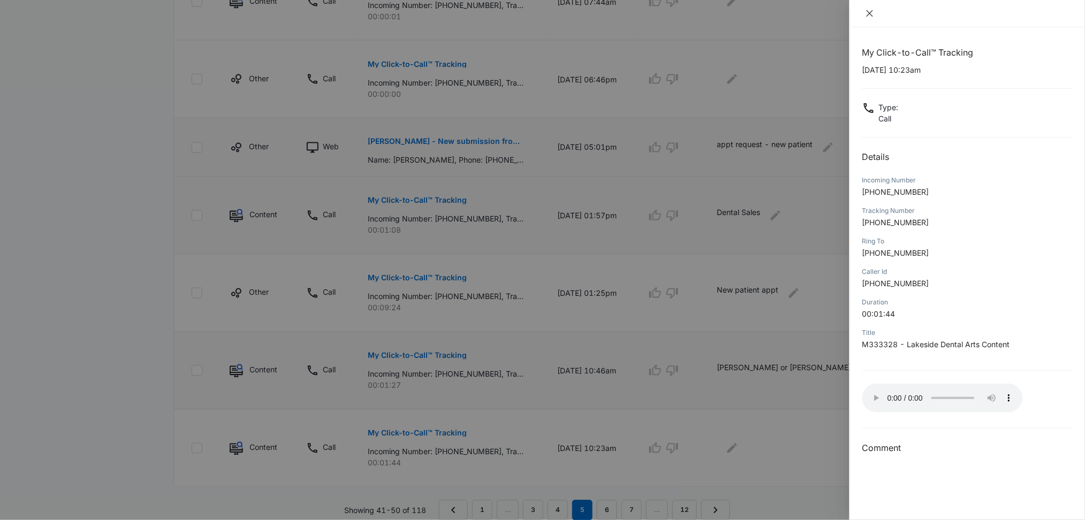
click at [869, 14] on icon "close" at bounding box center [870, 13] width 6 height 6
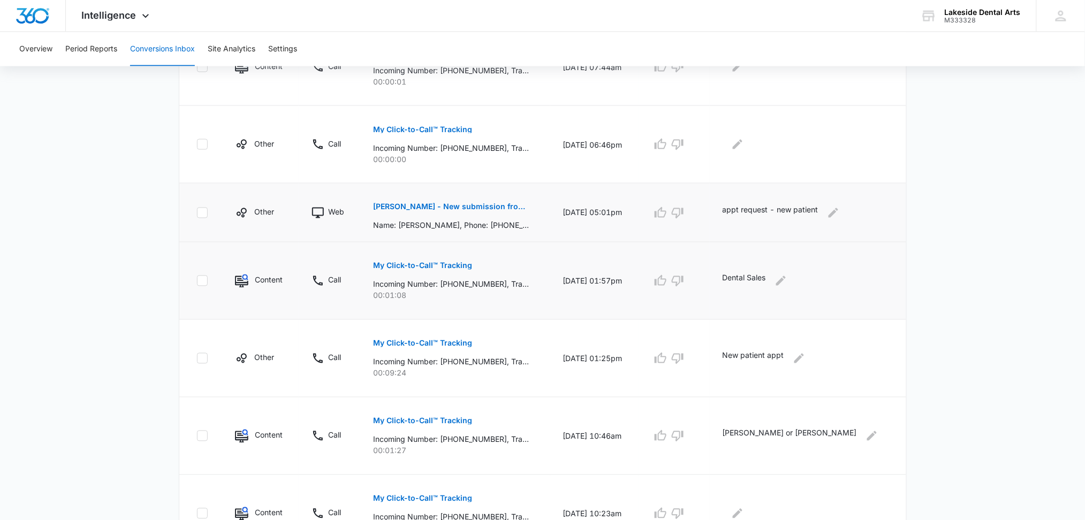
scroll to position [393, 0]
